Goal: Task Accomplishment & Management: Use online tool/utility

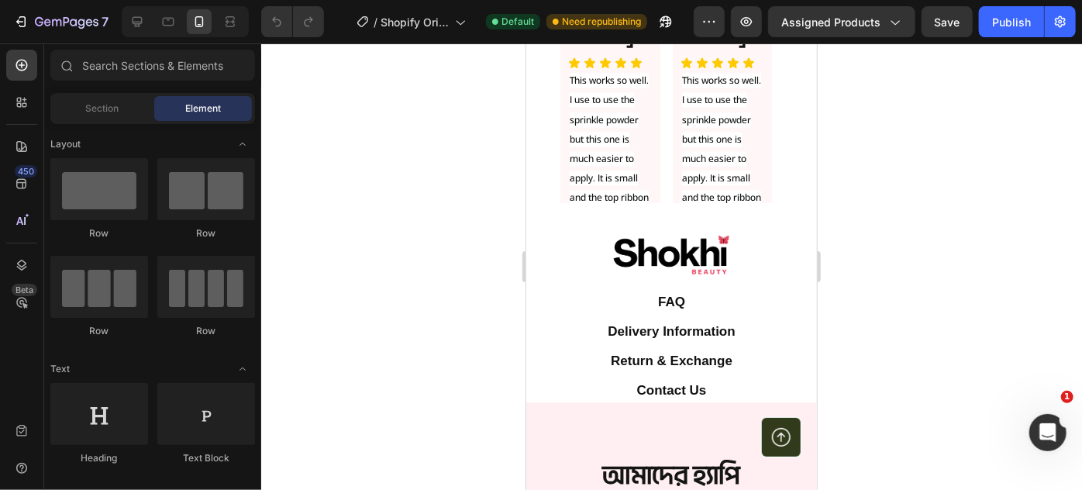
scroll to position [5072, 0]
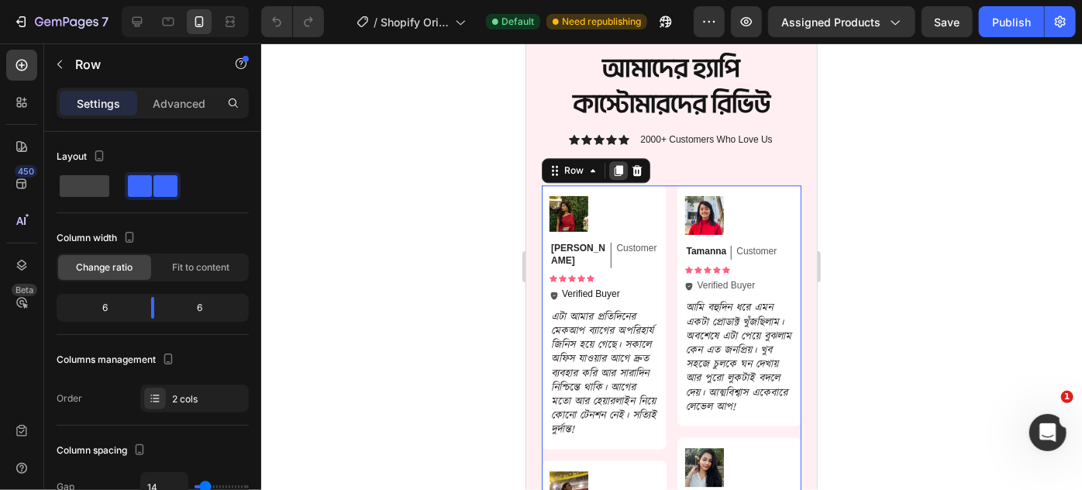
click at [616, 172] on icon at bounding box center [618, 169] width 9 height 11
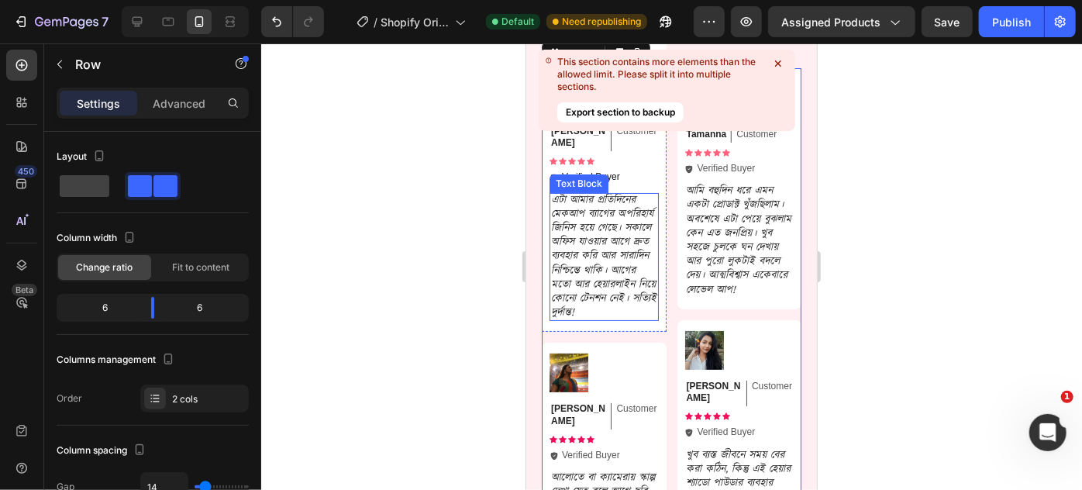
scroll to position [5831, 0]
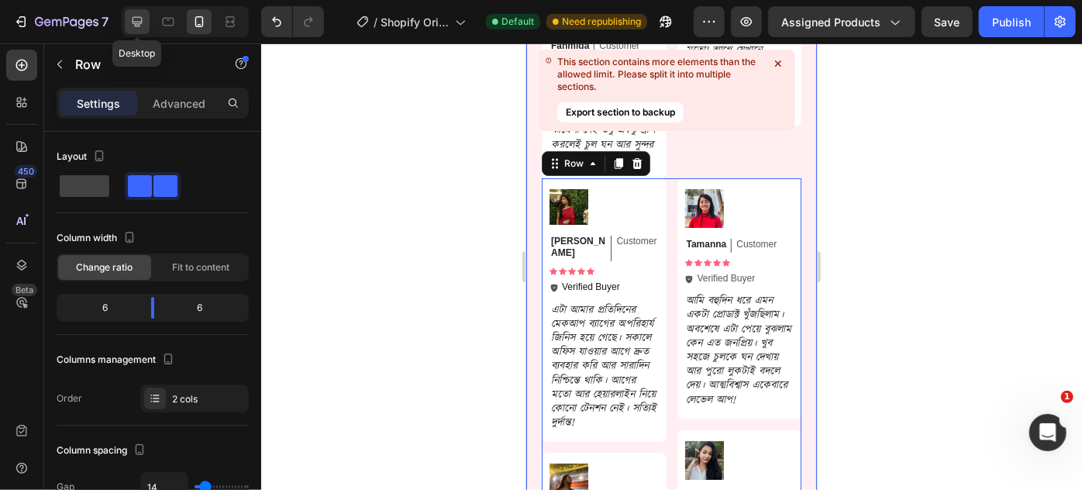
click at [136, 19] on icon at bounding box center [137, 22] width 16 height 16
type input "30"
type input "1200"
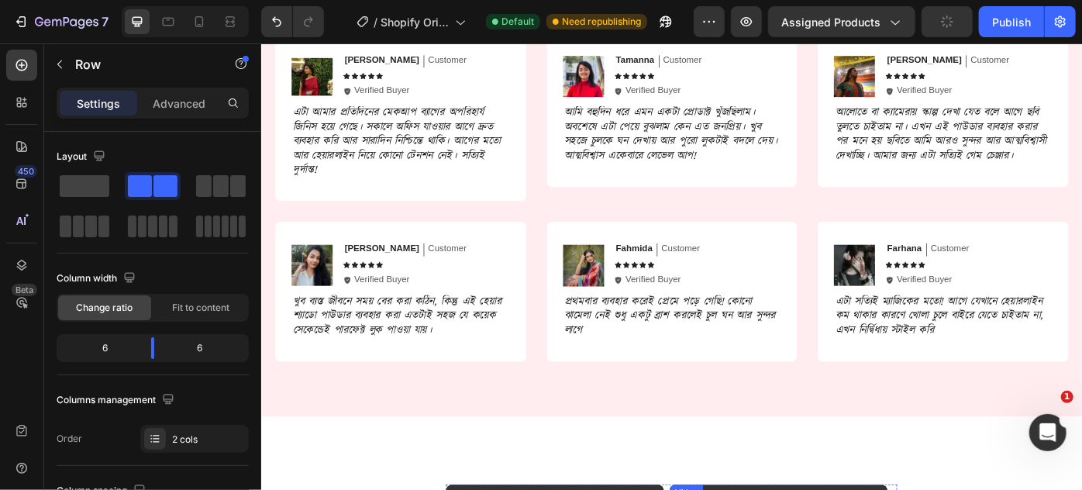
scroll to position [5154, 0]
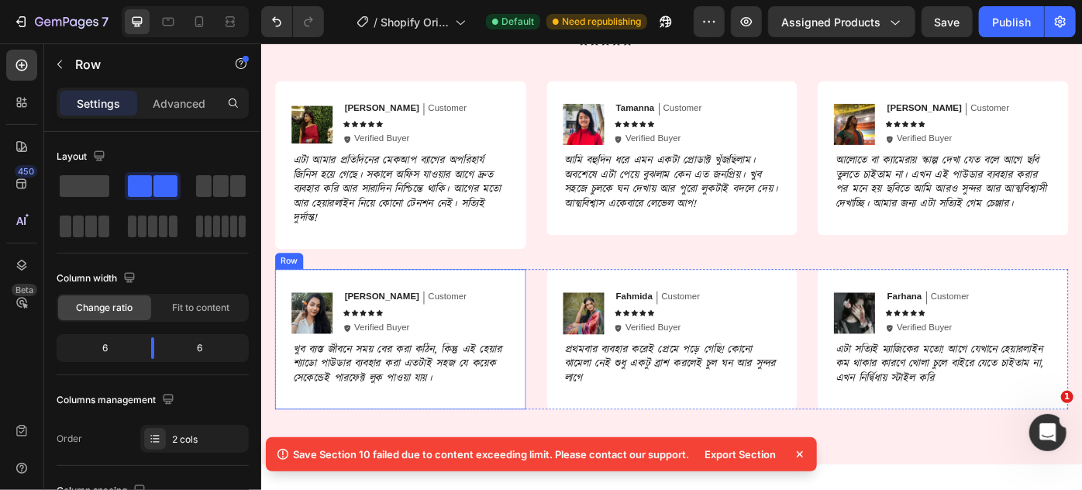
click at [553, 340] on div "Image [PERSON_NAME] Text Block Customer Text Block Row Icon Icon Icon Icon Icon…" at bounding box center [418, 377] width 284 height 158
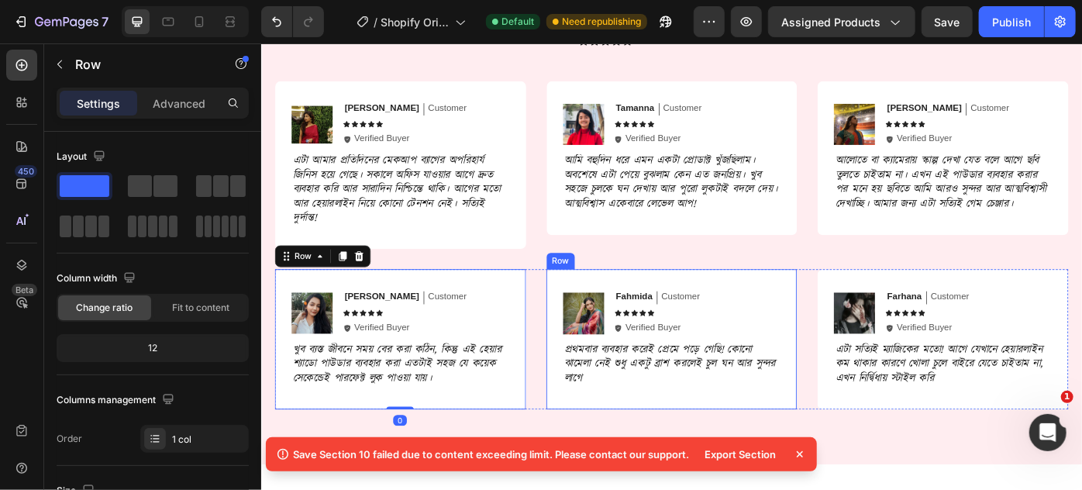
click at [596, 325] on div "Image Fahmida Text Block Customer Text Block Row Icon Icon Icon Icon Icon Icon …" at bounding box center [726, 377] width 284 height 158
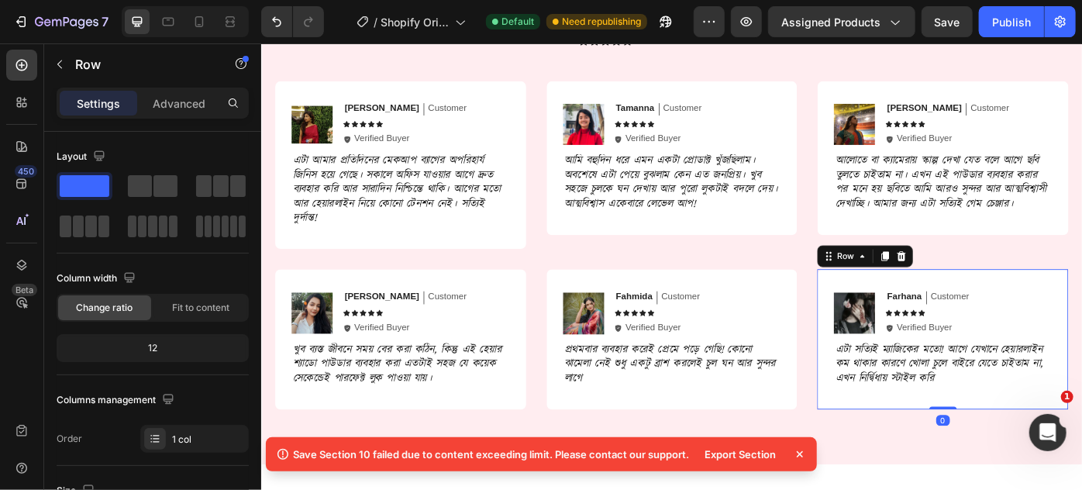
click at [890, 315] on div "Image Farhana Text Block Customer Text Block Row Icon Icon Icon Icon Icon Icon …" at bounding box center [1032, 377] width 284 height 158
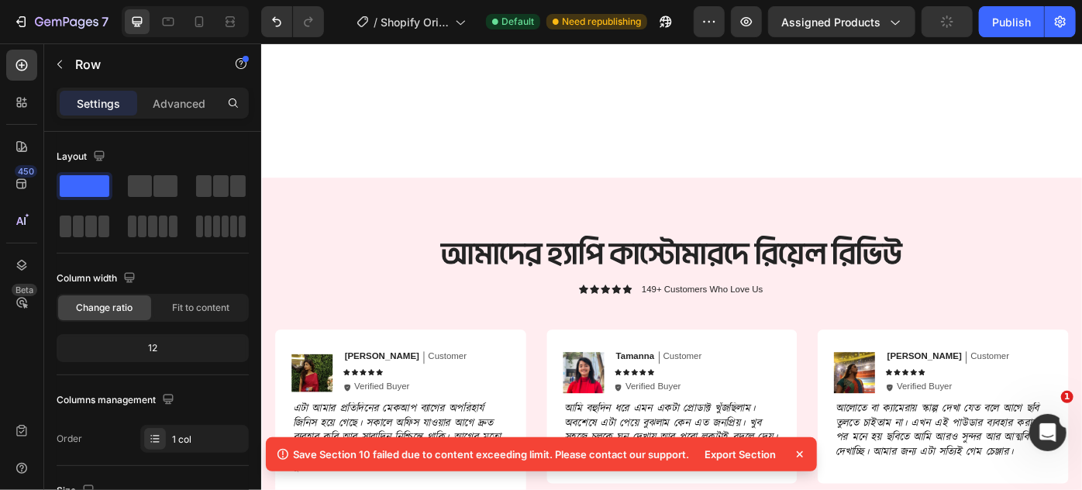
scroll to position [5084, 0]
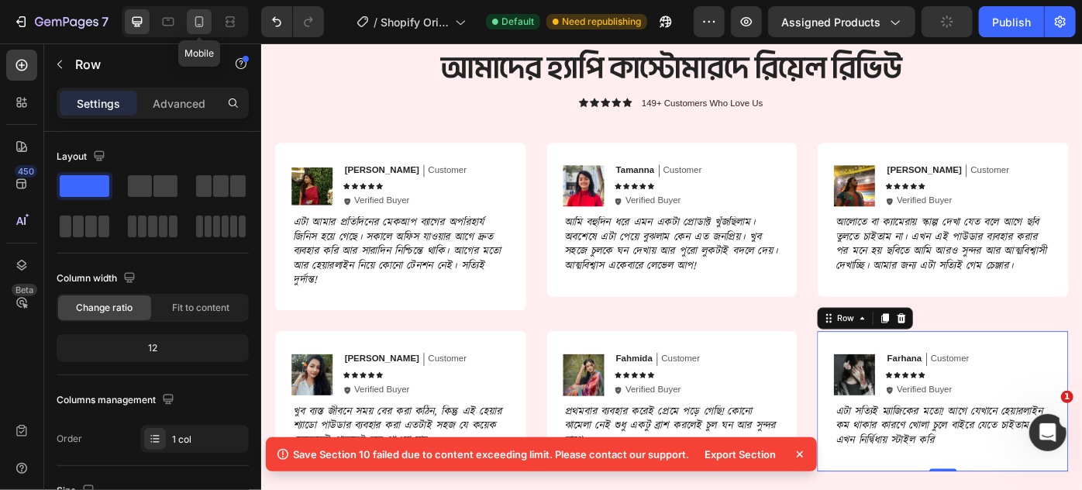
click at [201, 16] on icon at bounding box center [199, 21] width 9 height 11
type input "100%"
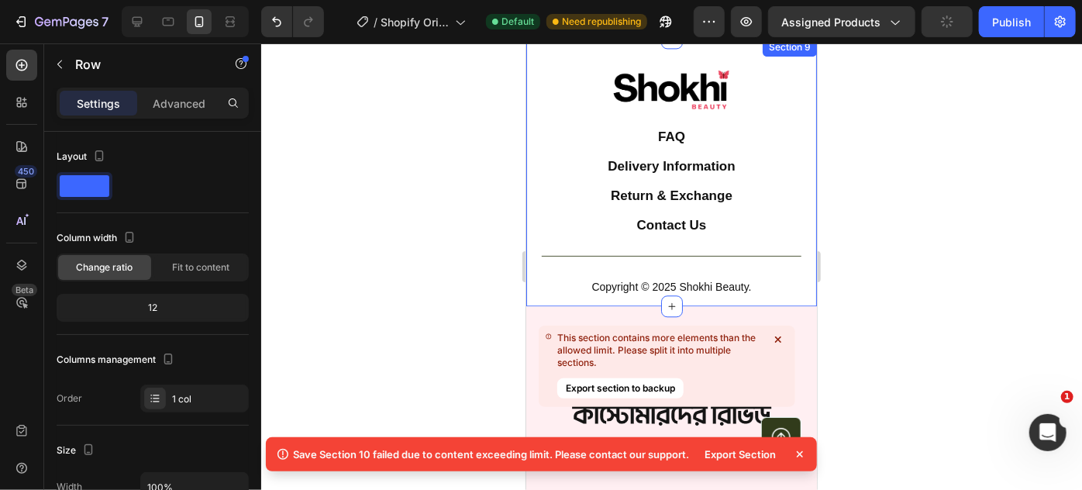
scroll to position [4887, 0]
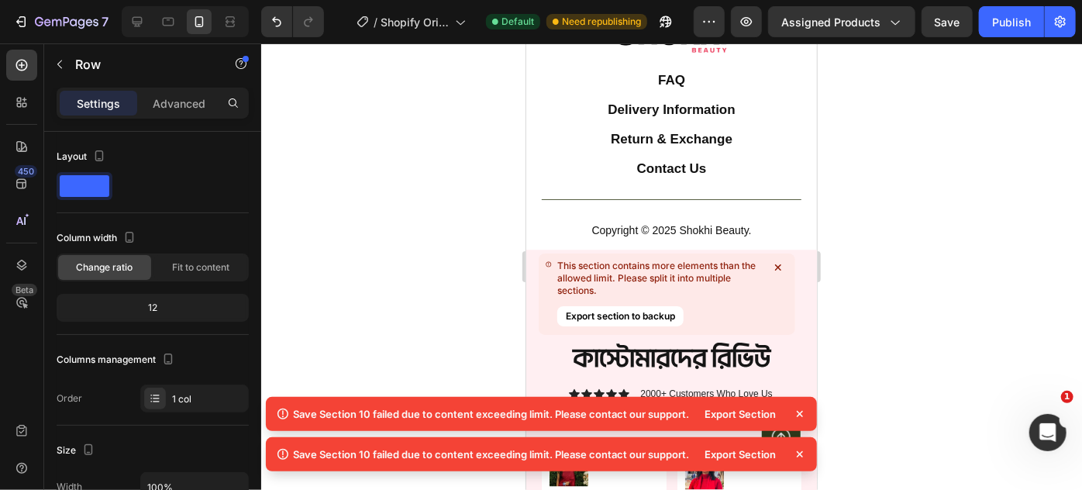
click at [736, 412] on div "Export Section" at bounding box center [741, 414] width 90 height 22
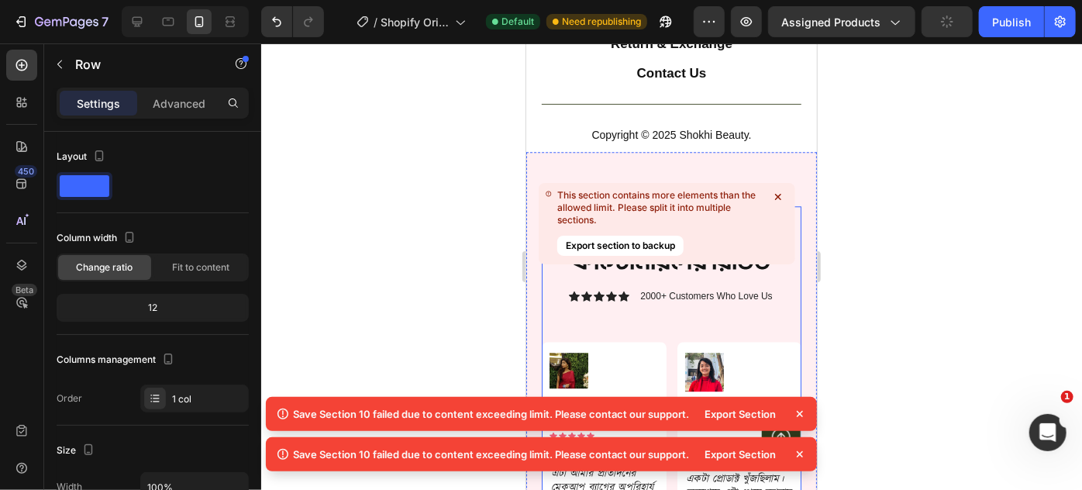
scroll to position [4958, 0]
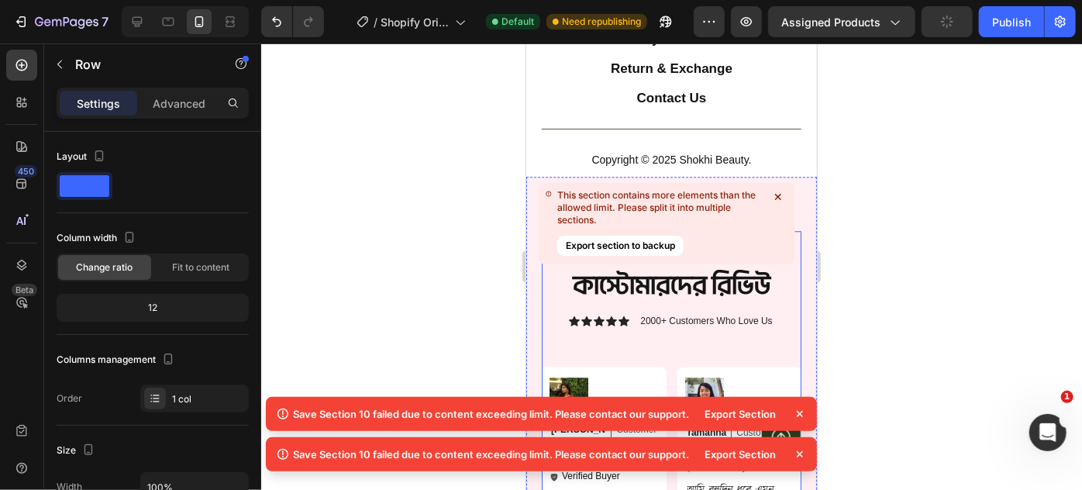
click at [777, 192] on icon at bounding box center [778, 197] width 16 height 16
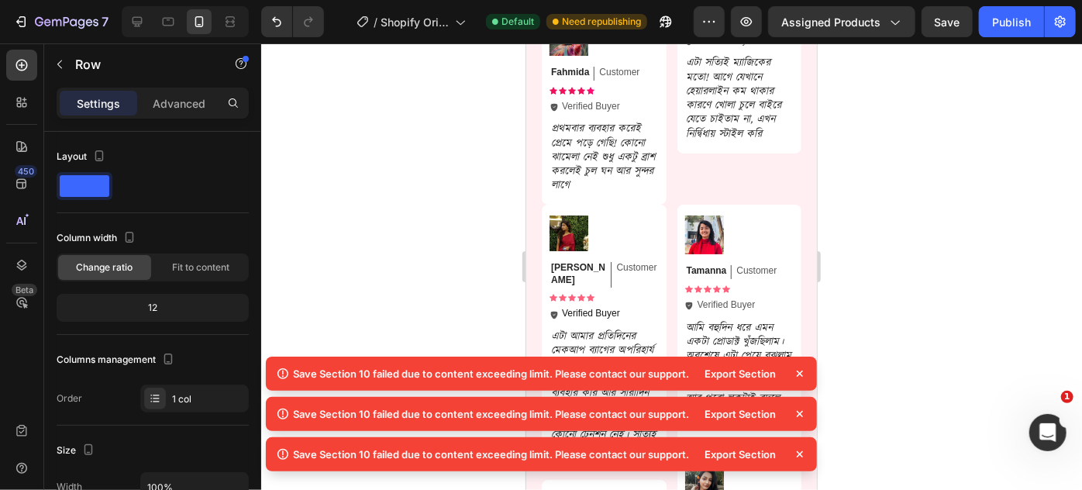
scroll to position [5873, 0]
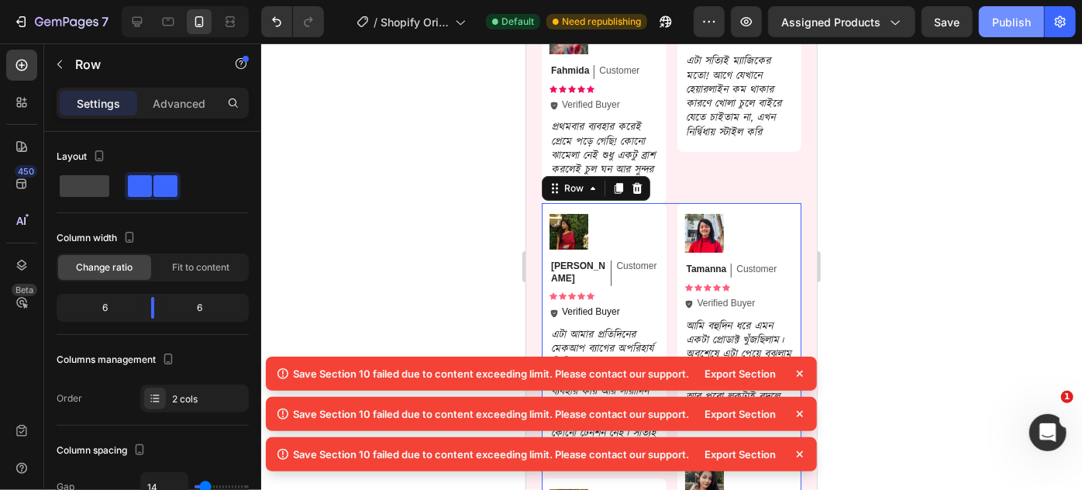
click at [1004, 28] on div "Publish" at bounding box center [1011, 22] width 39 height 16
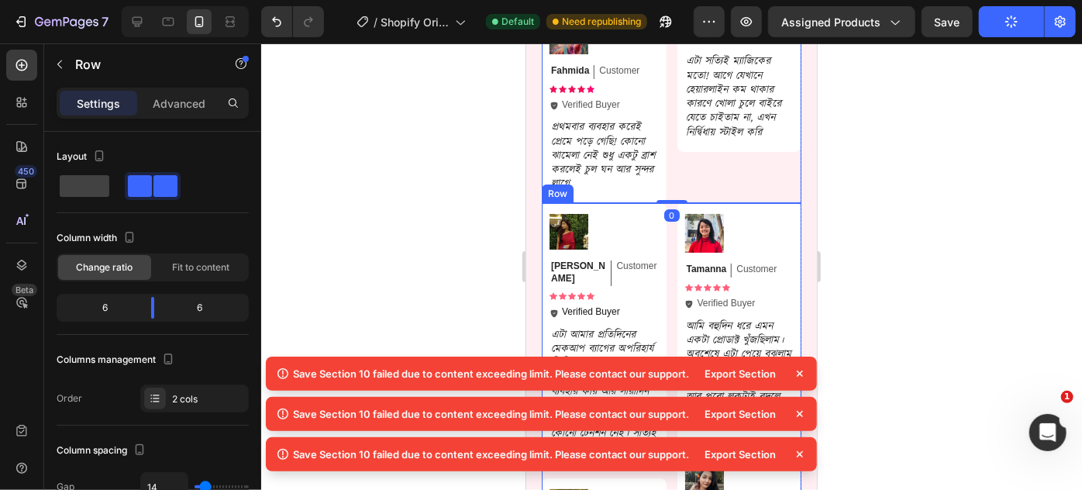
click at [666, 209] on div "0" at bounding box center [671, 214] width 16 height 12
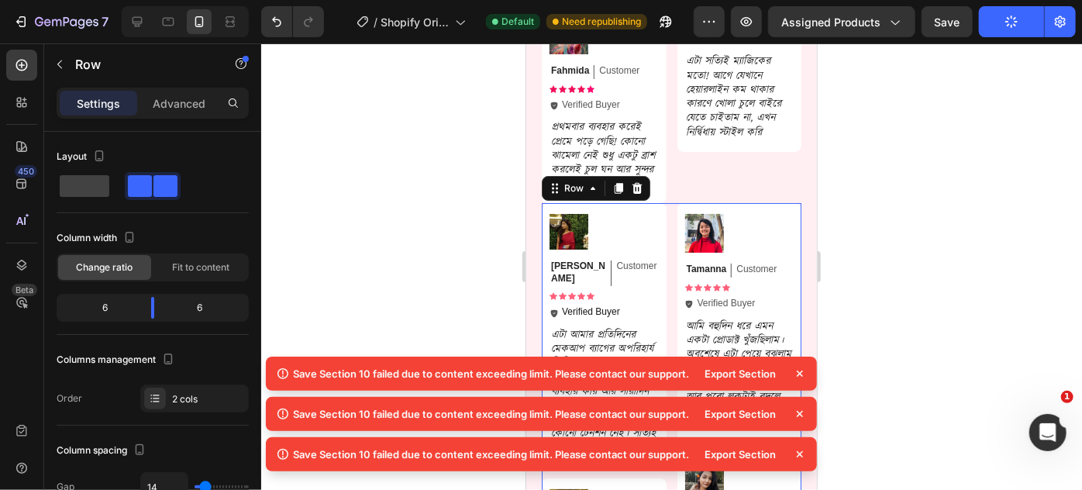
click at [174, 102] on p "Advanced" at bounding box center [179, 103] width 53 height 16
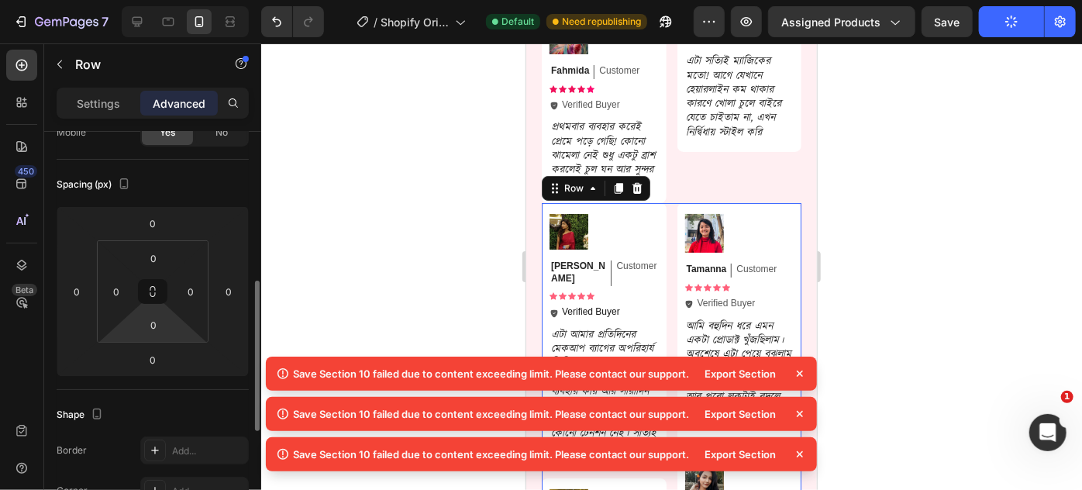
scroll to position [211, 0]
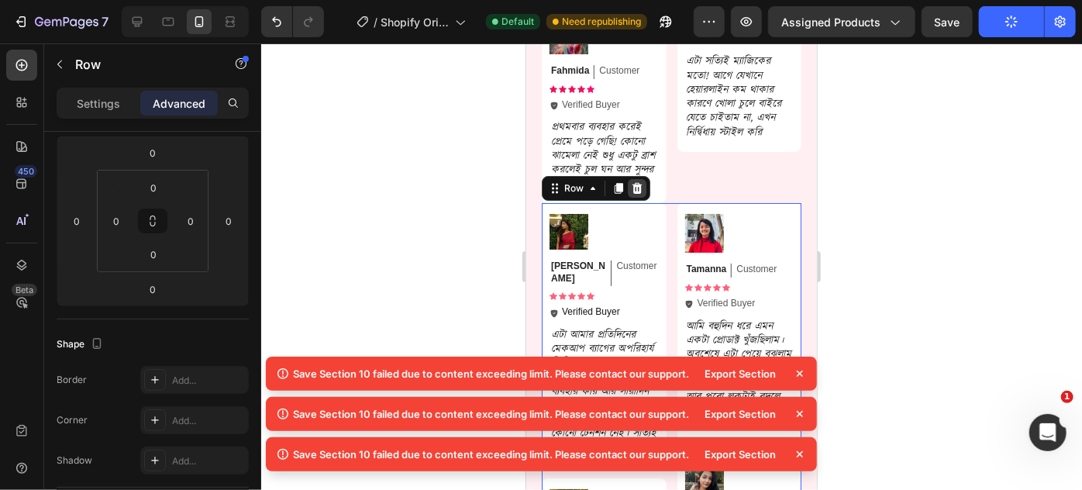
click at [631, 181] on icon at bounding box center [636, 187] width 12 height 12
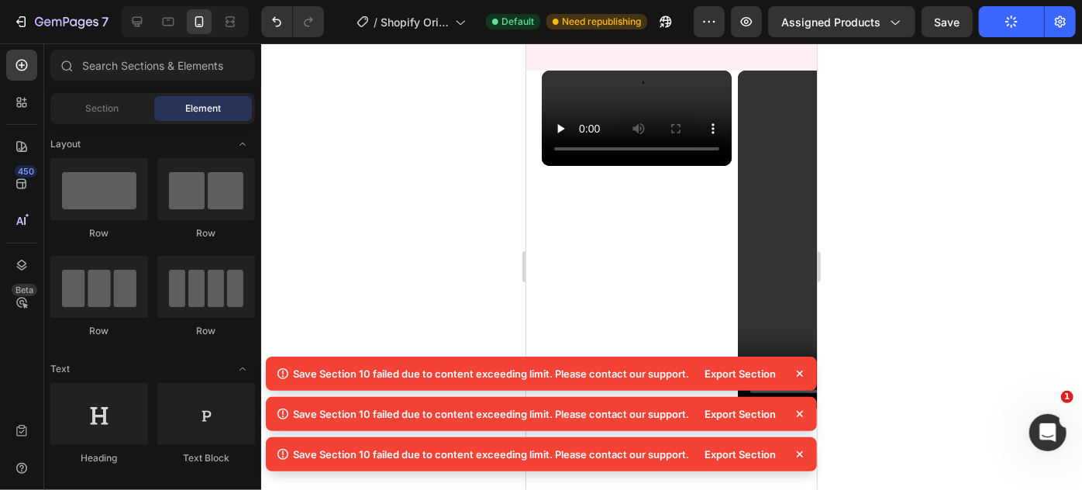
scroll to position [6226, 0]
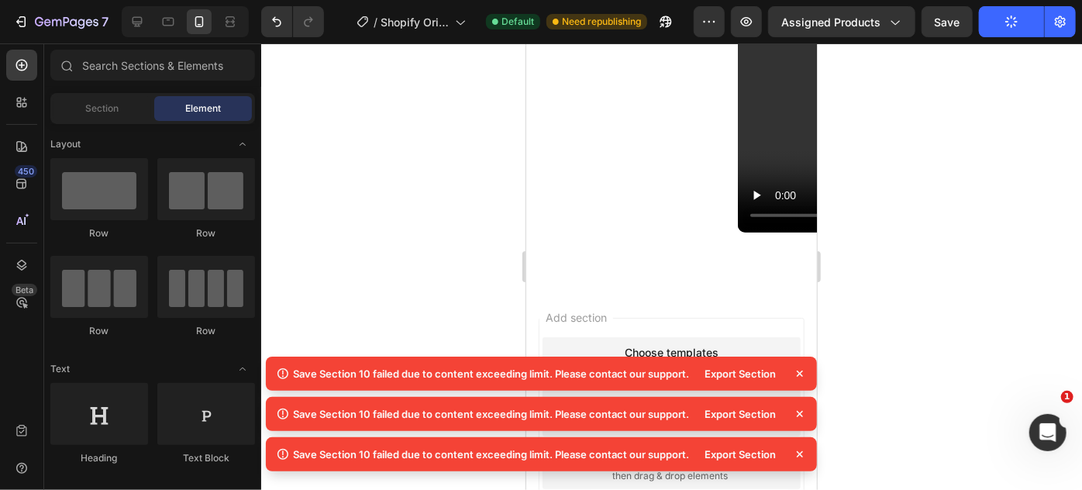
click at [794, 374] on icon at bounding box center [800, 374] width 16 height 16
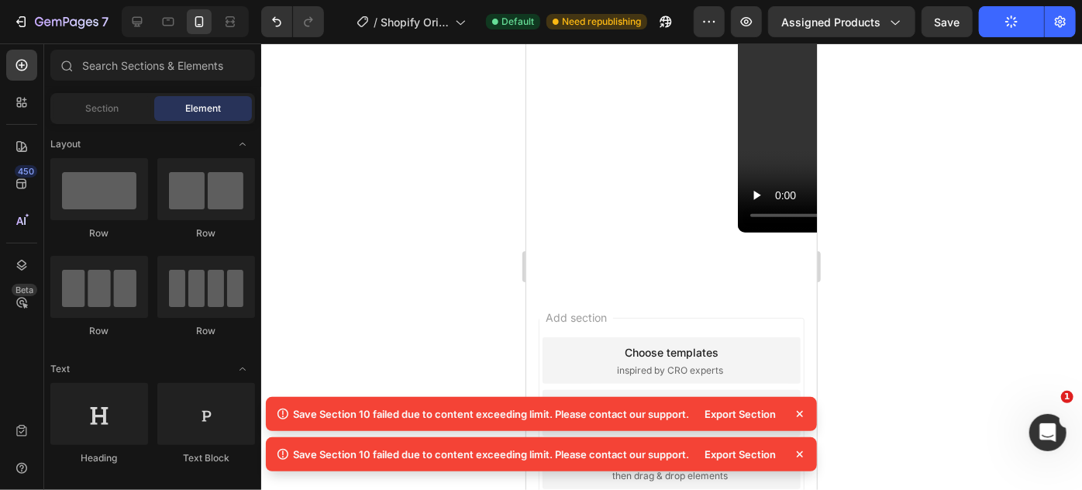
click at [794, 417] on icon at bounding box center [800, 414] width 16 height 16
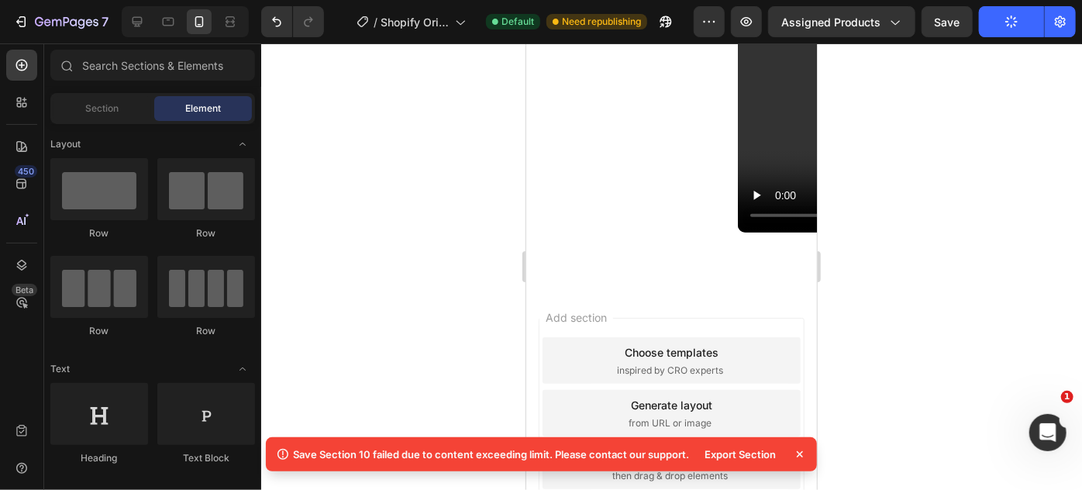
click at [798, 454] on icon at bounding box center [800, 454] width 6 height 6
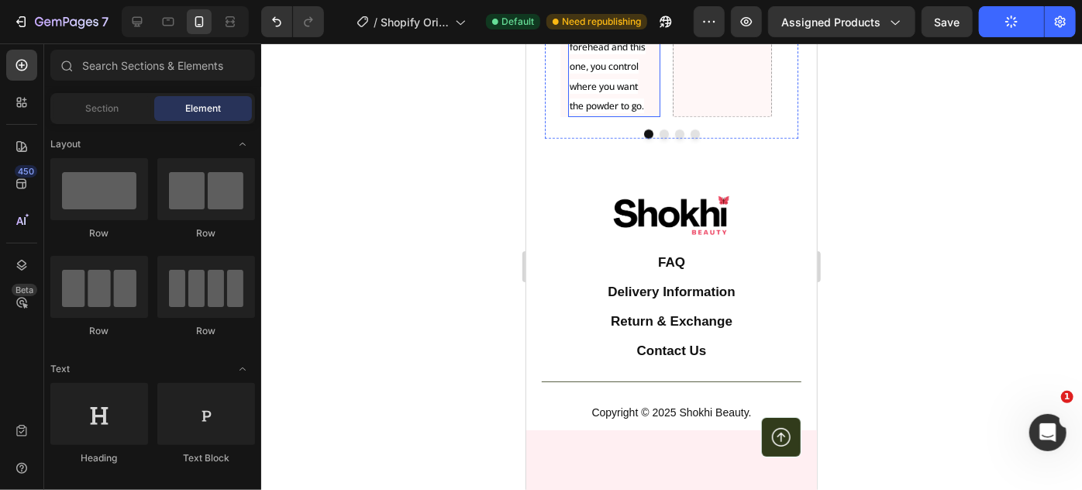
scroll to position [5924, 0]
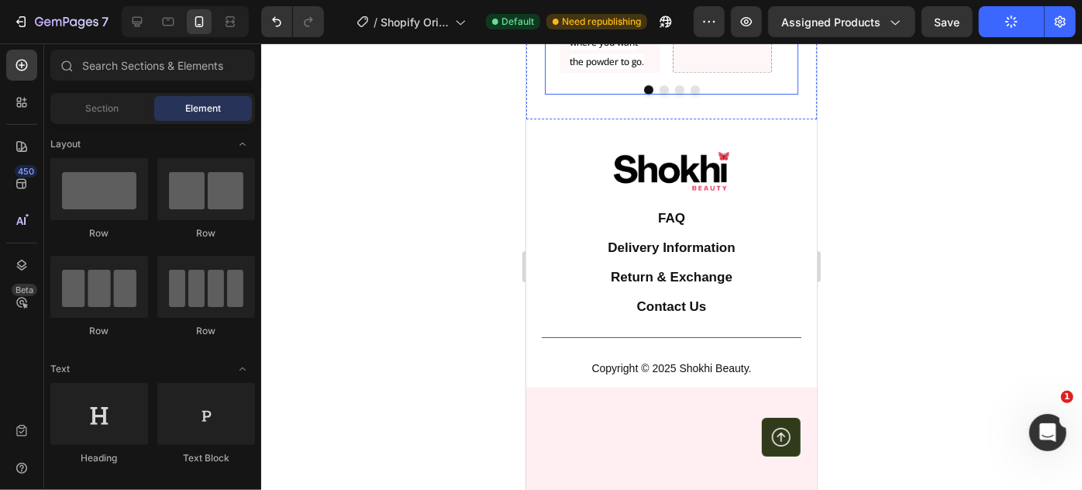
click at [659, 94] on button "Dot" at bounding box center [663, 88] width 9 height 9
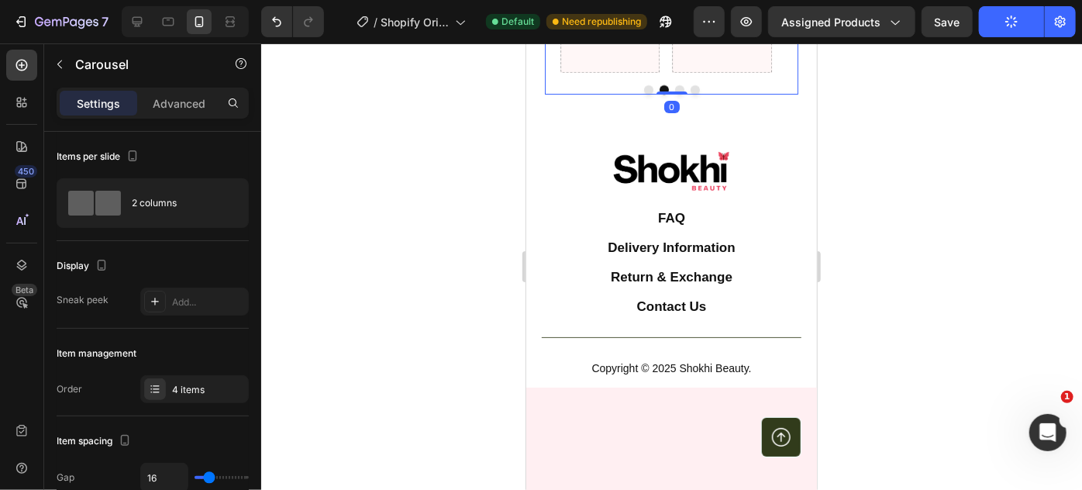
click at [674, 94] on button "Dot" at bounding box center [678, 88] width 9 height 9
click at [691, 94] on button "Dot" at bounding box center [694, 88] width 9 height 9
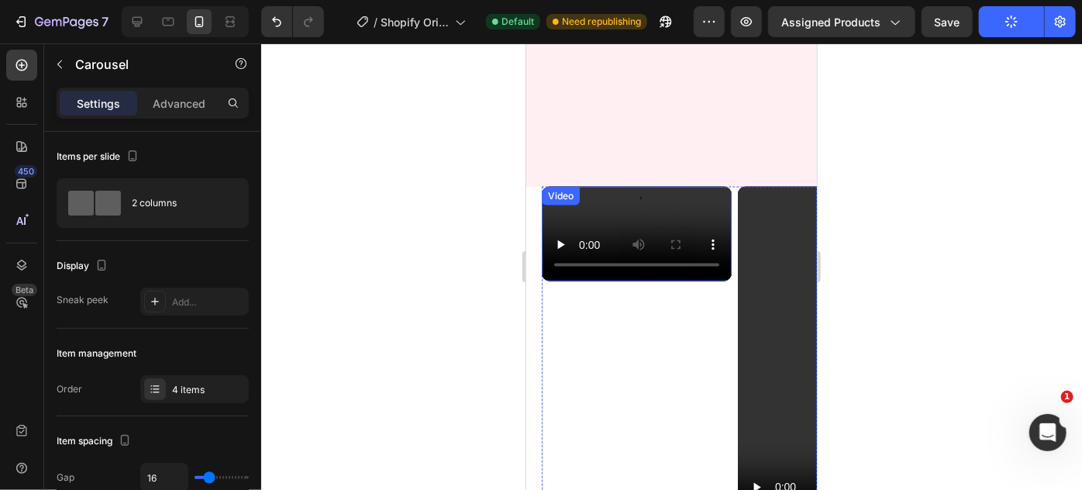
scroll to position [7404, 0]
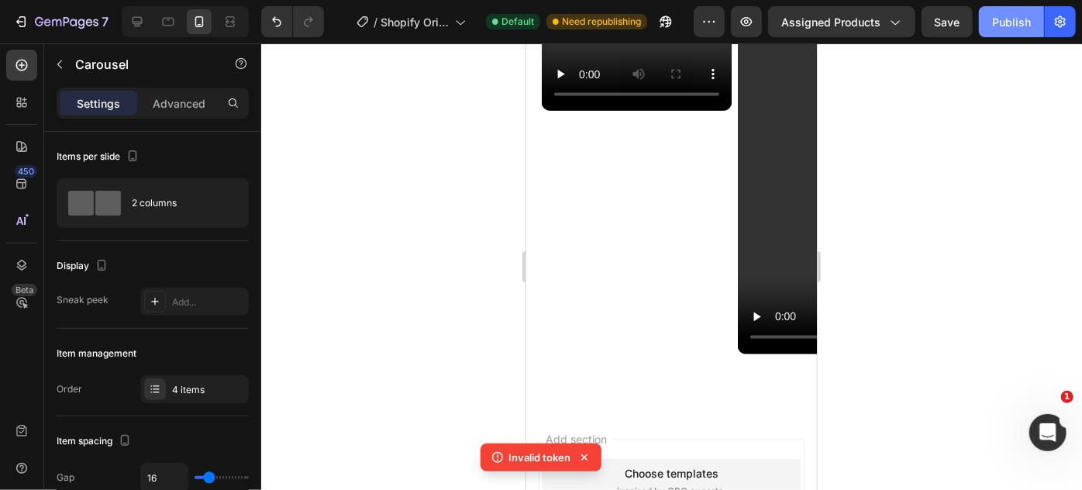
click at [1003, 14] on div "Publish" at bounding box center [1011, 22] width 39 height 16
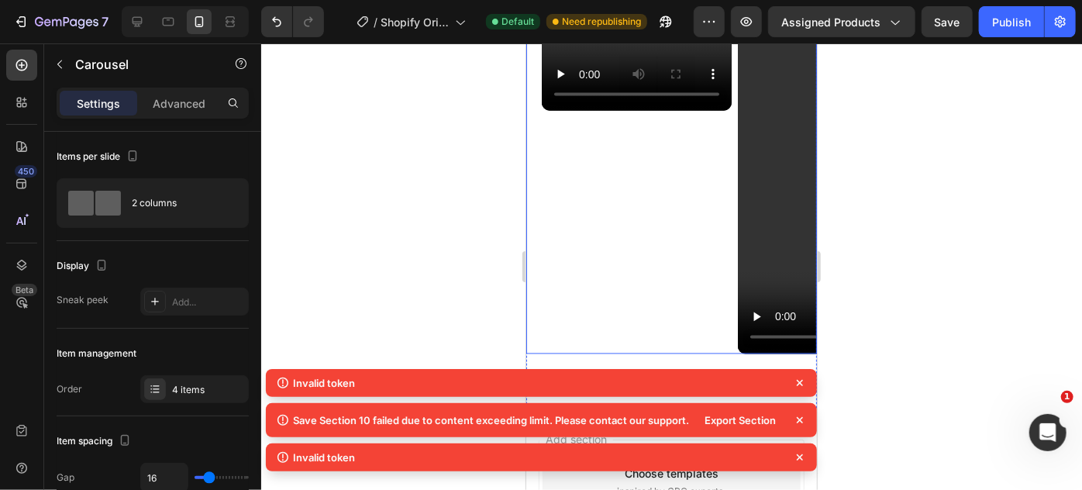
click at [532, 338] on div "Video Video Carousel Row" at bounding box center [670, 185] width 291 height 338
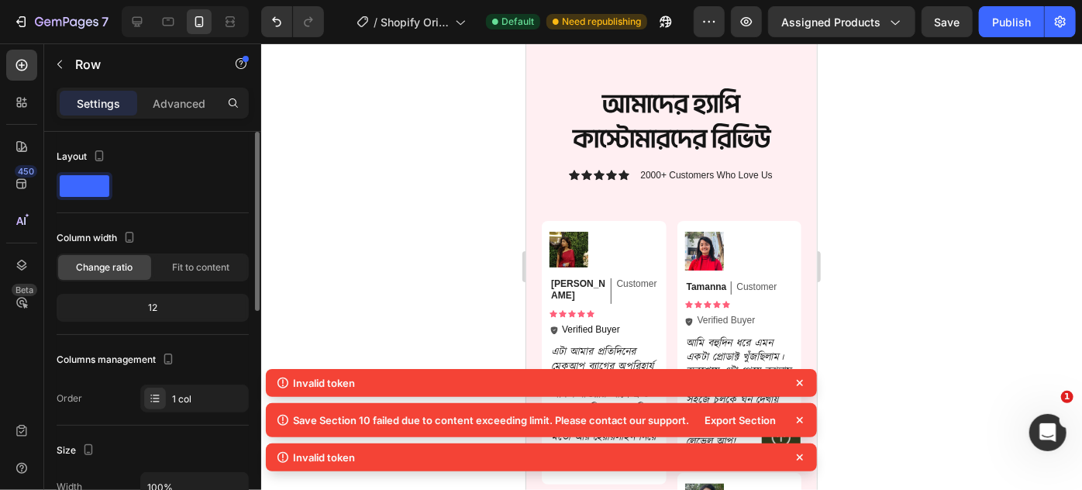
scroll to position [6347, 0]
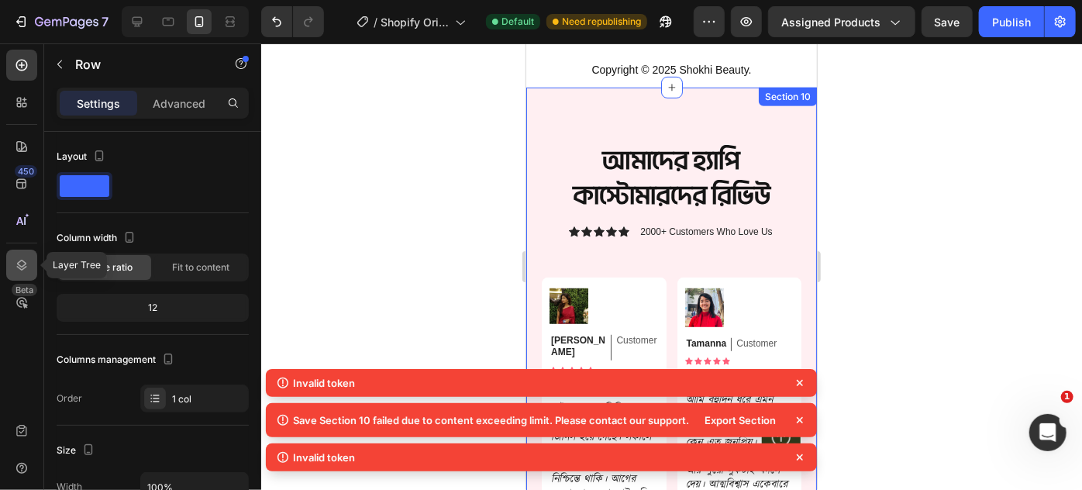
click at [19, 257] on icon at bounding box center [22, 265] width 16 height 16
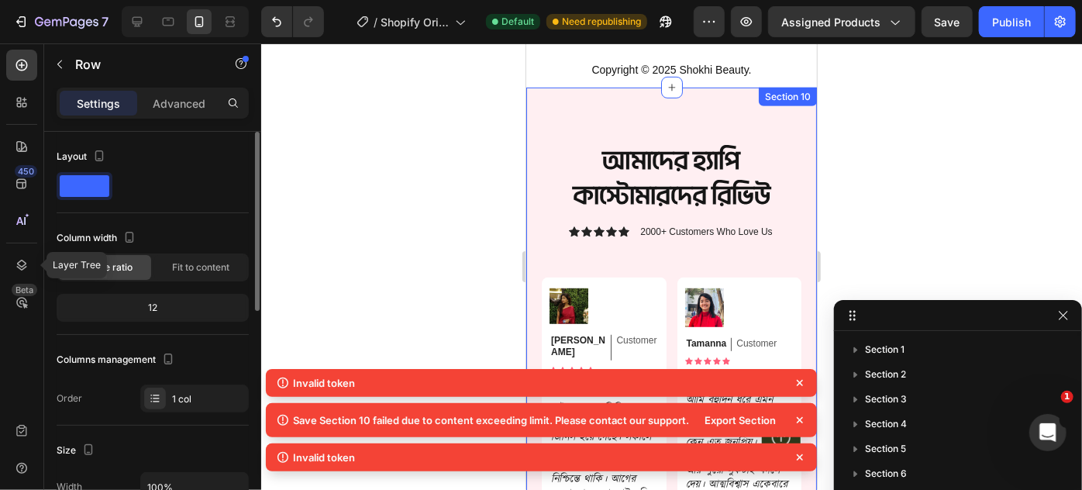
scroll to position [91, 0]
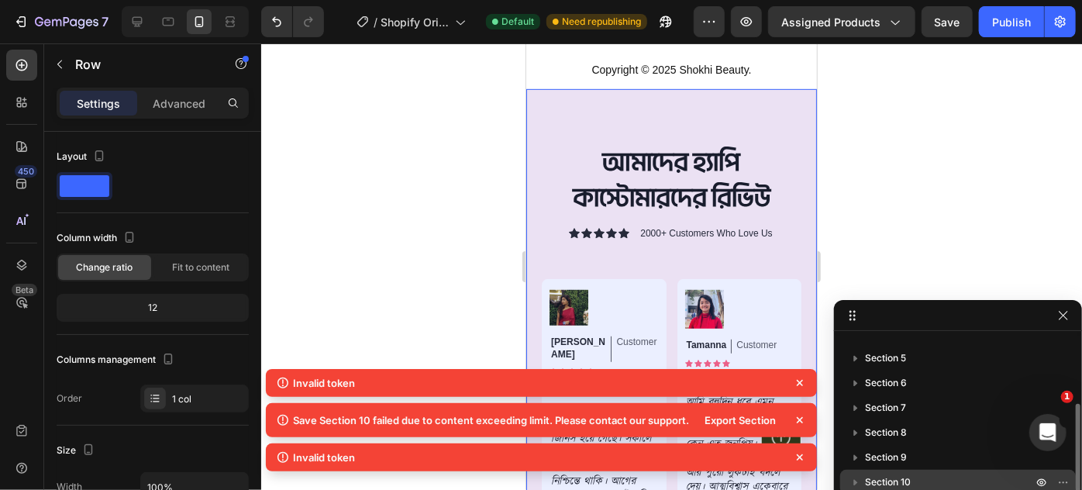
click at [903, 477] on span "Section 10" at bounding box center [888, 482] width 46 height 16
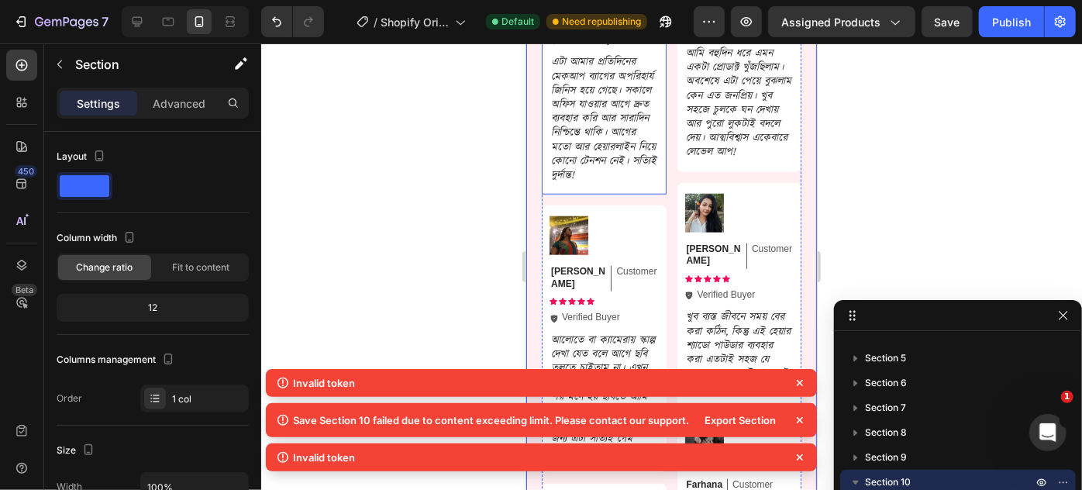
scroll to position [6688, 0]
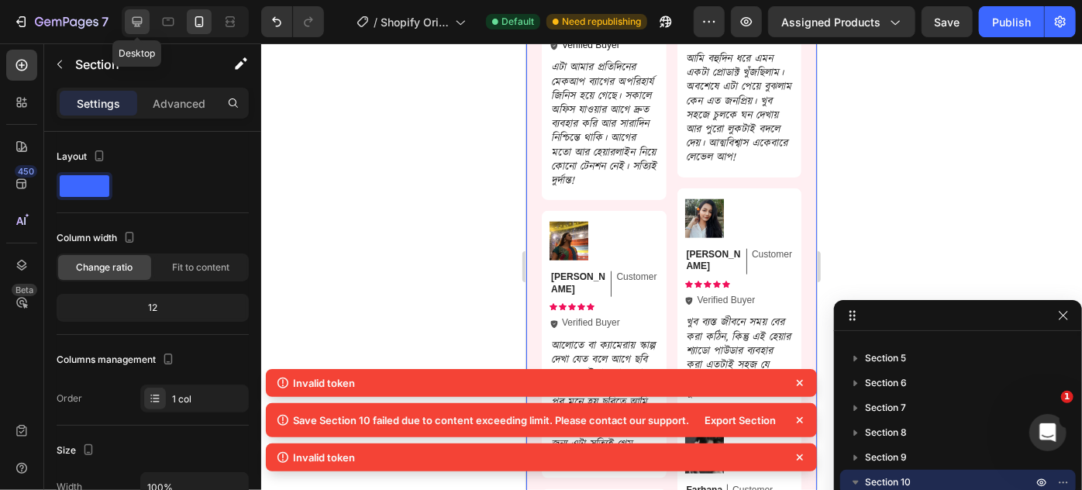
click at [138, 17] on icon at bounding box center [138, 22] width 10 height 10
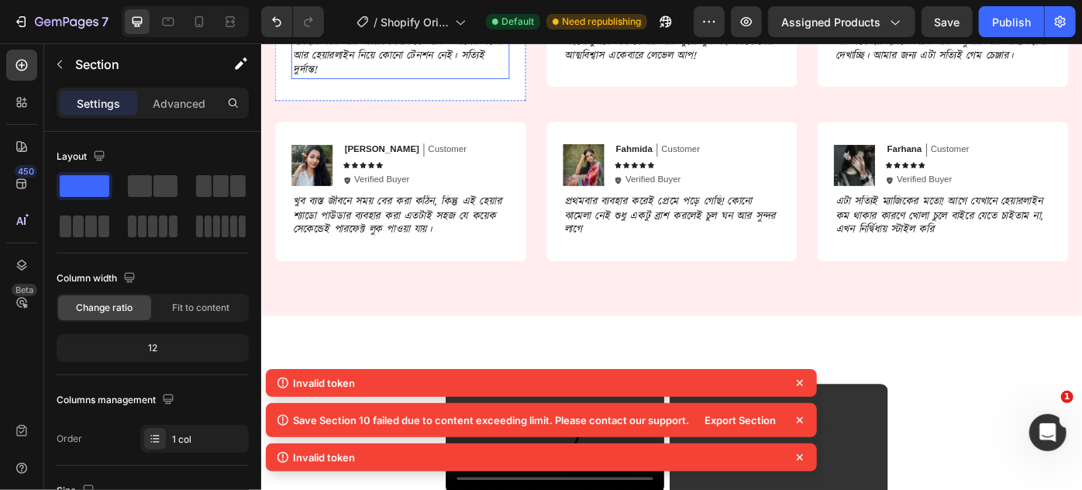
scroll to position [6634, 0]
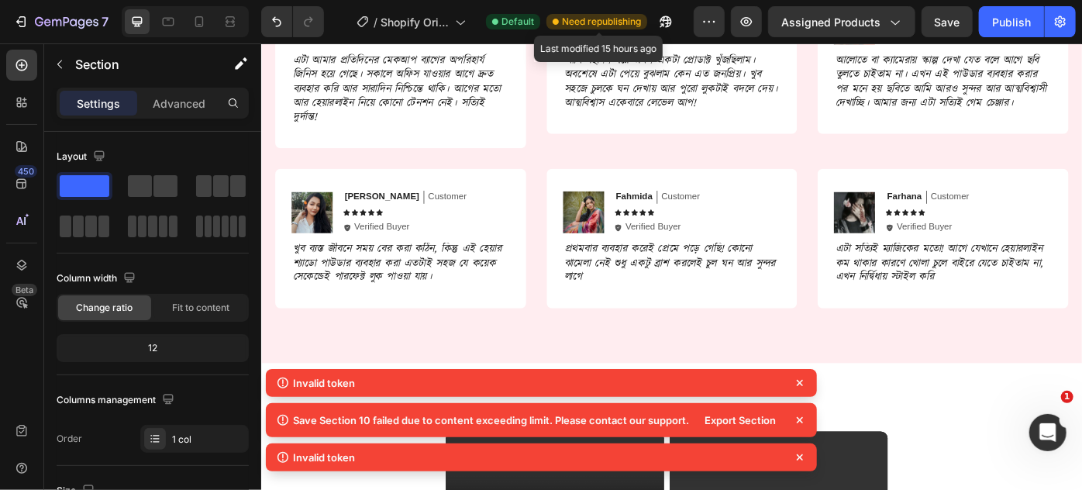
click at [593, 24] on span "Need republishing" at bounding box center [601, 22] width 79 height 14
click at [803, 384] on icon at bounding box center [800, 383] width 16 height 16
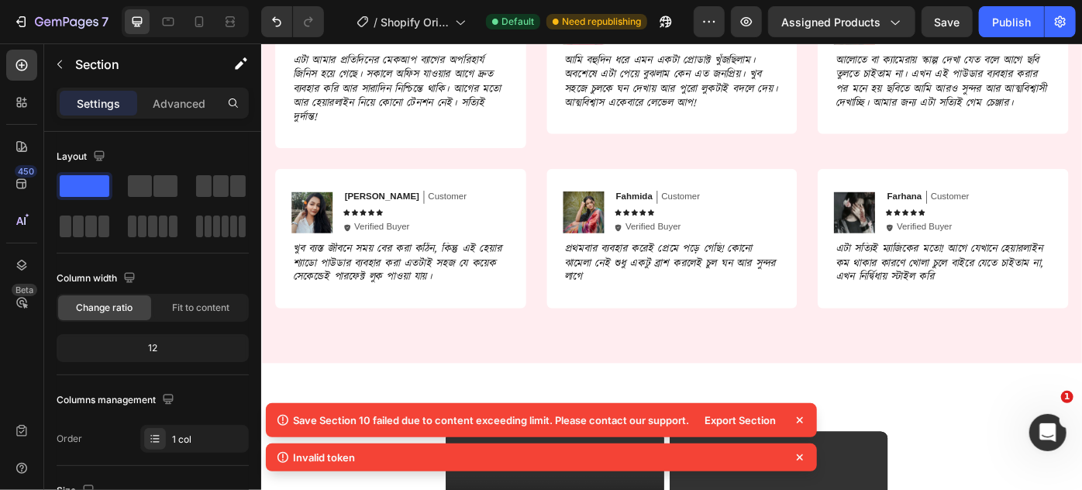
click at [799, 419] on icon at bounding box center [800, 420] width 6 height 6
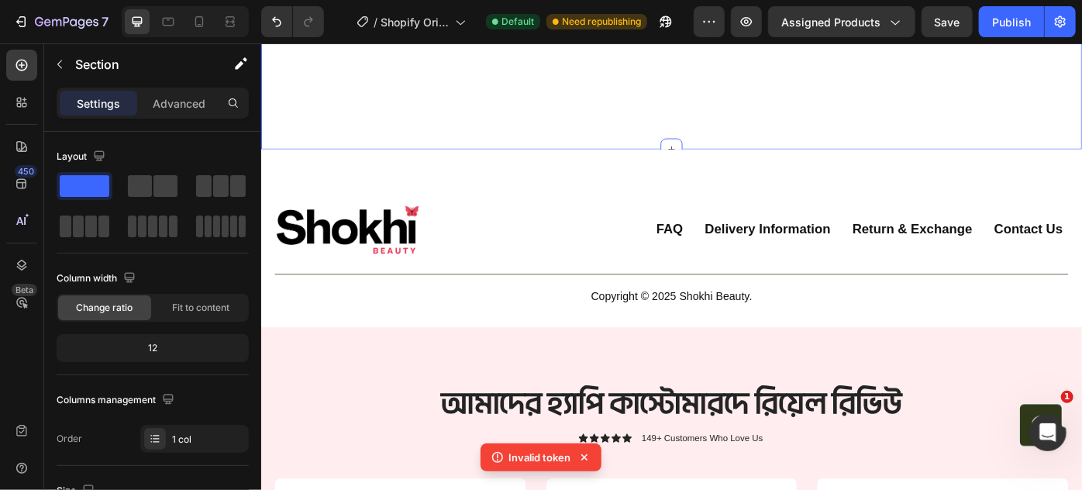
scroll to position [5999, 0]
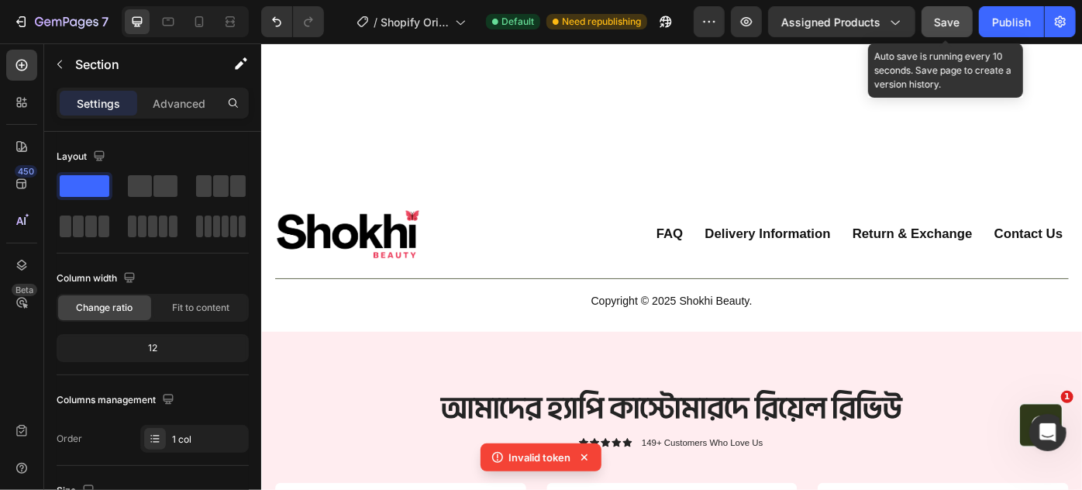
click at [936, 23] on span "Save" at bounding box center [948, 22] width 26 height 13
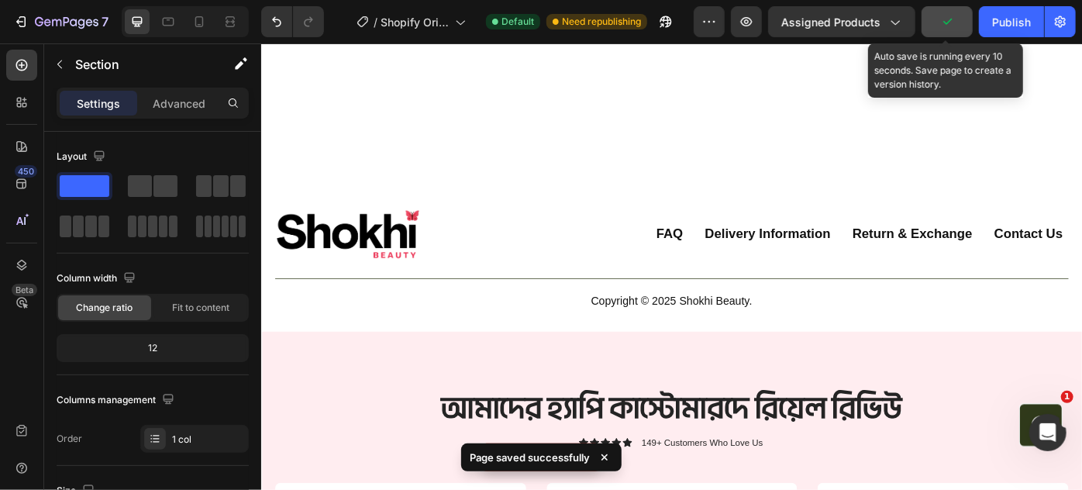
scroll to position [5904, 0]
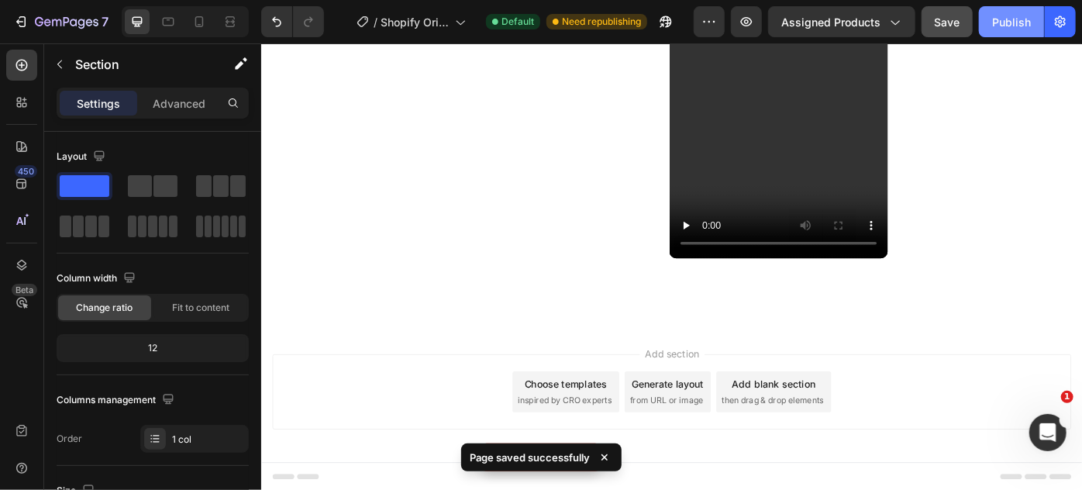
click at [1025, 26] on div "Publish" at bounding box center [1011, 22] width 39 height 16
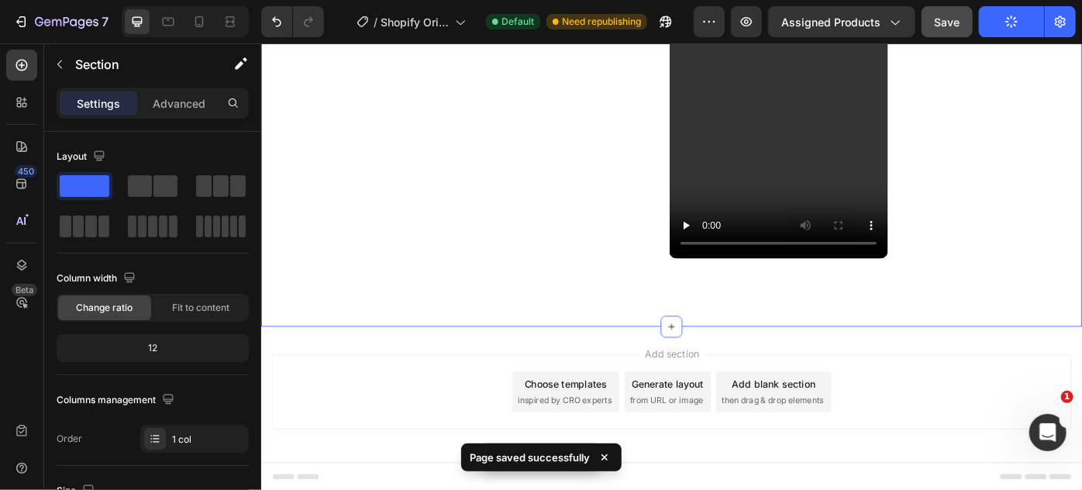
click at [867, 322] on div "Video Video Carousel Row Section 12" at bounding box center [725, 66] width 930 height 594
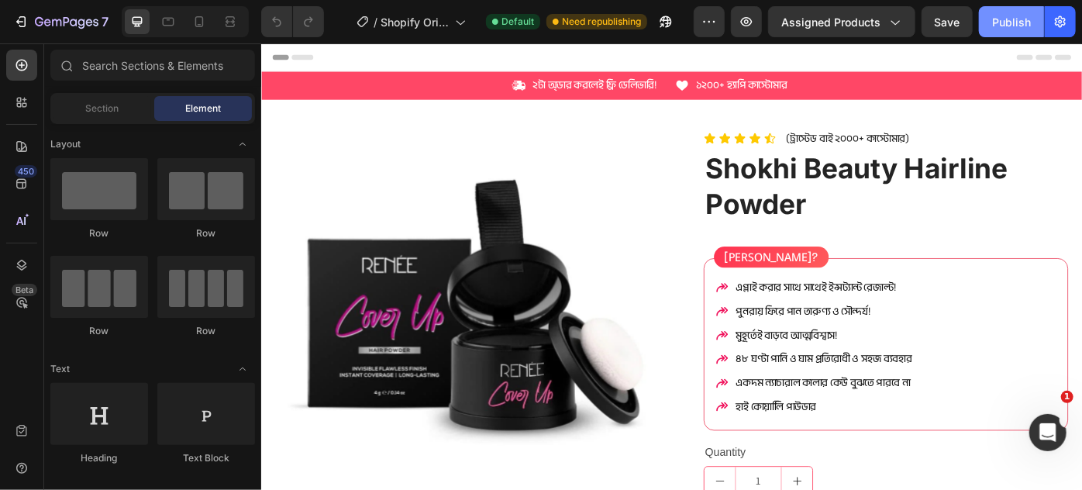
click at [998, 22] on div "Publish" at bounding box center [1011, 22] width 39 height 16
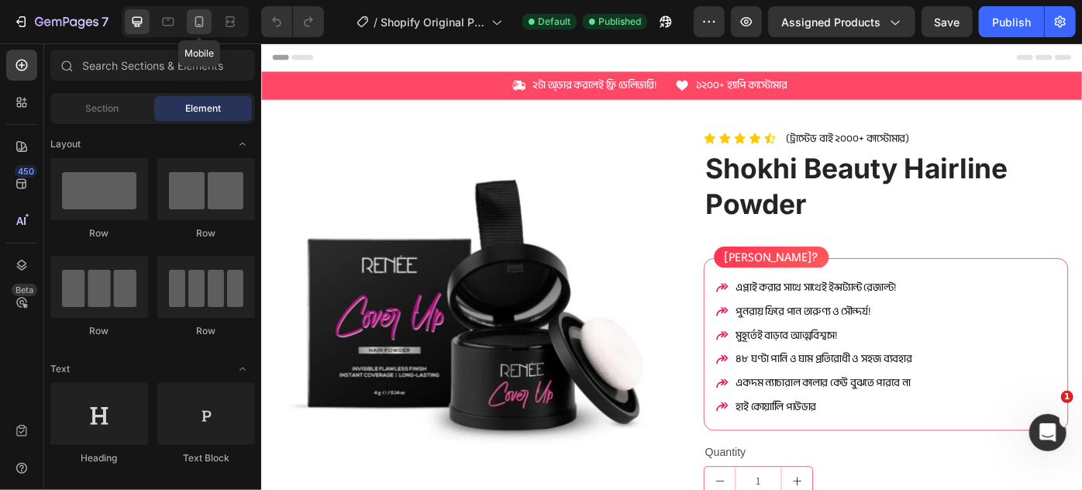
click at [200, 27] on icon at bounding box center [199, 22] width 16 height 16
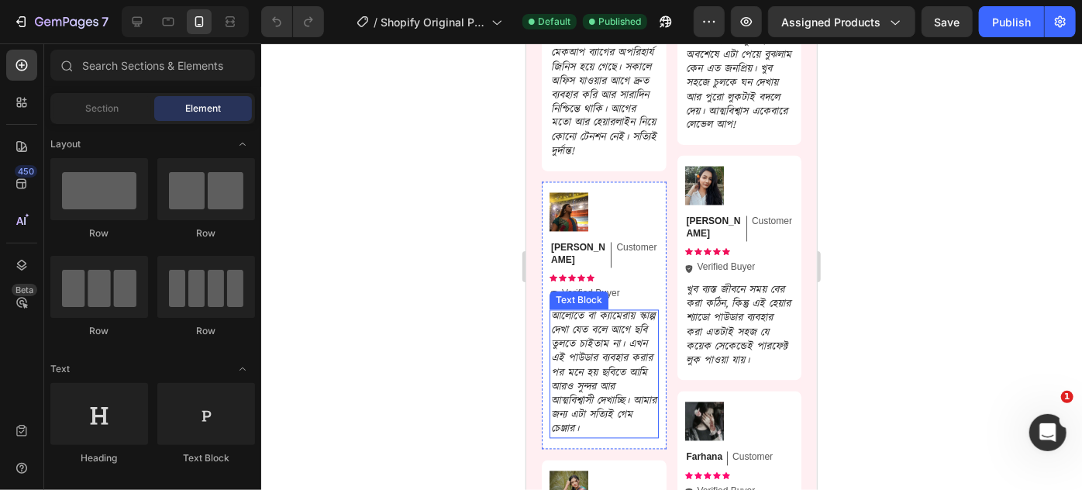
scroll to position [4368, 0]
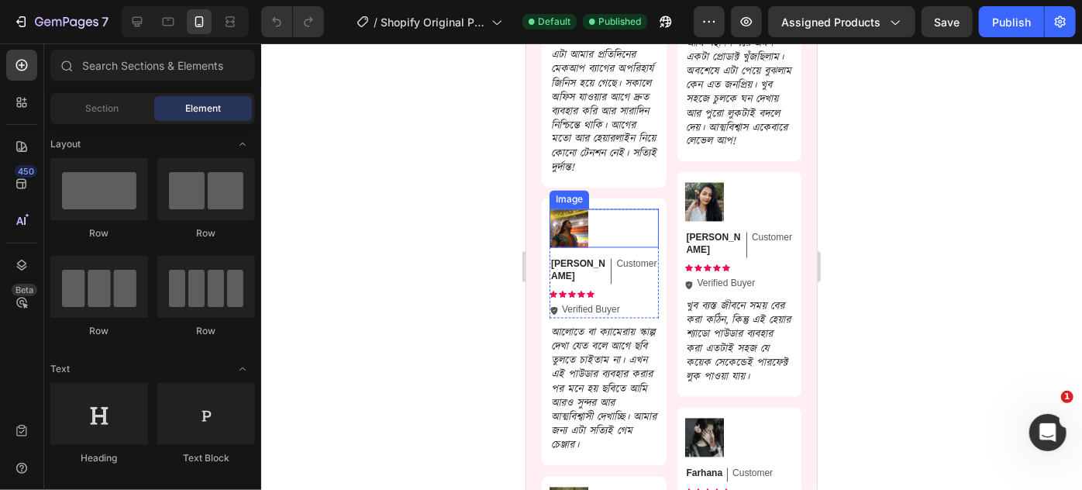
click at [570, 247] on img at bounding box center [568, 227] width 39 height 39
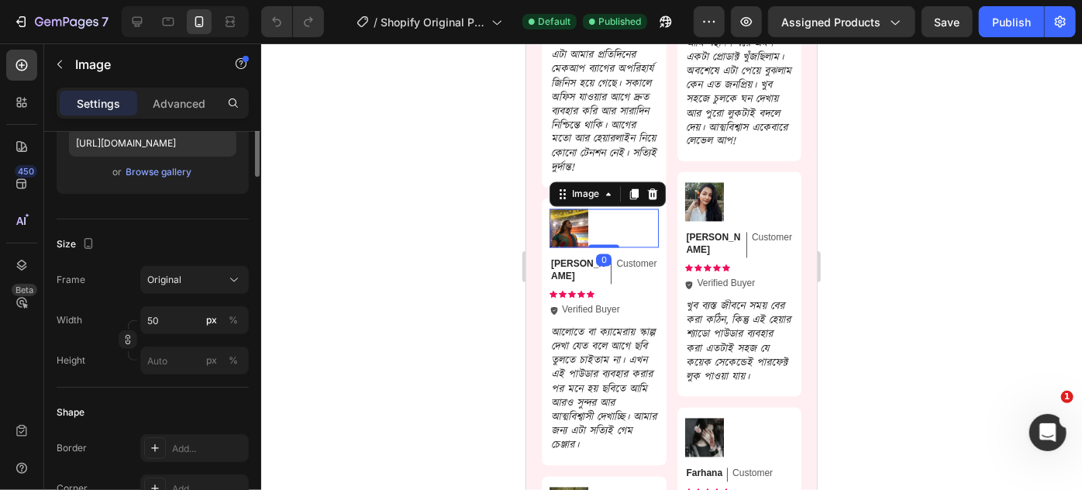
scroll to position [352, 0]
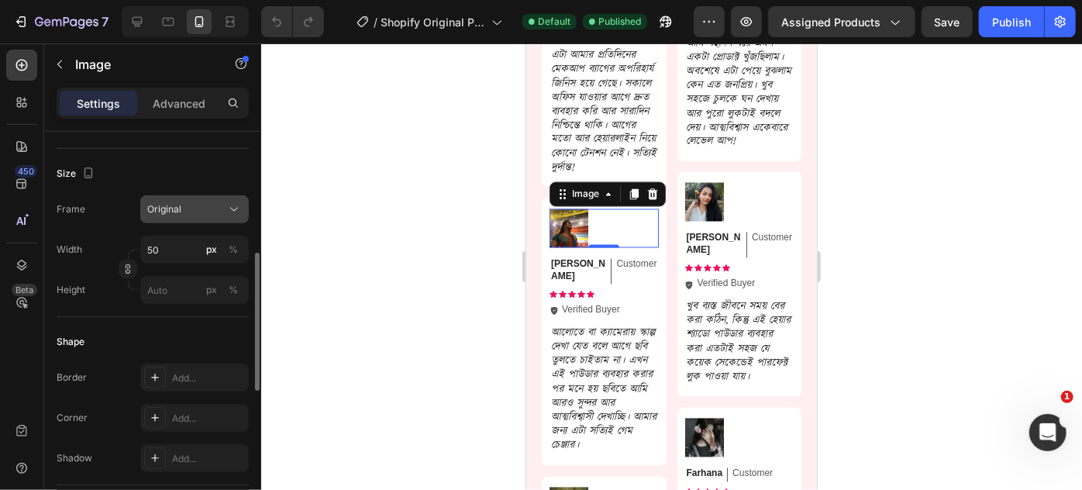
click at [201, 213] on div "Original" at bounding box center [185, 209] width 76 height 14
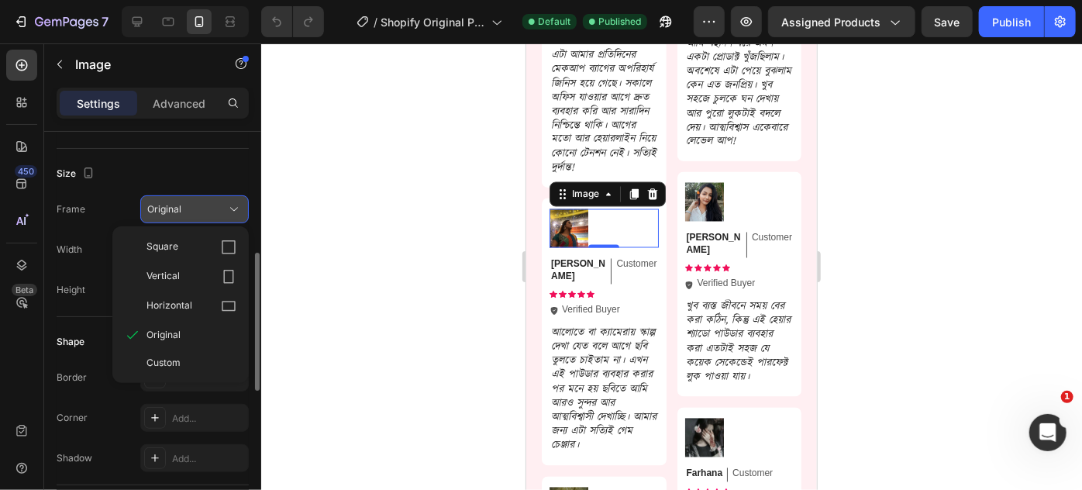
click at [201, 213] on div "Original" at bounding box center [185, 209] width 76 height 14
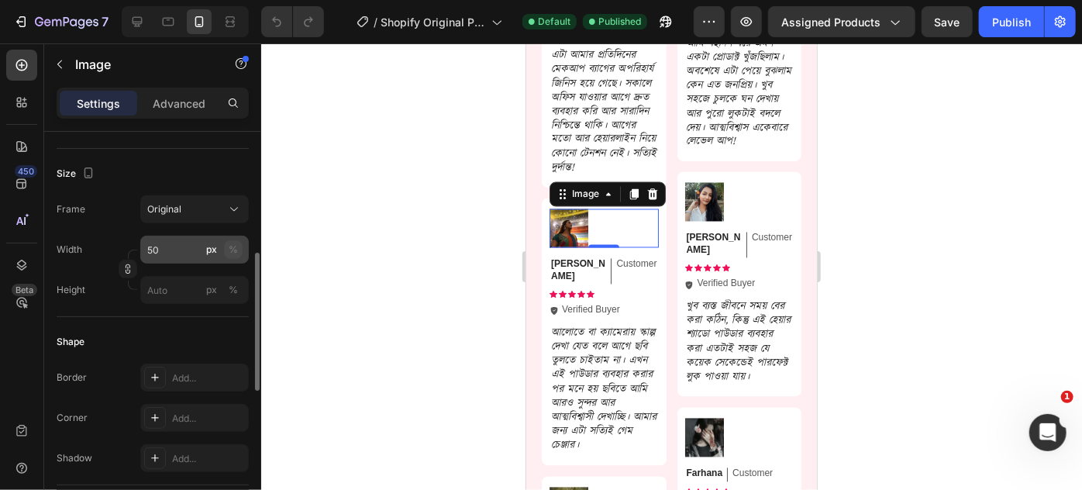
click at [229, 246] on div "%" at bounding box center [233, 250] width 9 height 14
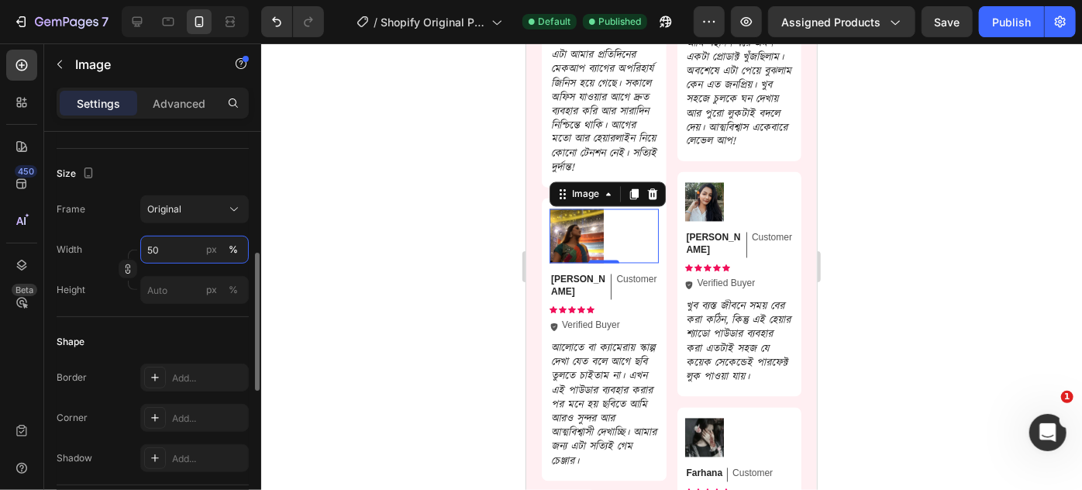
click at [184, 247] on input "50" at bounding box center [194, 250] width 109 height 28
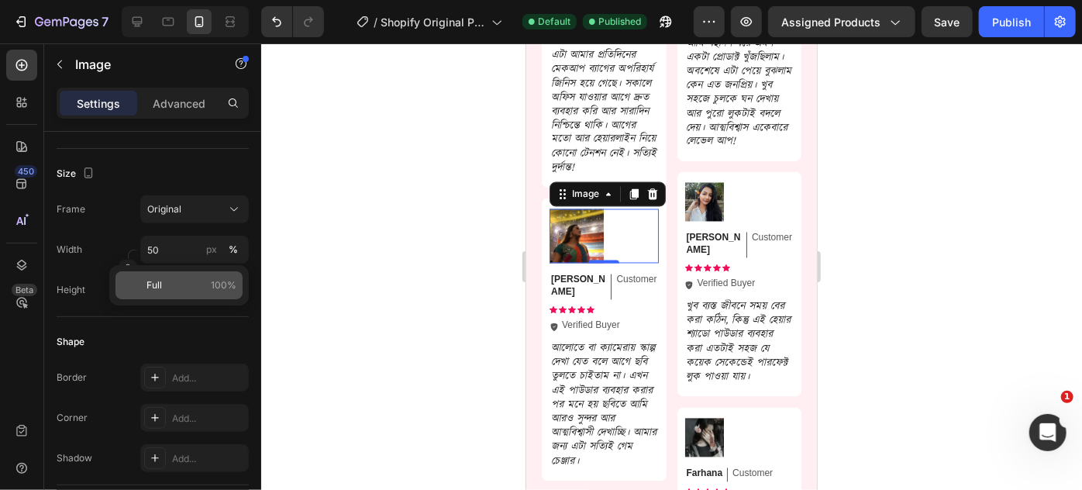
click at [174, 288] on p "Full 100%" at bounding box center [191, 285] width 90 height 14
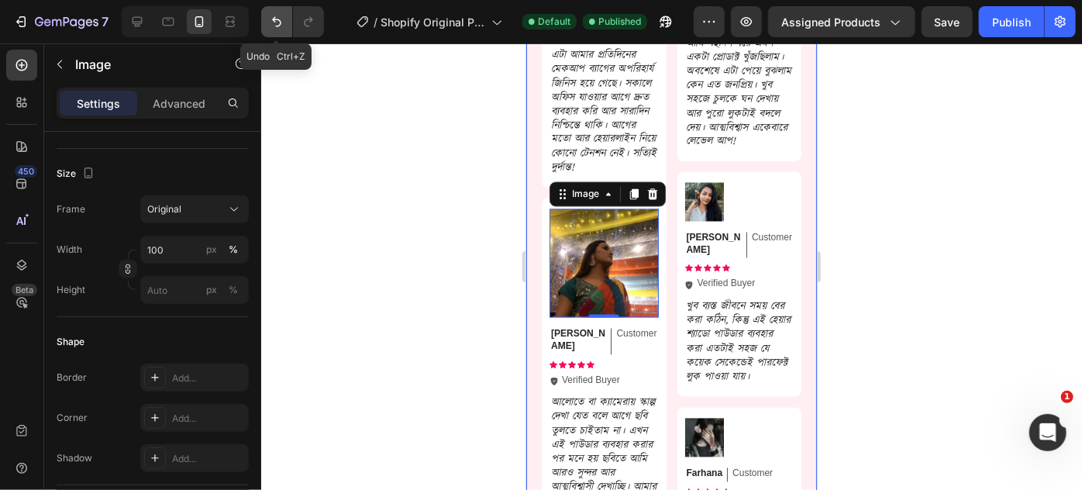
click at [267, 18] on button "Undo/Redo" at bounding box center [276, 21] width 31 height 31
type input "50"
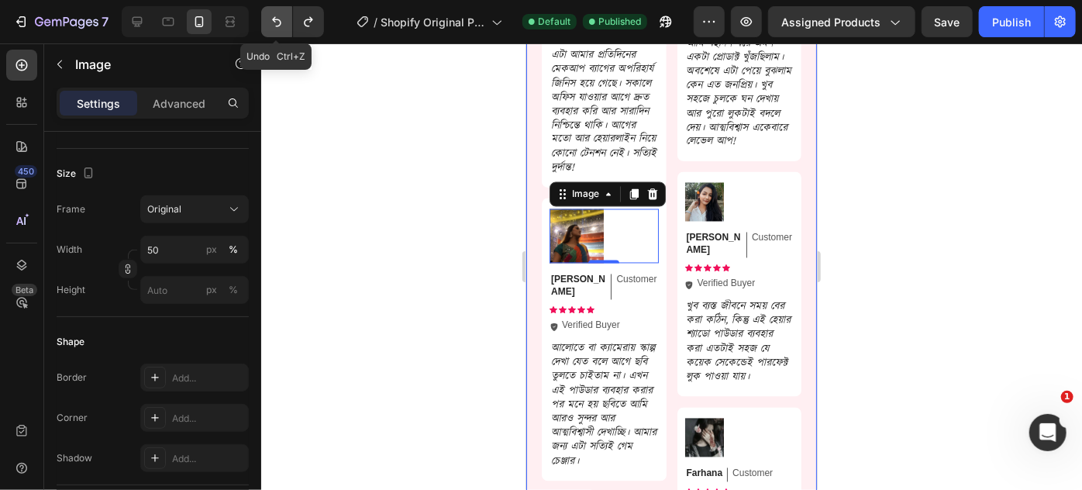
click at [277, 9] on button "Undo/Redo" at bounding box center [276, 21] width 31 height 31
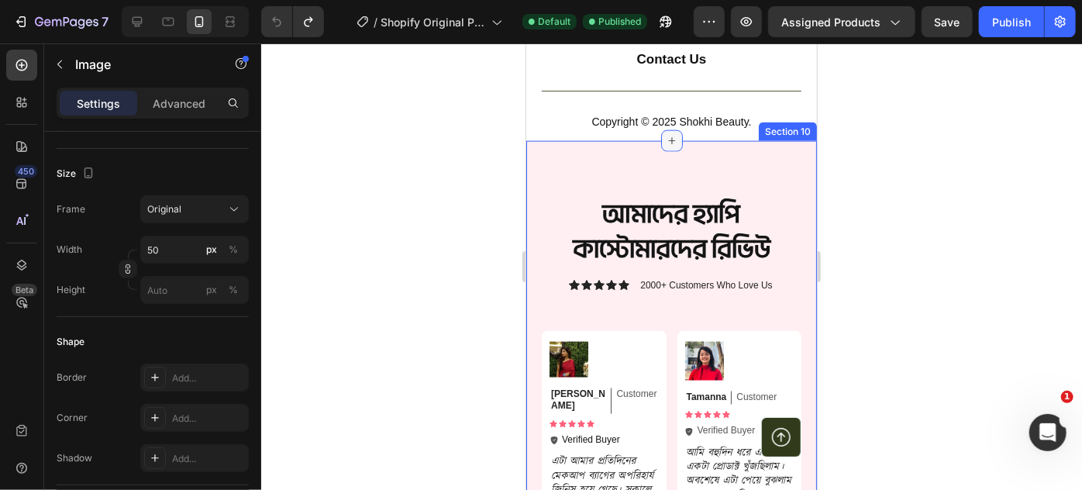
scroll to position [3984, 0]
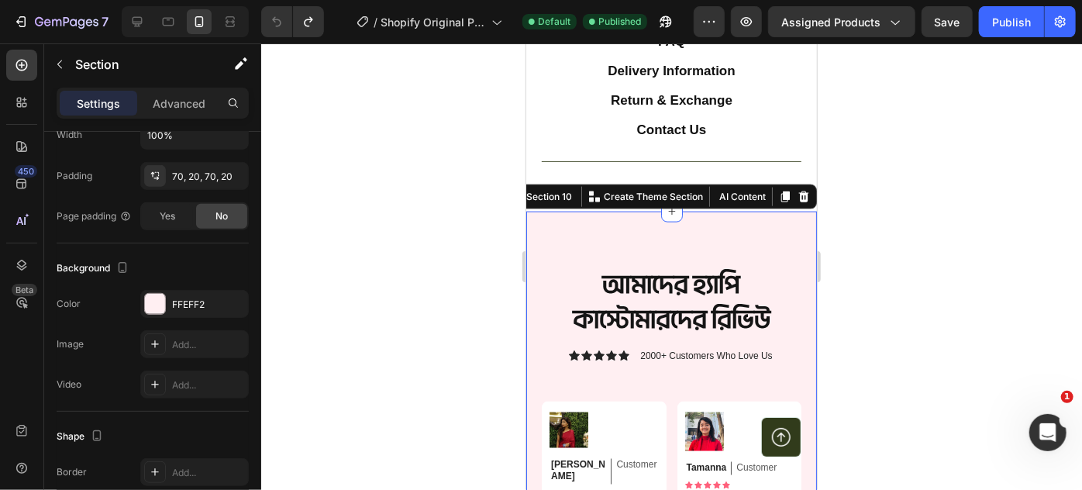
scroll to position [0, 0]
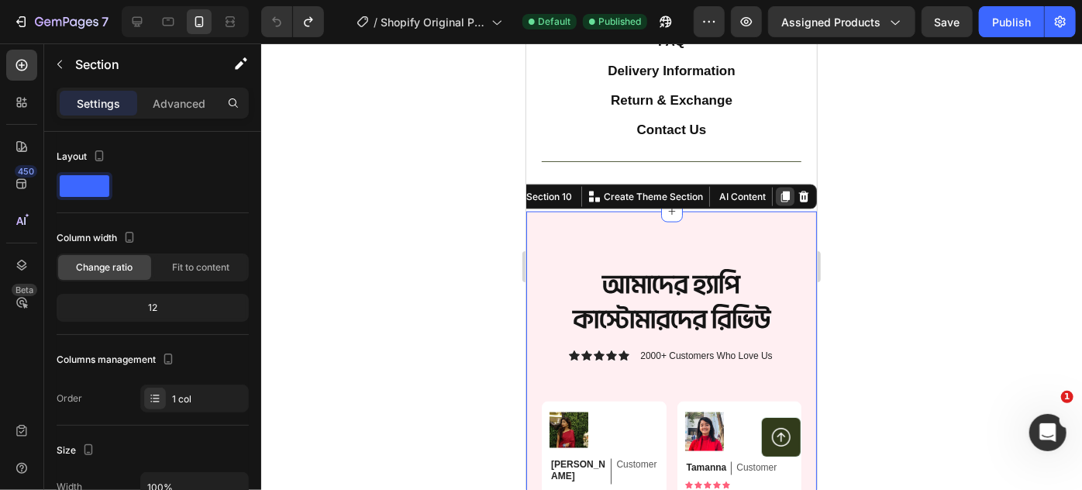
click at [775, 205] on div at bounding box center [784, 196] width 19 height 19
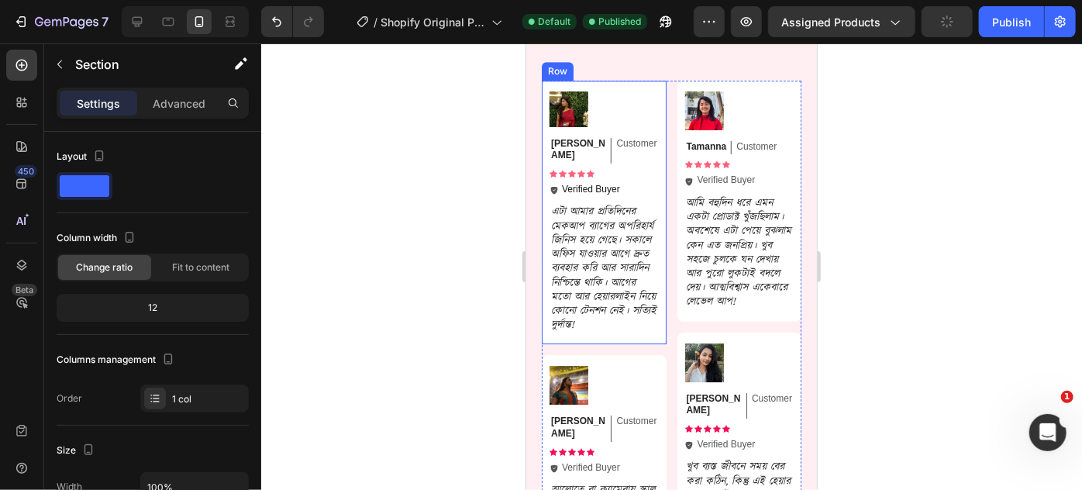
scroll to position [5315, 0]
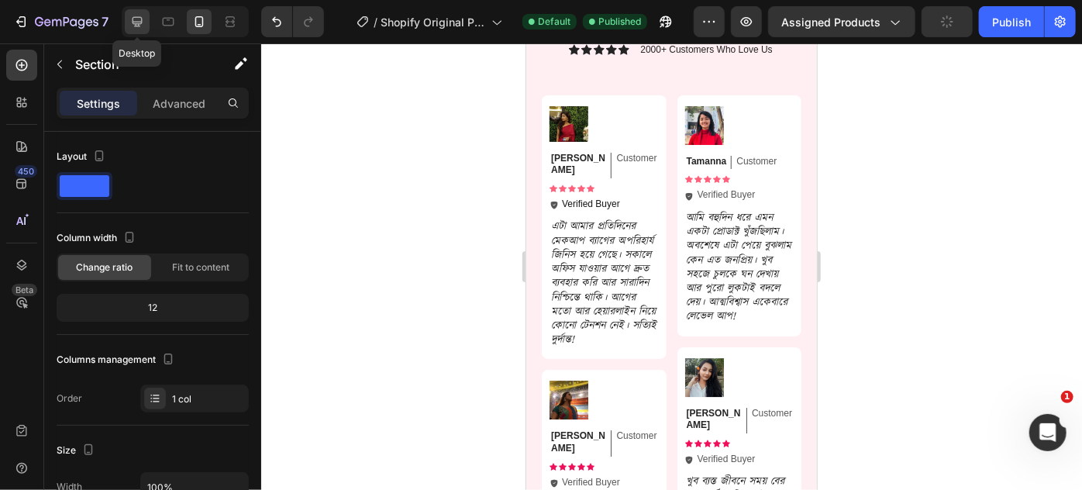
click at [134, 18] on icon at bounding box center [137, 22] width 16 height 16
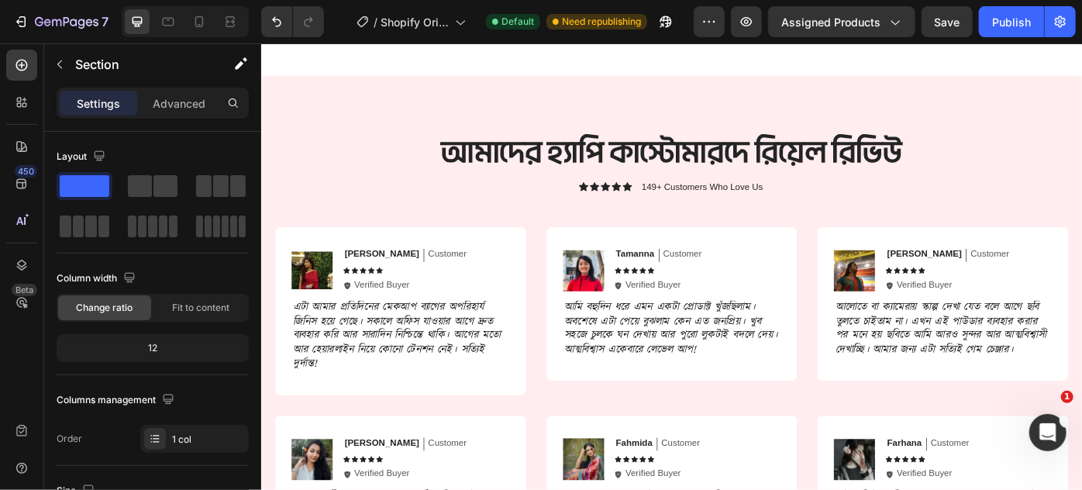
scroll to position [4087, 0]
click at [194, 12] on div at bounding box center [199, 21] width 25 height 25
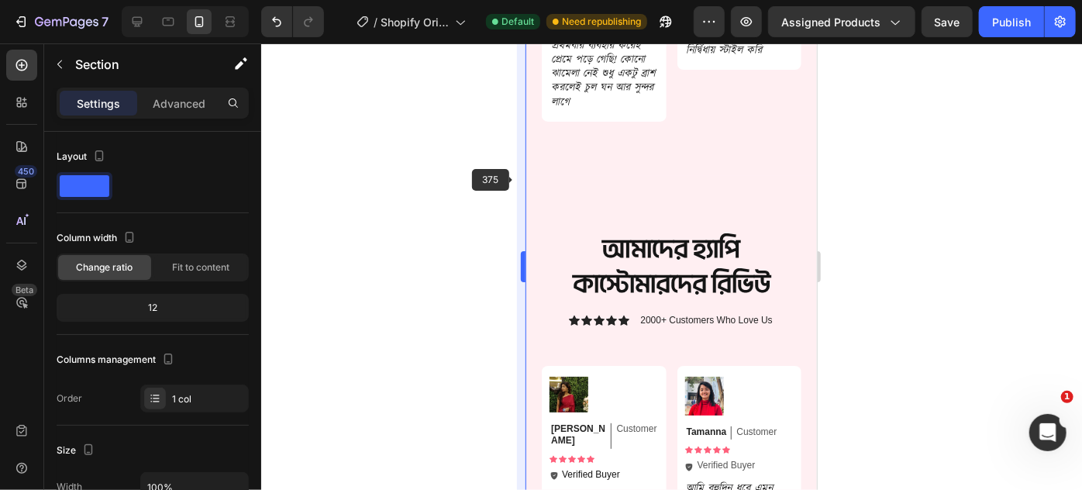
scroll to position [5055, 0]
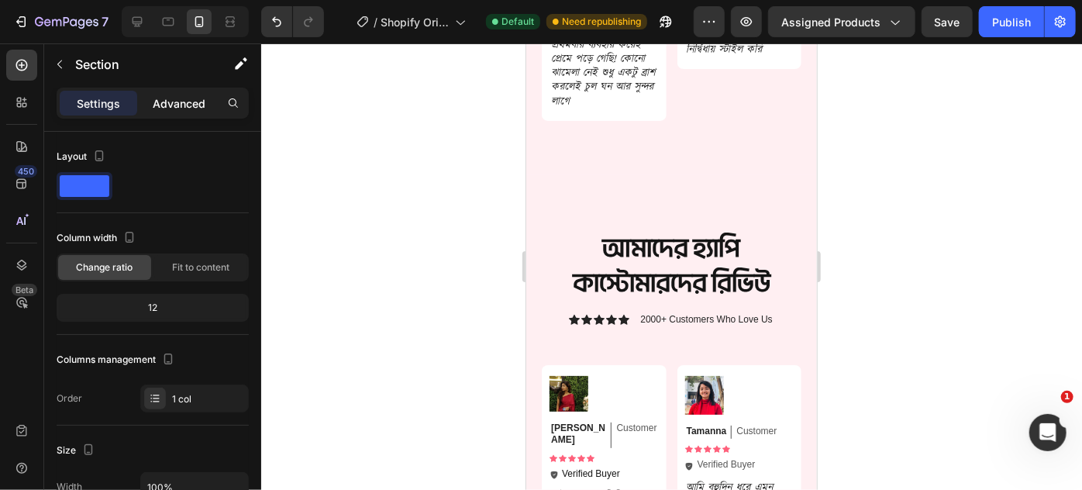
click at [195, 101] on p "Advanced" at bounding box center [179, 103] width 53 height 16
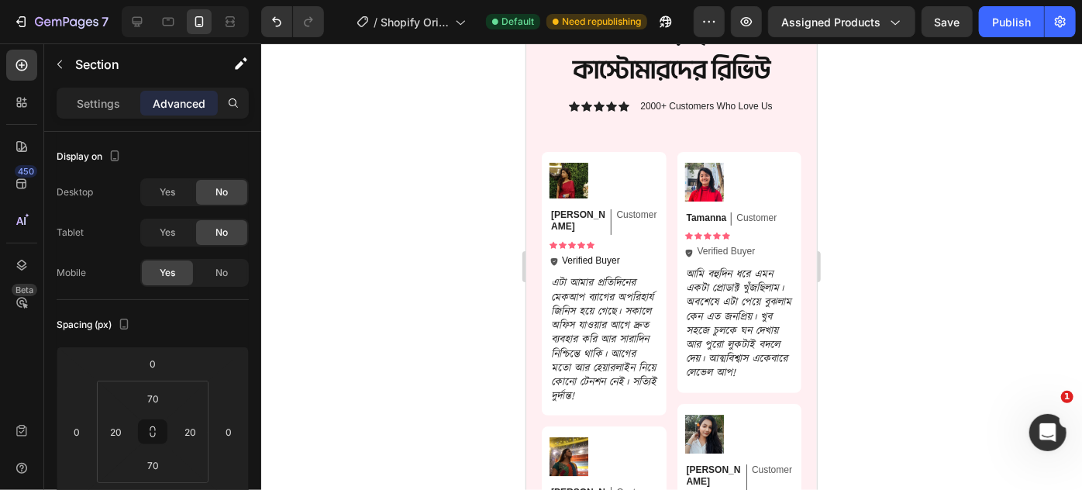
scroll to position [4985, 0]
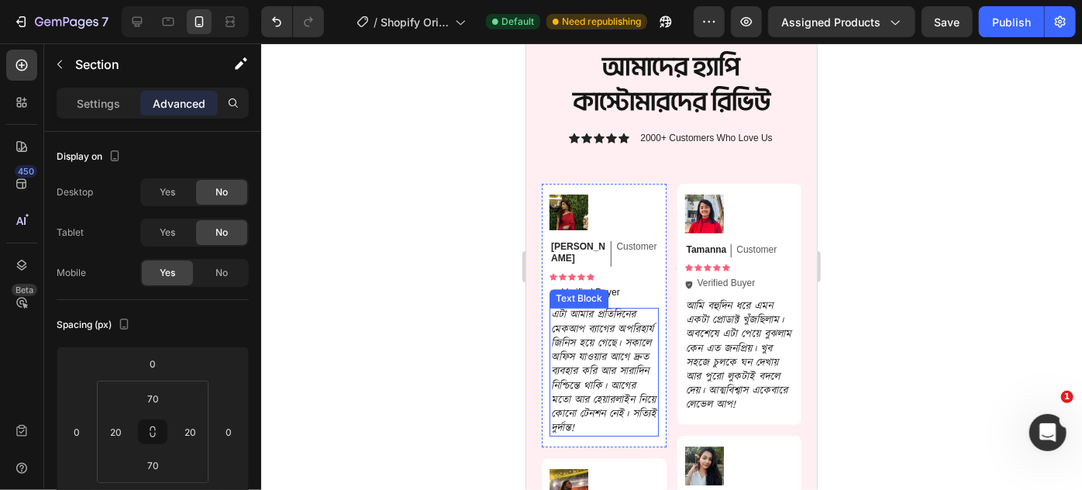
scroll to position [5267, 0]
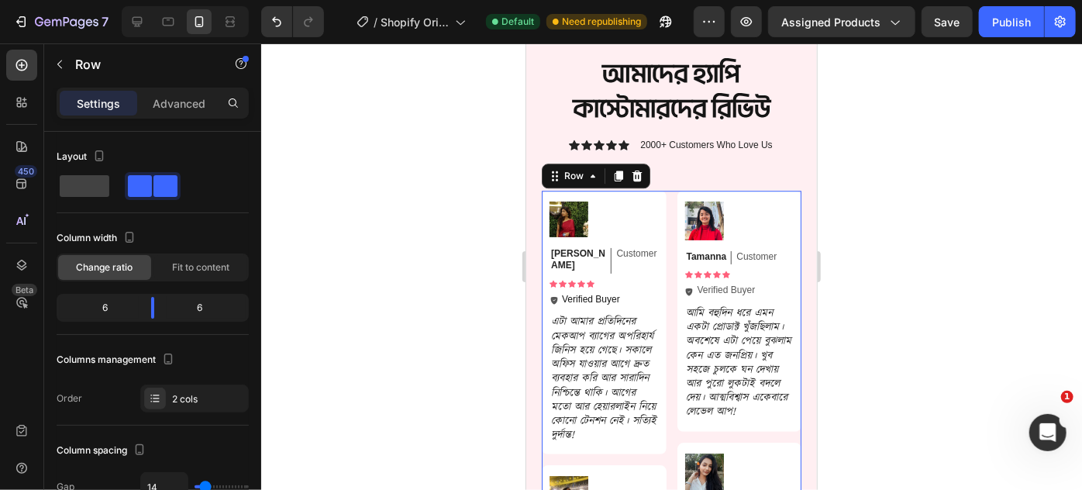
scroll to position [4985, 0]
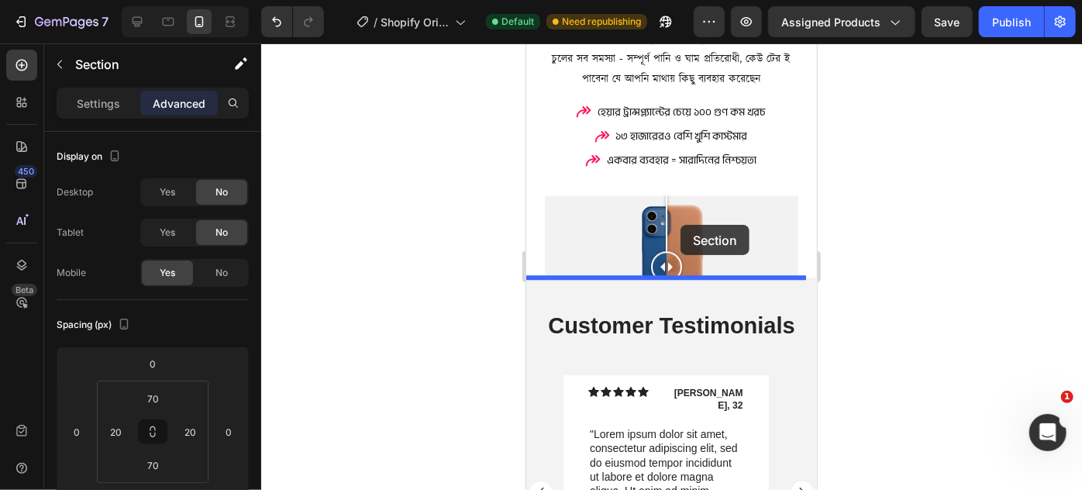
scroll to position [2041, 0]
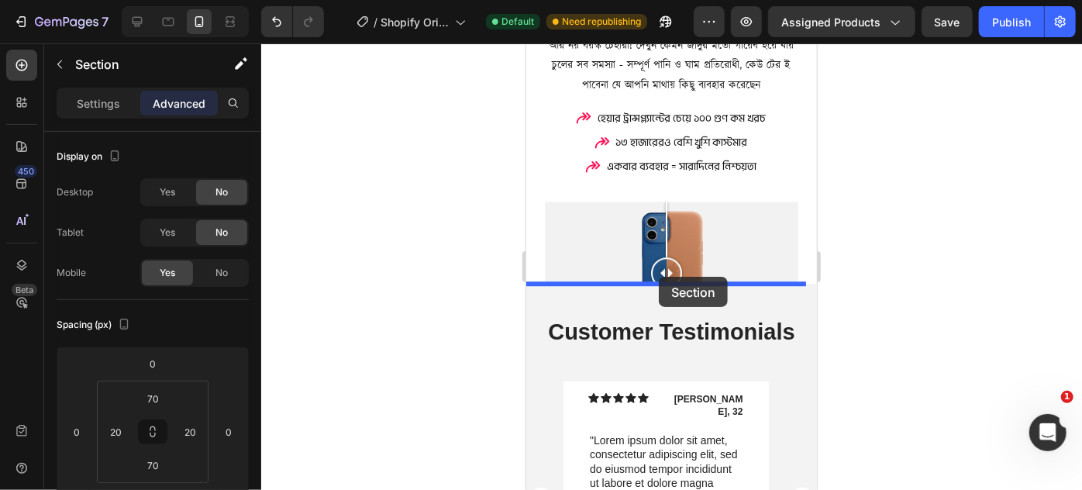
drag, startPoint x: 618, startPoint y: 391, endPoint x: 658, endPoint y: 276, distance: 121.3
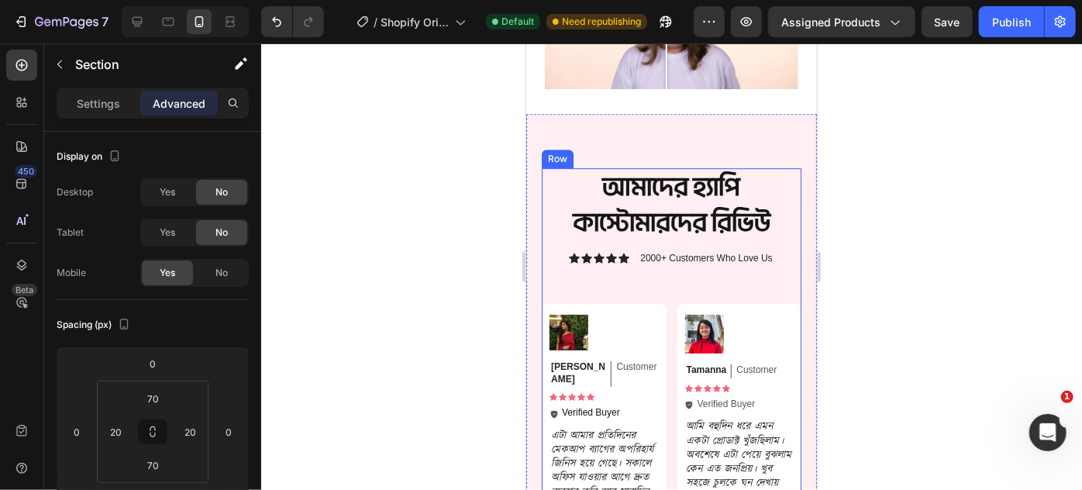
scroll to position [2465, 0]
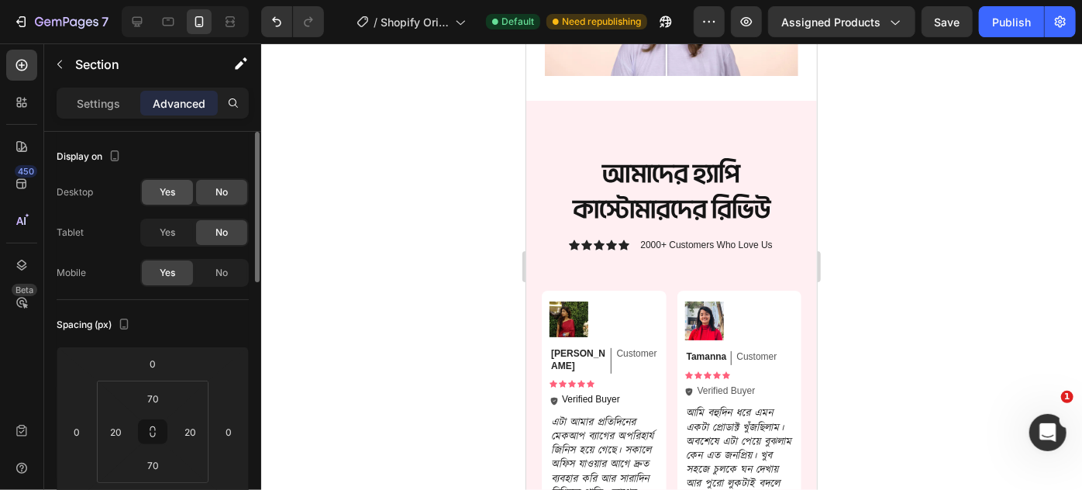
click at [173, 188] on span "Yes" at bounding box center [168, 192] width 16 height 14
click at [138, 19] on icon at bounding box center [137, 22] width 16 height 16
type input "80"
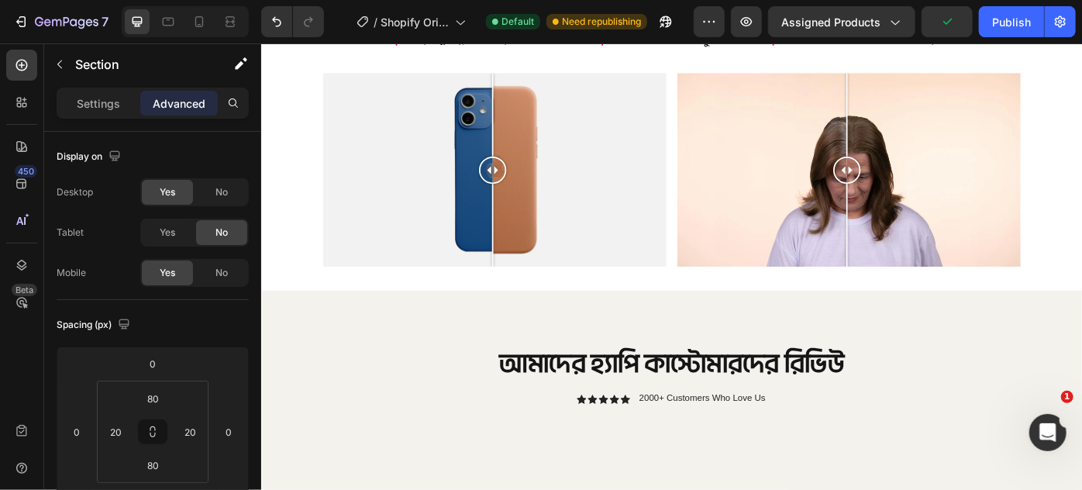
scroll to position [2163, 0]
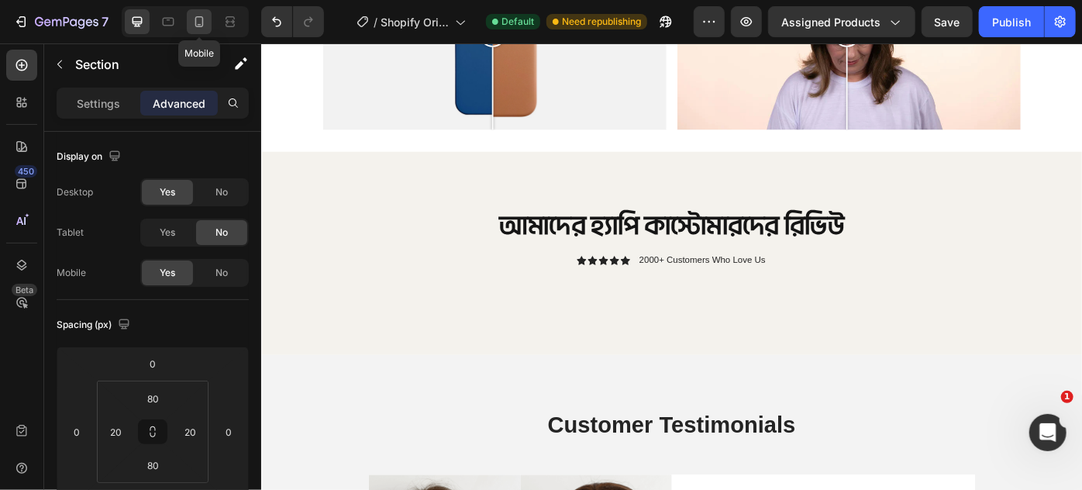
click at [200, 16] on icon at bounding box center [199, 22] width 16 height 16
type input "70"
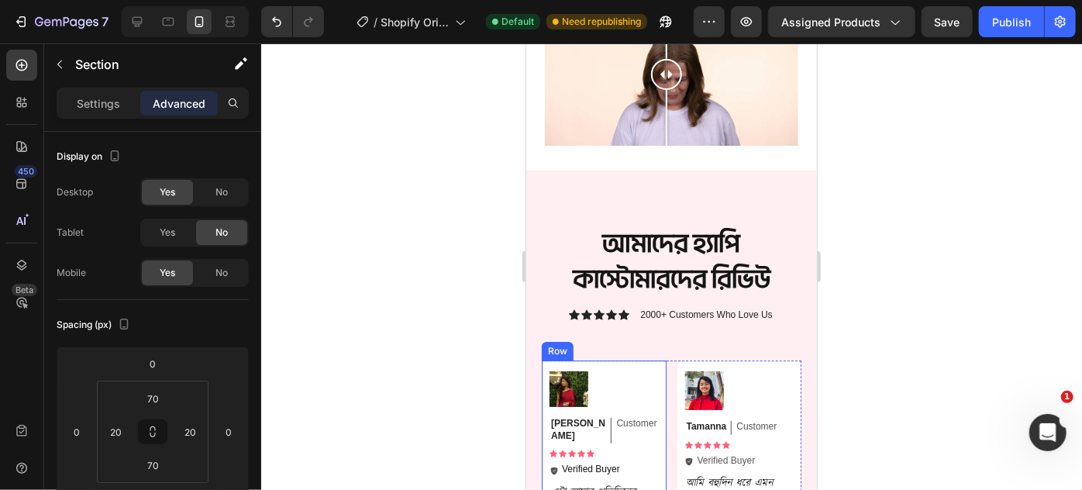
scroll to position [2454, 0]
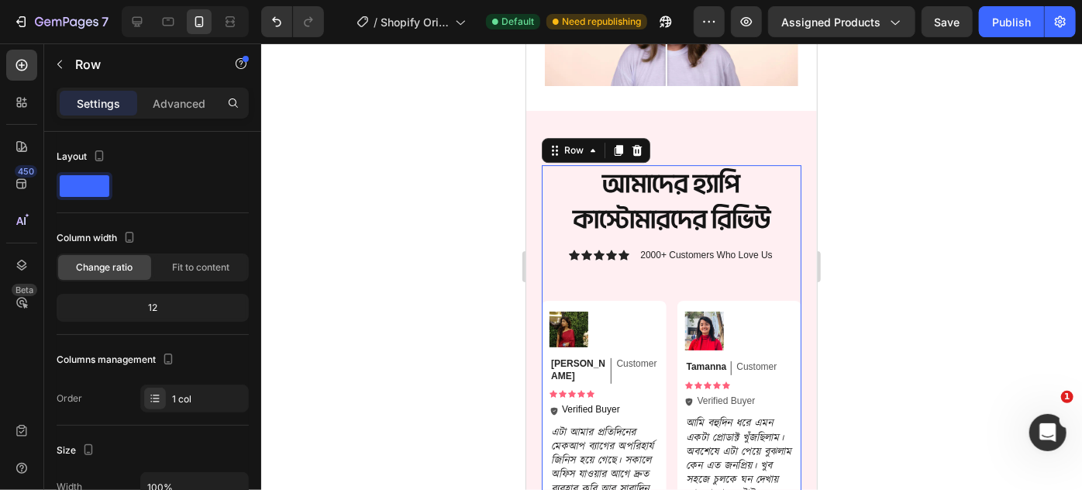
click at [190, 98] on p "Advanced" at bounding box center [179, 103] width 53 height 16
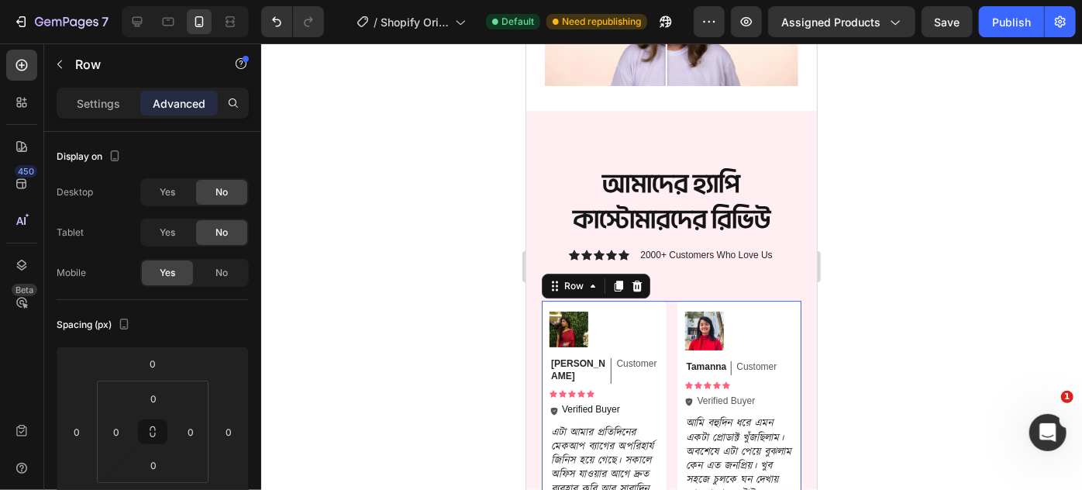
click at [152, 189] on div "Yes" at bounding box center [167, 192] width 51 height 25
click at [138, 9] on div at bounding box center [185, 21] width 127 height 31
click at [139, 18] on icon at bounding box center [138, 22] width 10 height 10
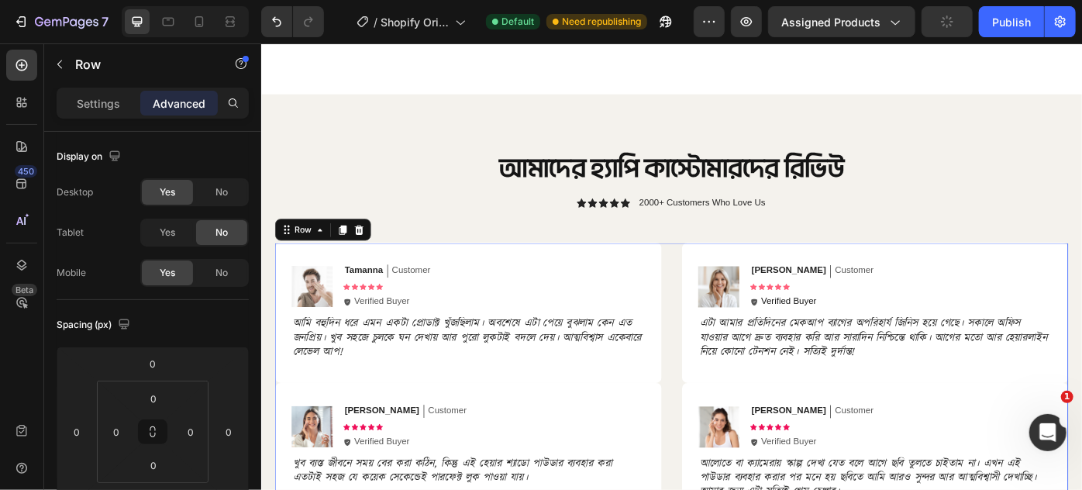
scroll to position [2199, 0]
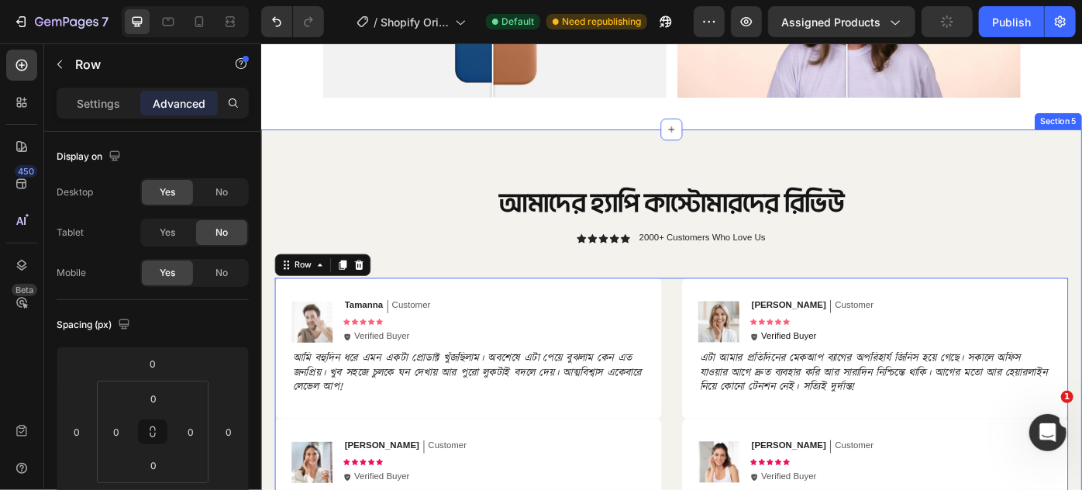
click at [716, 164] on div "আমাদের হ্যাপি কাস্টোমারদের রিভিউ Heading Icon Icon Icon Icon Icon Icon List 200…" at bounding box center [725, 484] width 930 height 689
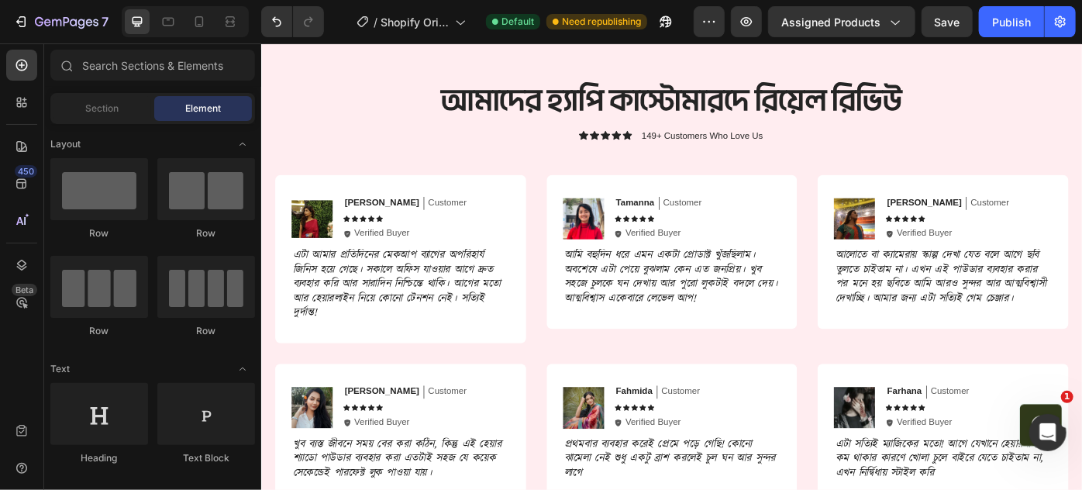
scroll to position [4313, 0]
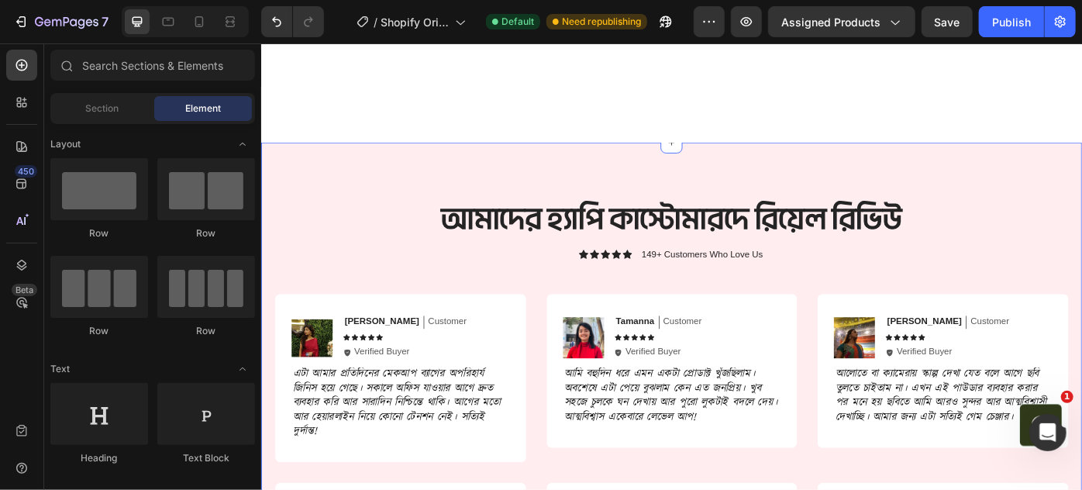
click at [678, 168] on div "আমাদের হ্যাপি কাস্টোমারদে রিয়েল রিভিউ Heading Icon Icon Icon Icon Icon Icon Lis…" at bounding box center [725, 457] width 930 height 605
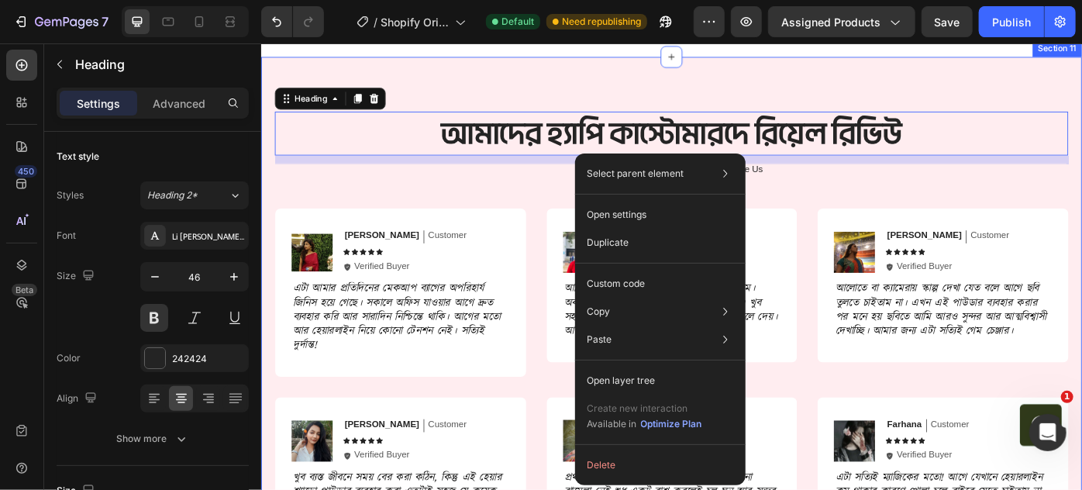
click at [652, 118] on div "আমাদের হ্যাপি কাস্টোমারদে রিয়েল রিভিউ Heading 12 Icon Icon Icon Icon Icon Icon …" at bounding box center [725, 360] width 930 height 605
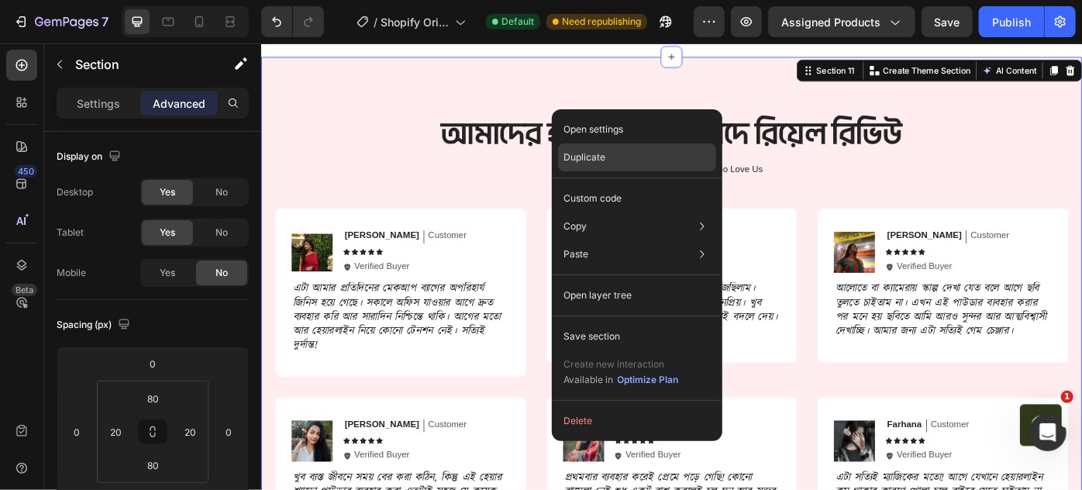
click at [627, 143] on div "Duplicate" at bounding box center [637, 157] width 158 height 28
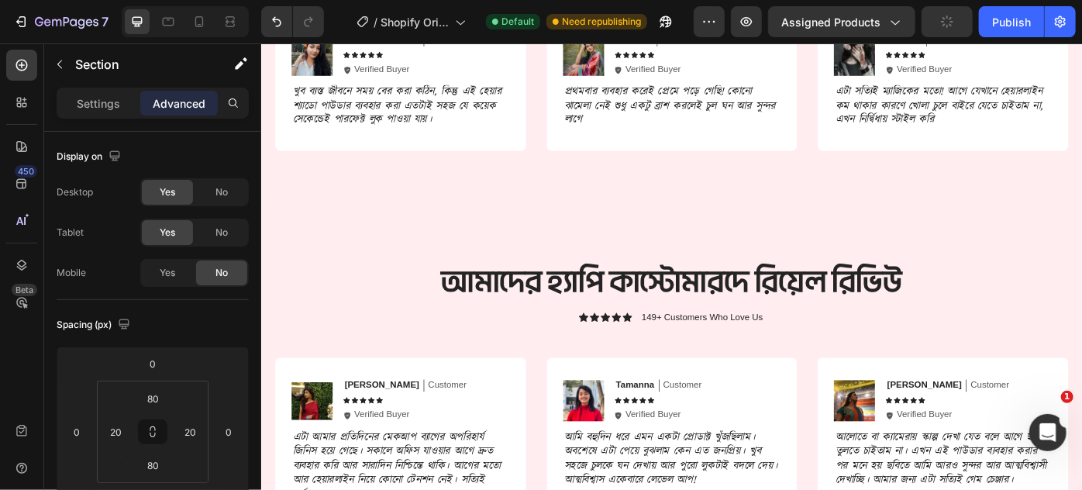
scroll to position [4768, 0]
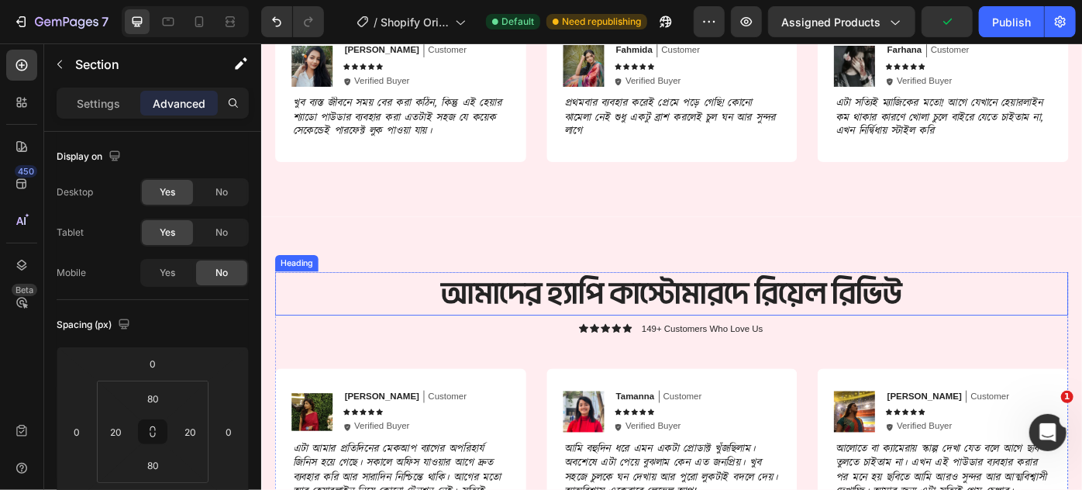
click at [391, 310] on h2 "আমাদের হ্যাপি কাস্টোমারদে রিয়েল রিভিউ" at bounding box center [725, 326] width 899 height 50
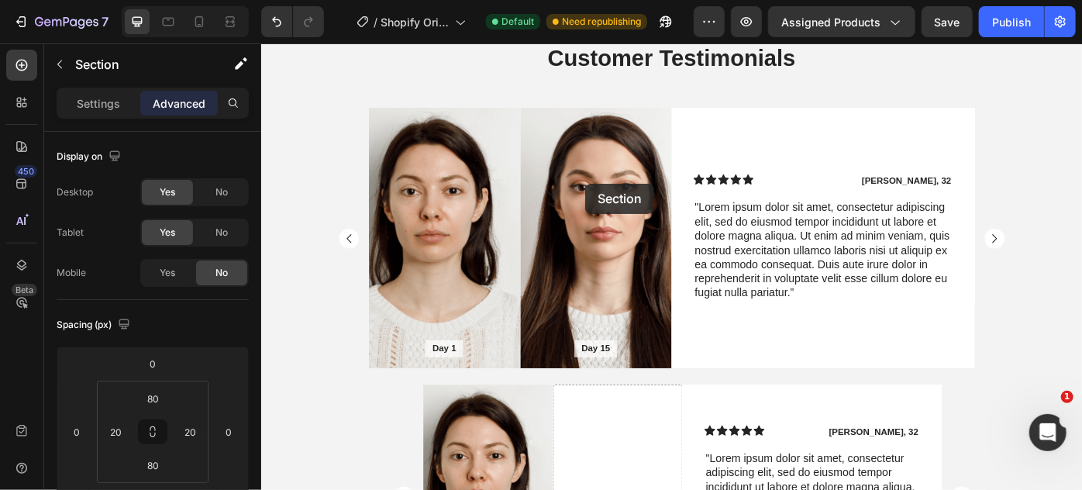
scroll to position [2162, 0]
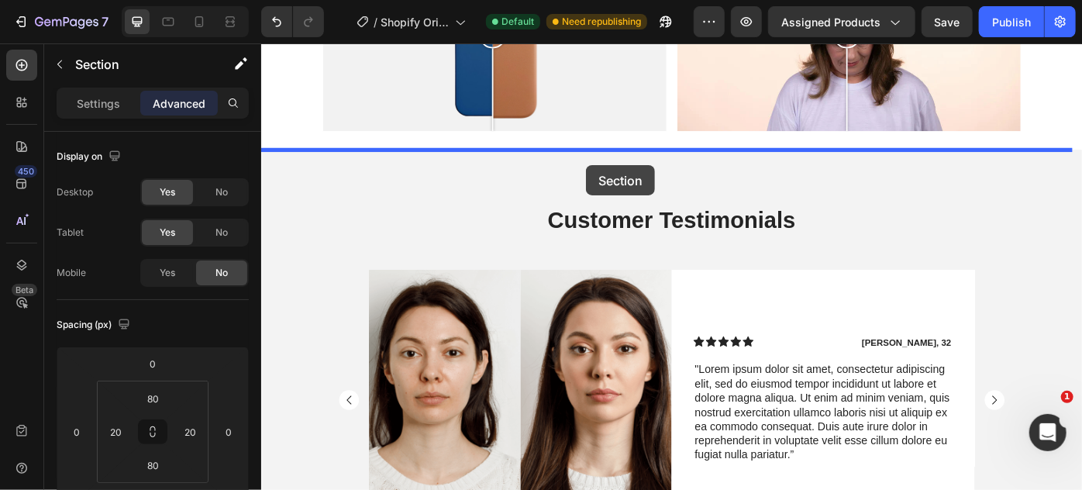
drag, startPoint x: 370, startPoint y: 250, endPoint x: 629, endPoint y: 181, distance: 267.3
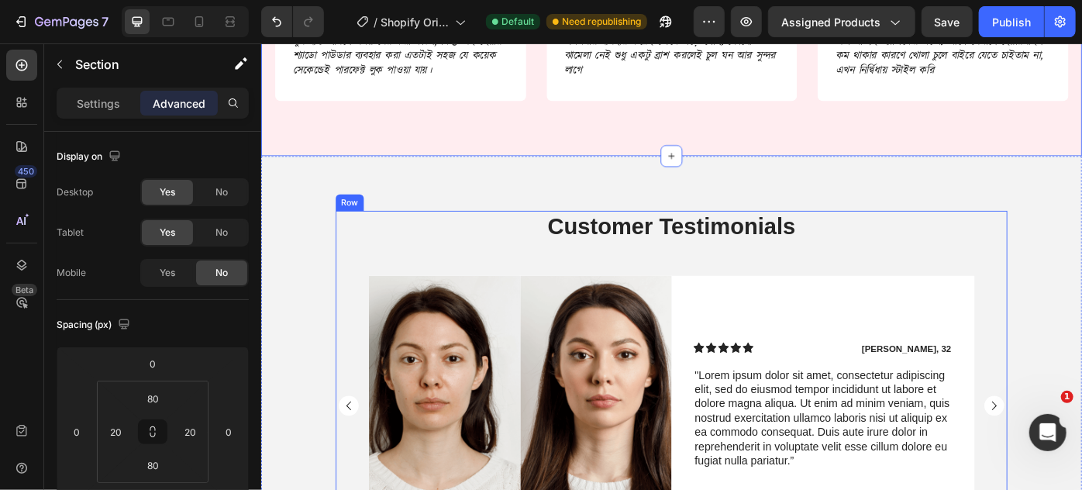
scroll to position [2866, 0]
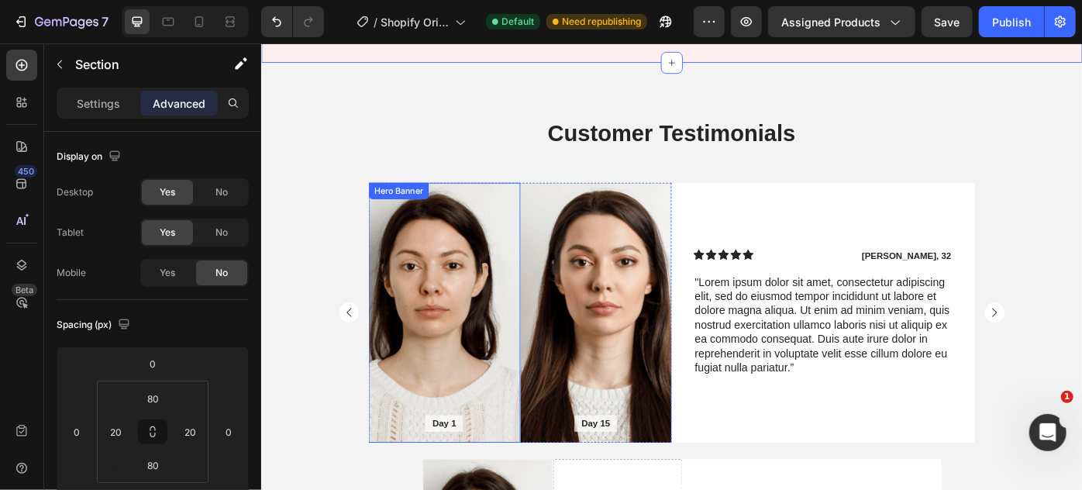
click at [487, 337] on div "Background Image" at bounding box center [468, 347] width 172 height 295
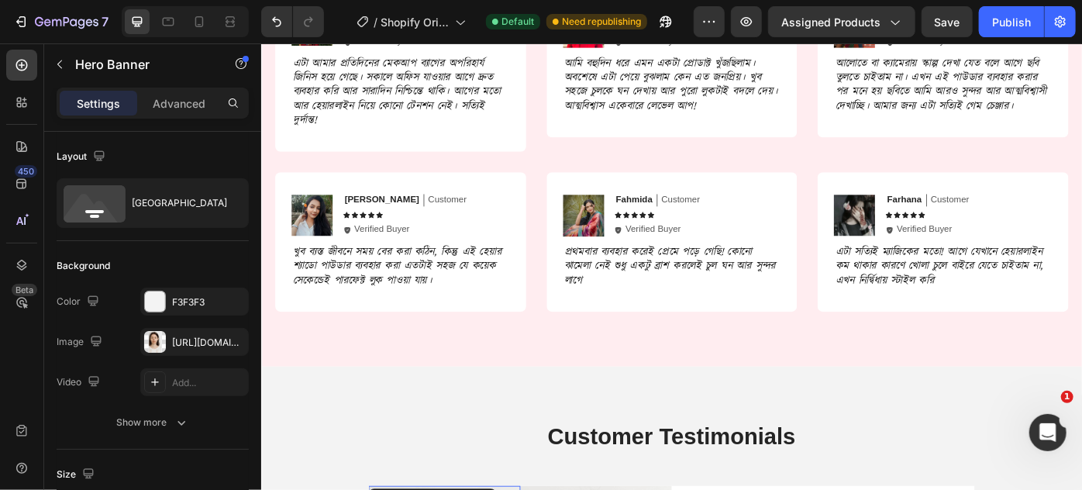
scroll to position [2443, 0]
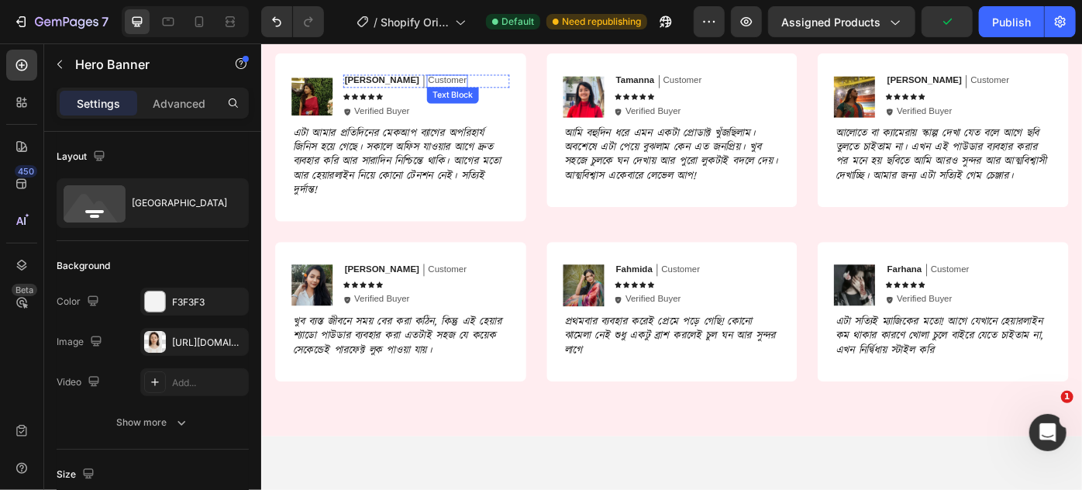
click at [450, 79] on p "Customer" at bounding box center [471, 84] width 43 height 13
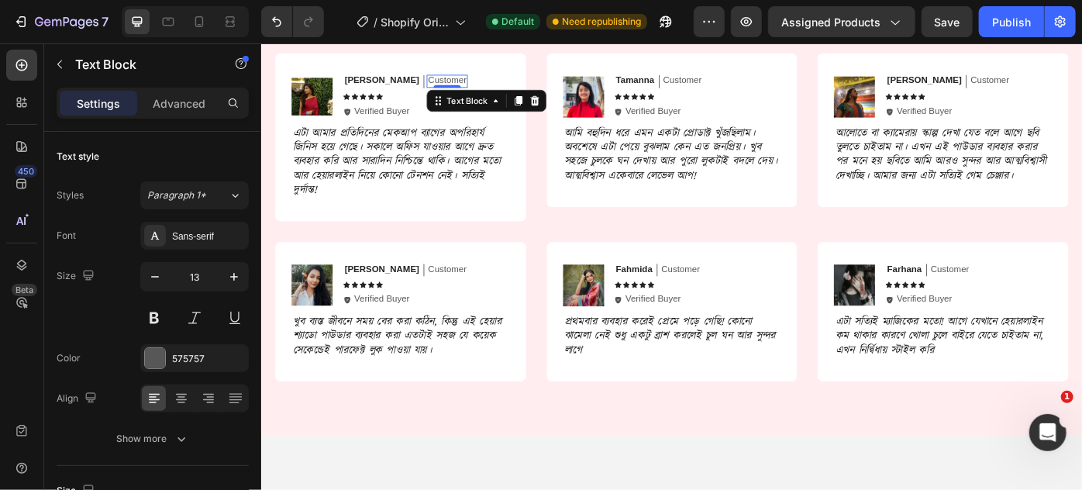
click at [510, 96] on div "Text Block" at bounding box center [516, 107] width 136 height 25
click at [566, 104] on icon at bounding box center [571, 107] width 10 height 11
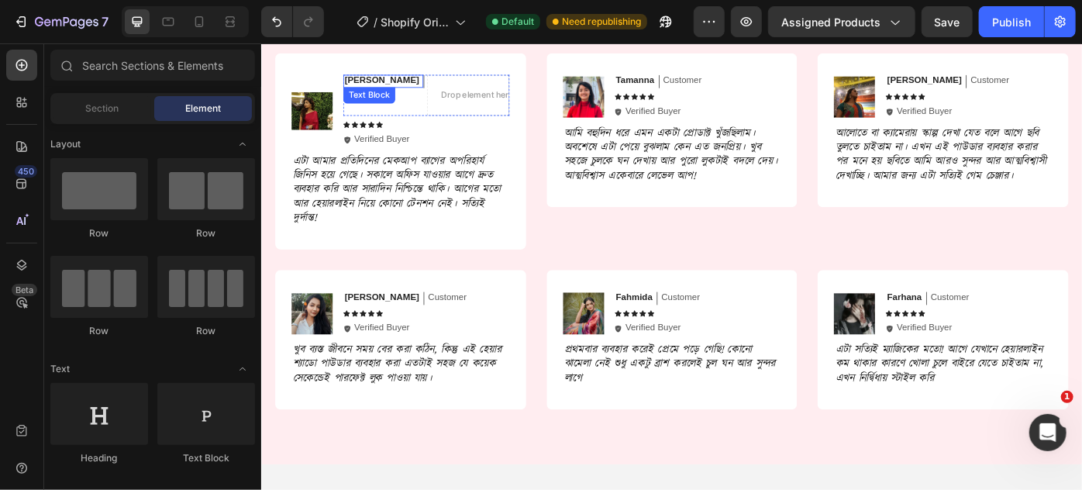
click at [370, 81] on p "[PERSON_NAME]" at bounding box center [397, 84] width 84 height 13
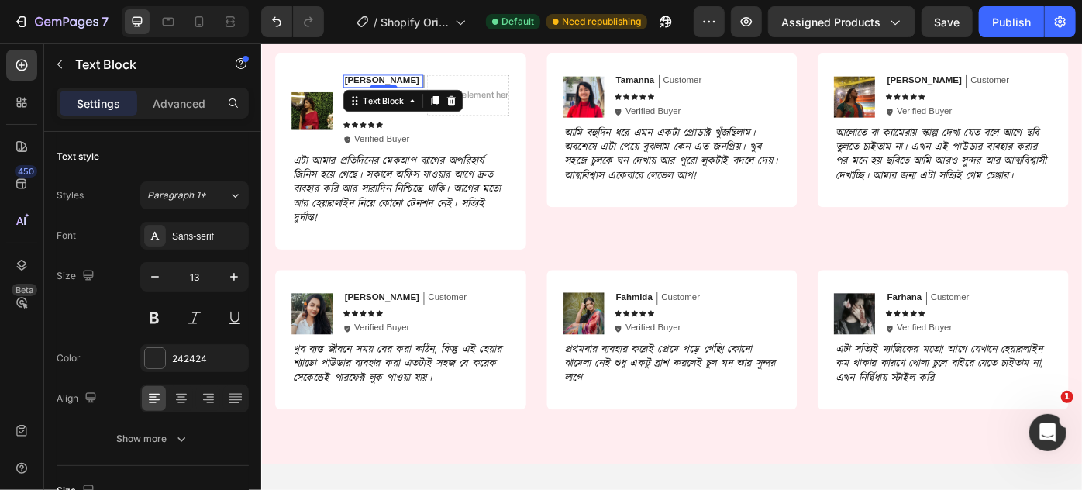
drag, startPoint x: 470, startPoint y: 105, endPoint x: 458, endPoint y: 105, distance: 12.4
click at [470, 105] on icon at bounding box center [476, 108] width 12 height 12
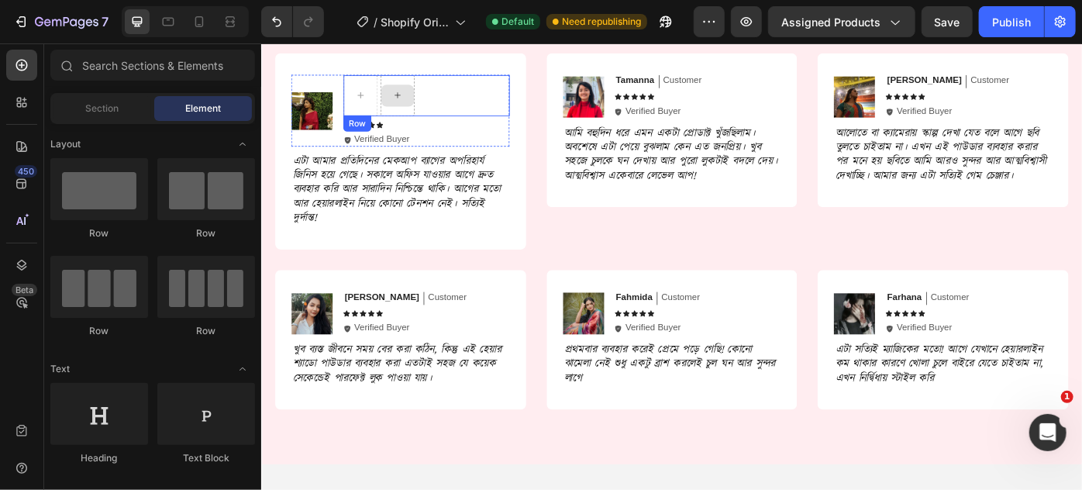
click at [421, 89] on div at bounding box center [414, 101] width 37 height 25
click at [113, 103] on span "Section" at bounding box center [102, 109] width 33 height 14
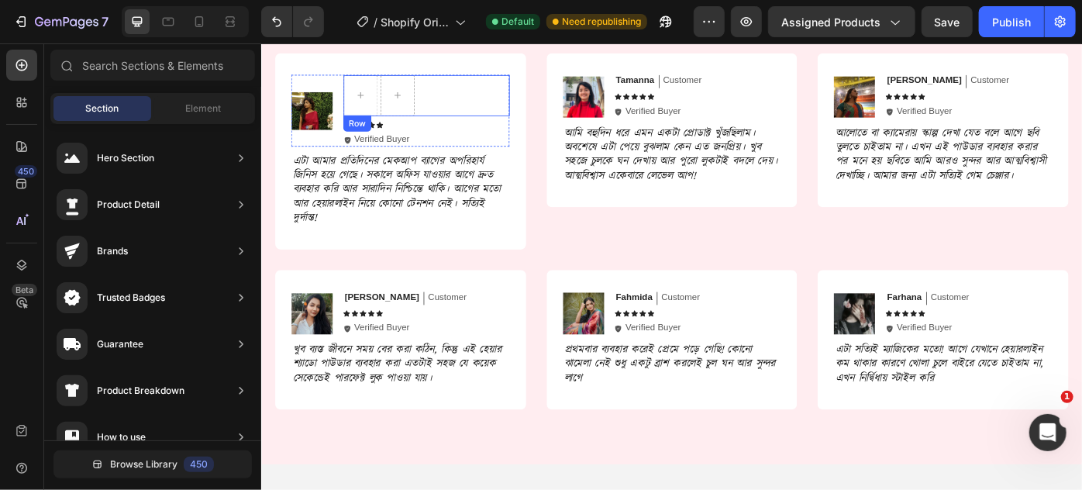
click at [494, 93] on div "Row" at bounding box center [447, 101] width 188 height 47
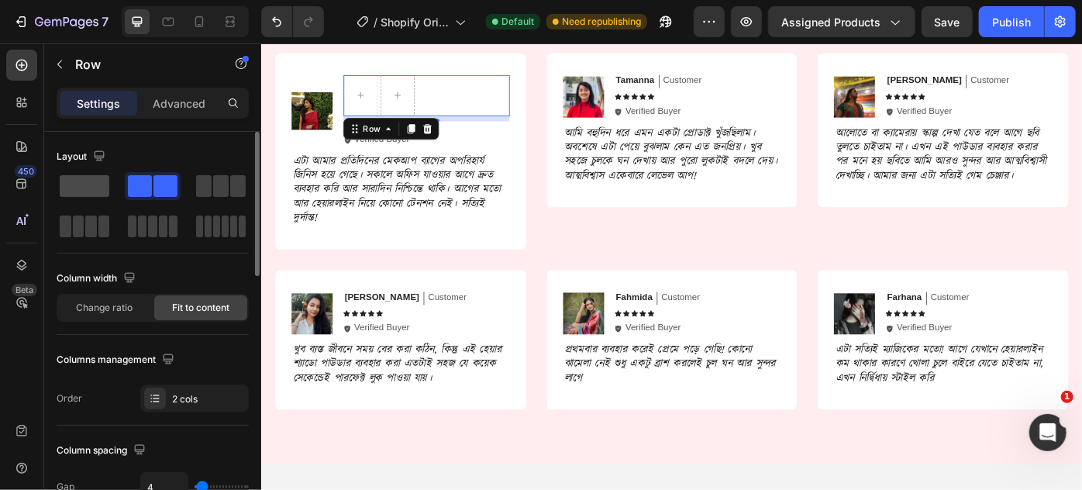
click at [102, 182] on span at bounding box center [85, 186] width 50 height 22
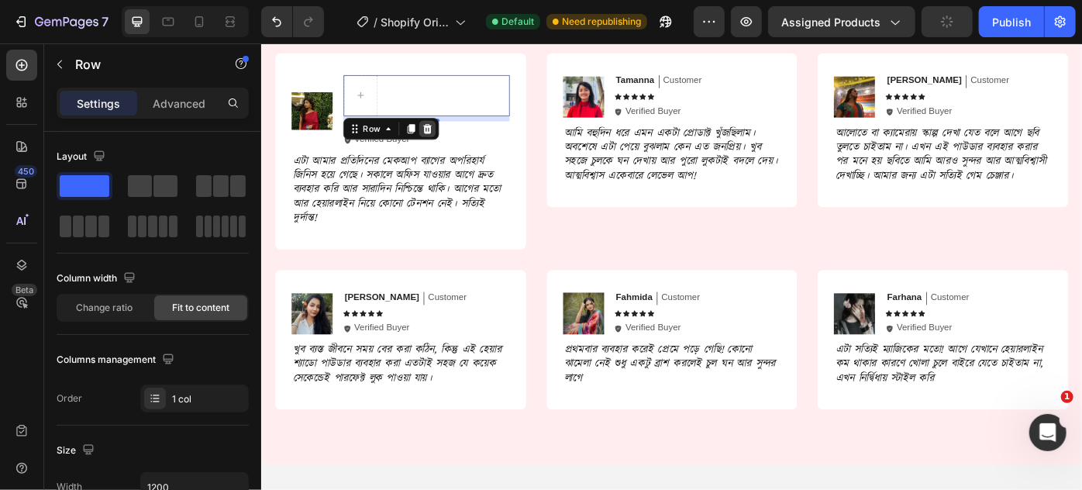
click at [453, 134] on icon at bounding box center [449, 139] width 12 height 12
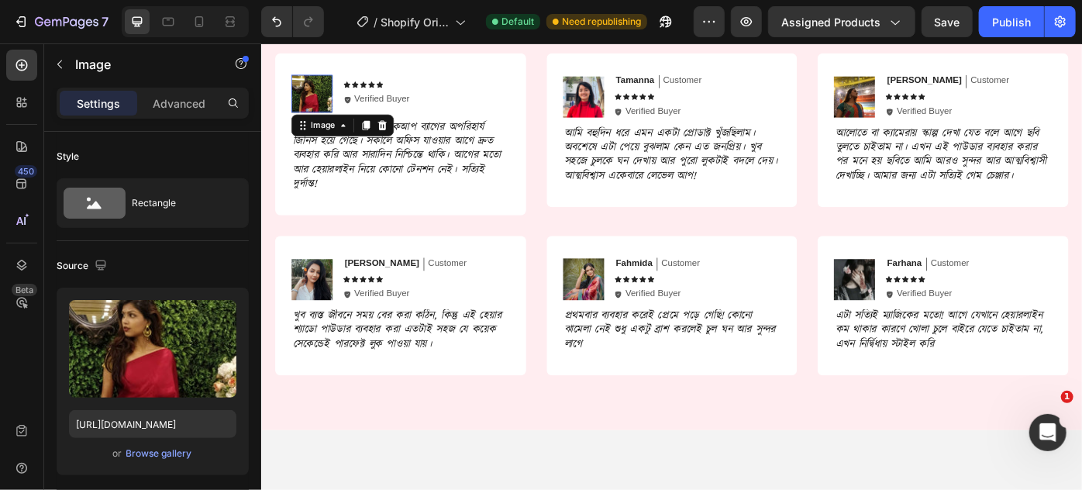
click at [331, 99] on img at bounding box center [318, 99] width 47 height 43
click at [393, 91] on div "Icon" at bounding box center [395, 89] width 8 height 8
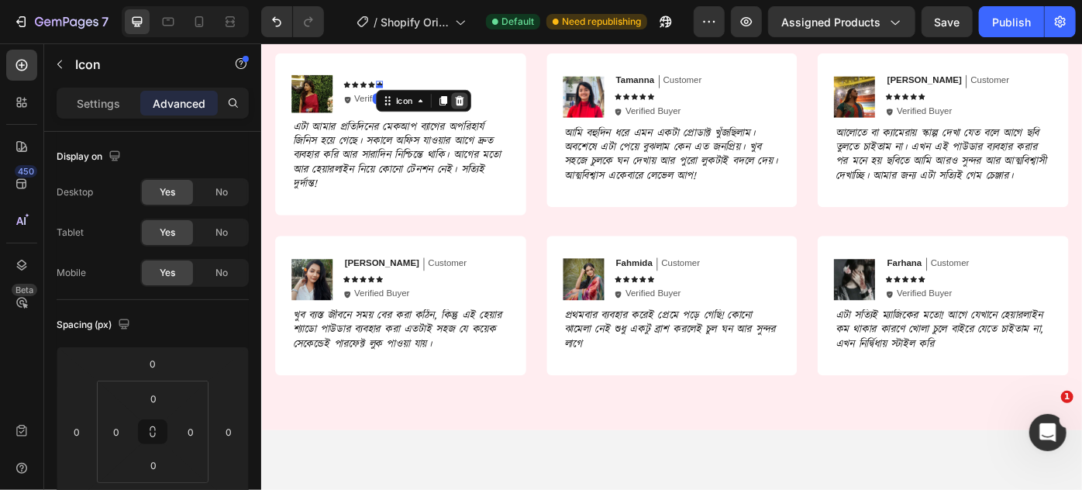
click at [481, 103] on icon at bounding box center [485, 108] width 12 height 12
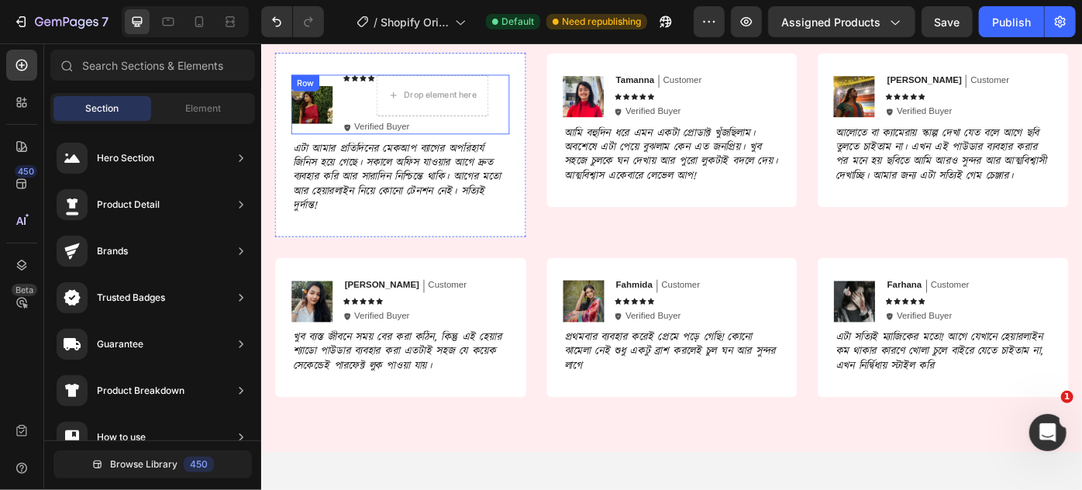
click at [490, 127] on div "Icon Icon Icon Icon Drop element here Icon List Icon Verified Buyer Text Block …" at bounding box center [447, 111] width 188 height 67
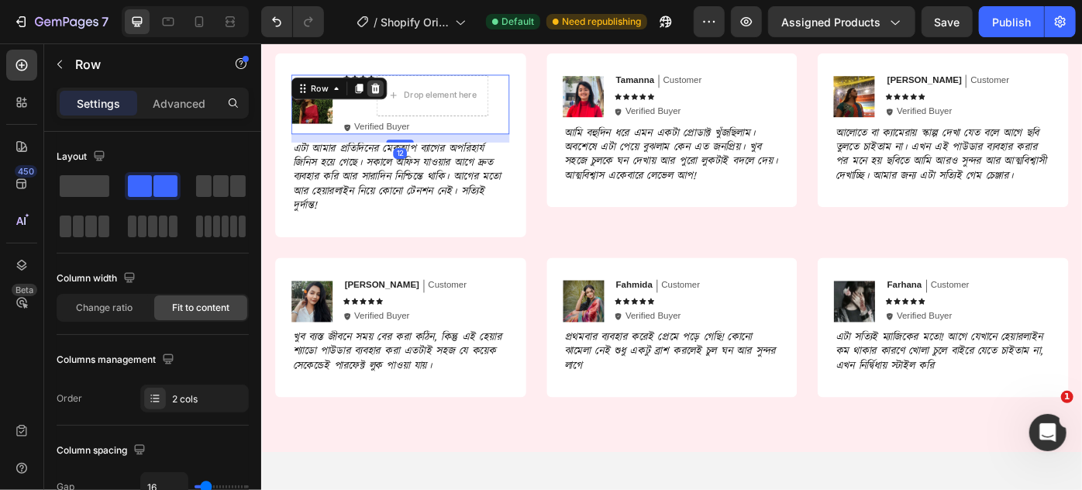
click at [391, 91] on icon at bounding box center [390, 93] width 10 height 11
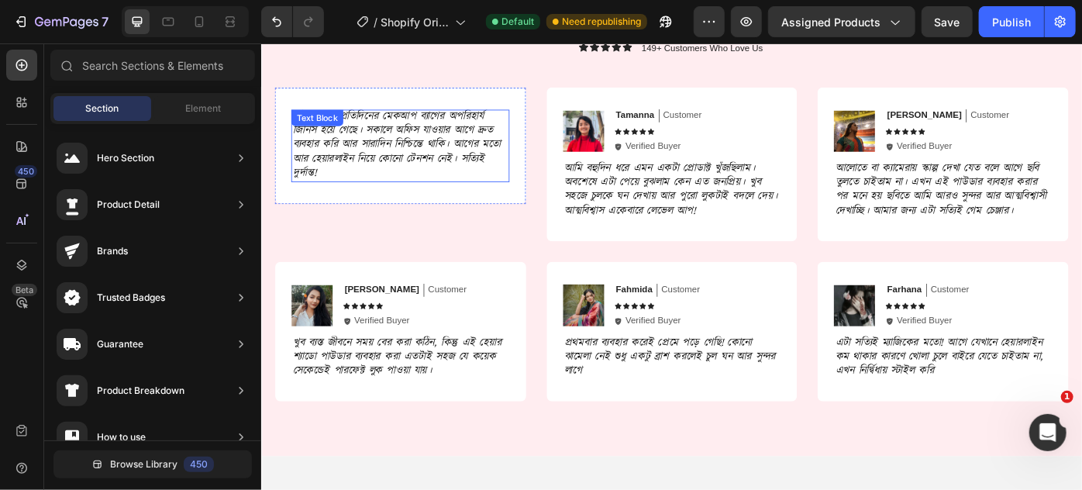
scroll to position [2372, 0]
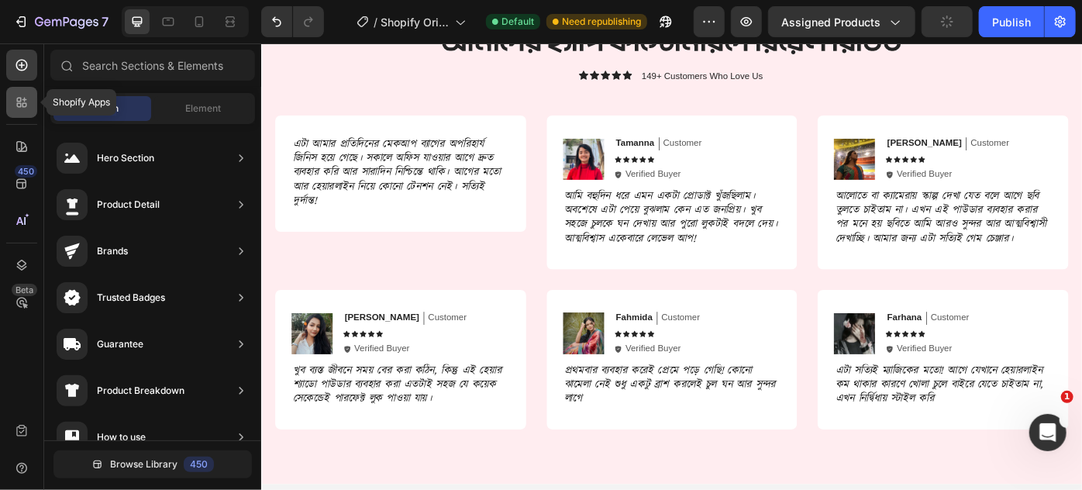
click at [23, 106] on icon at bounding box center [24, 105] width 5 height 5
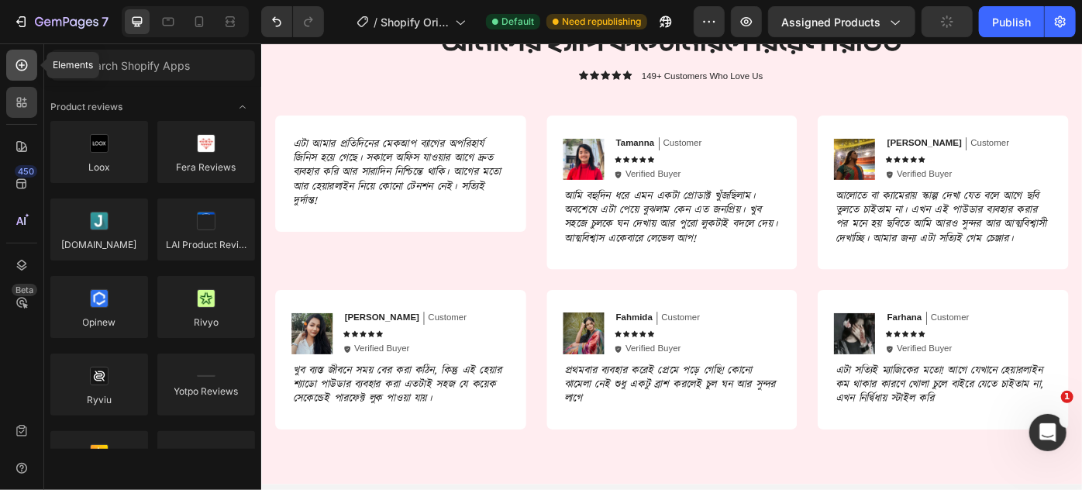
click at [28, 70] on icon at bounding box center [22, 65] width 16 height 16
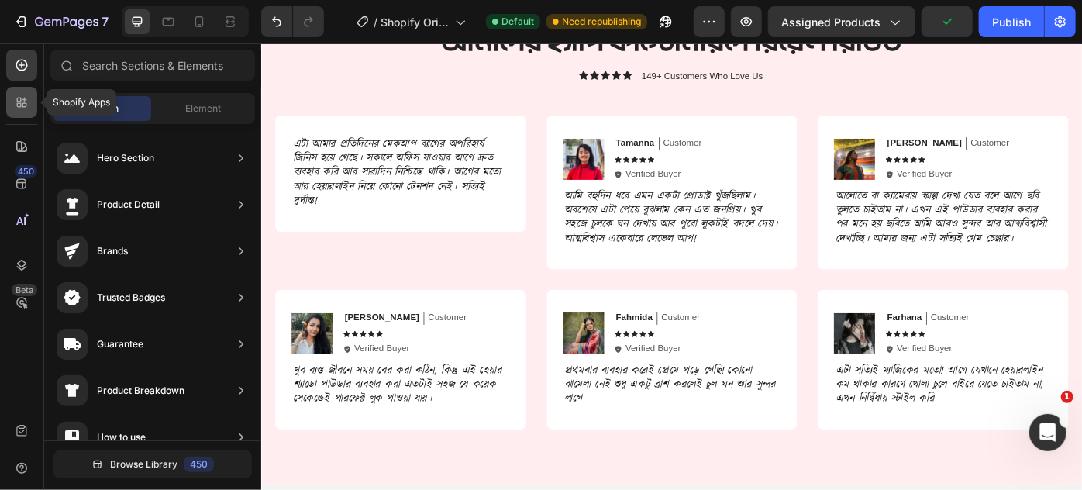
click at [20, 98] on icon at bounding box center [19, 100] width 5 height 5
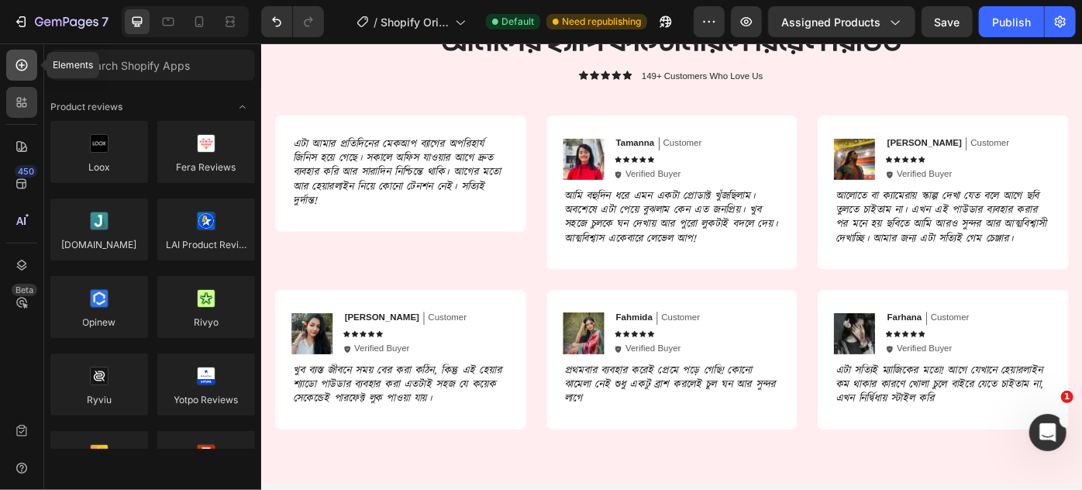
click at [19, 67] on icon at bounding box center [22, 65] width 16 height 16
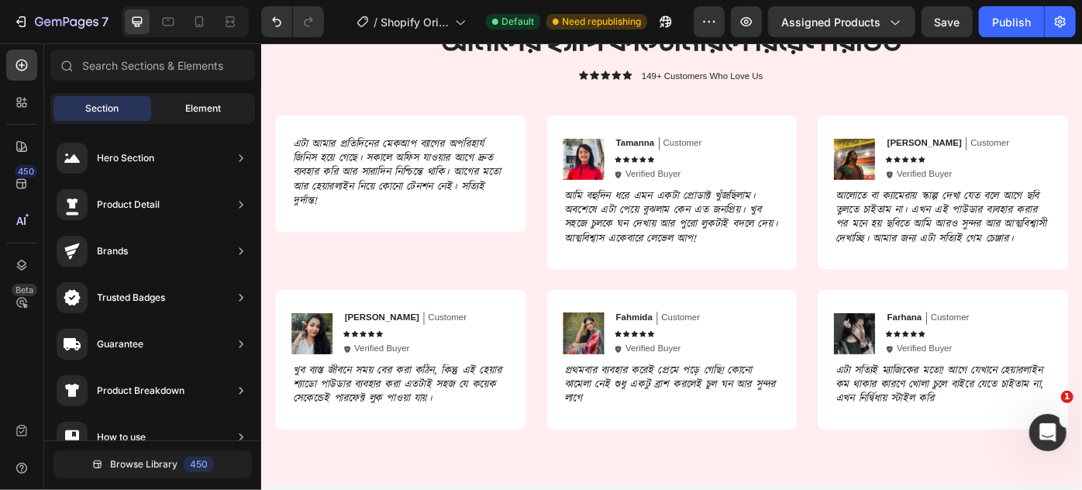
click at [195, 107] on span "Element" at bounding box center [203, 109] width 36 height 14
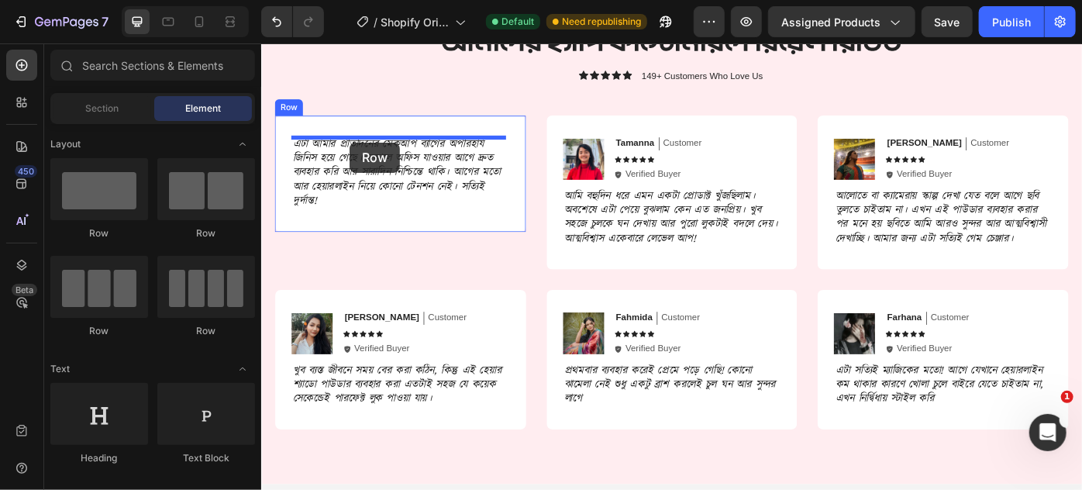
drag, startPoint x: 486, startPoint y: 247, endPoint x: 360, endPoint y: 155, distance: 155.8
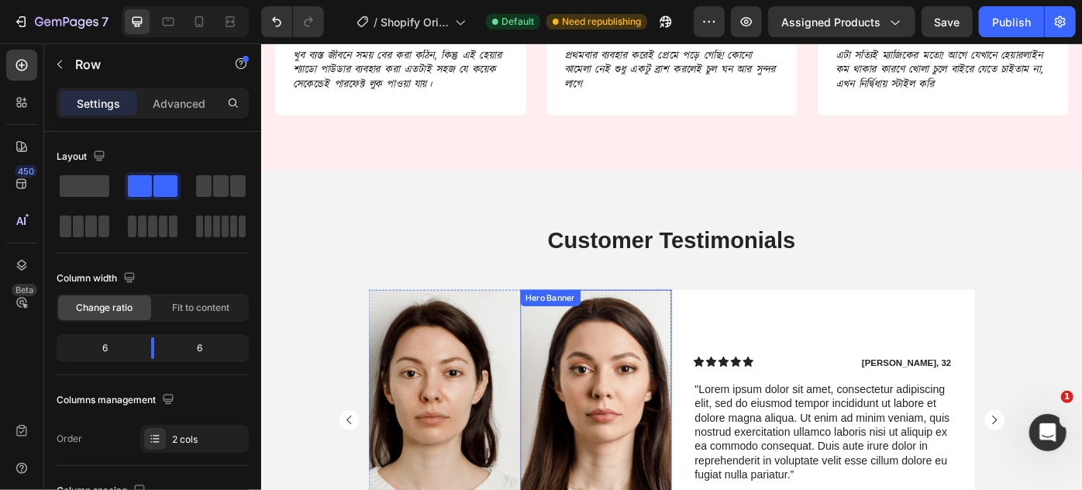
scroll to position [2725, 0]
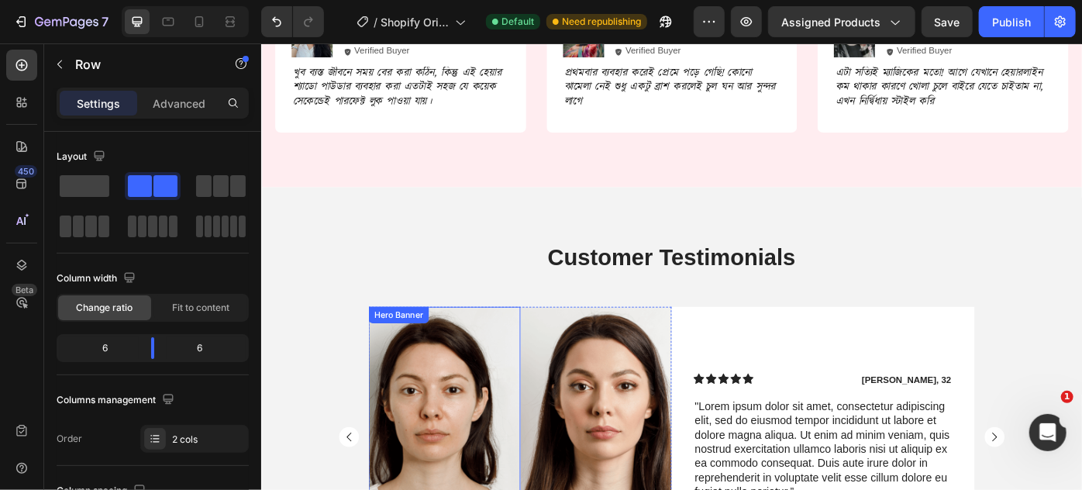
click at [463, 448] on div "Background Image" at bounding box center [468, 488] width 172 height 295
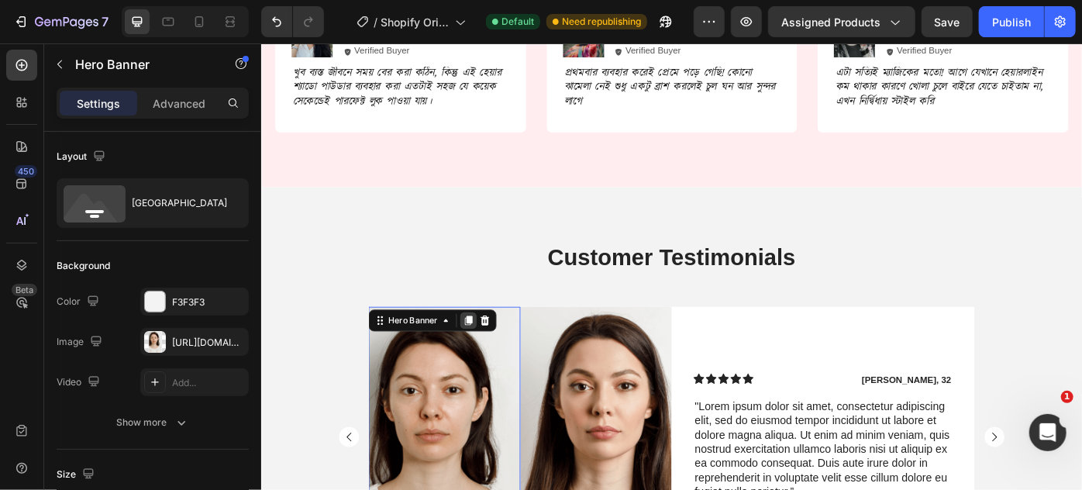
click at [491, 358] on icon at bounding box center [495, 356] width 9 height 11
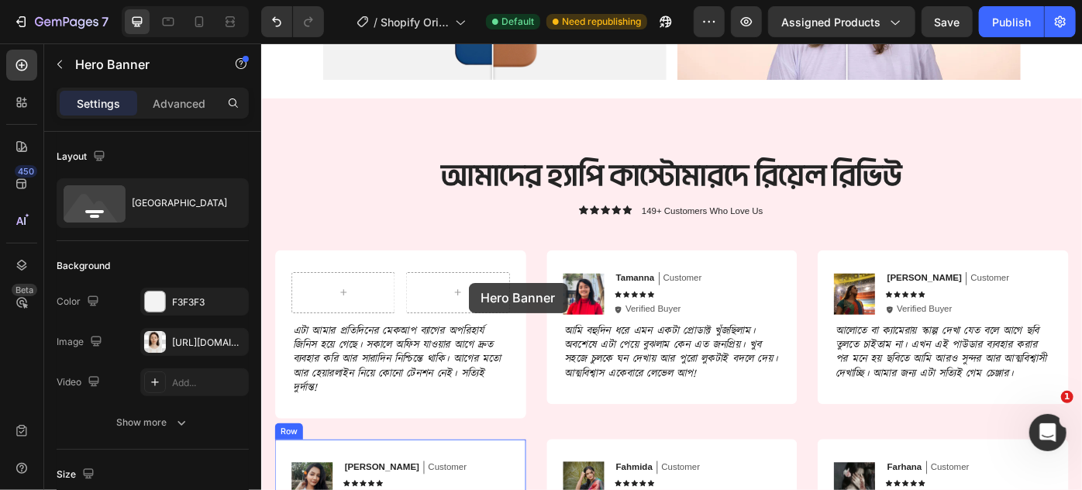
scroll to position [2207, 0]
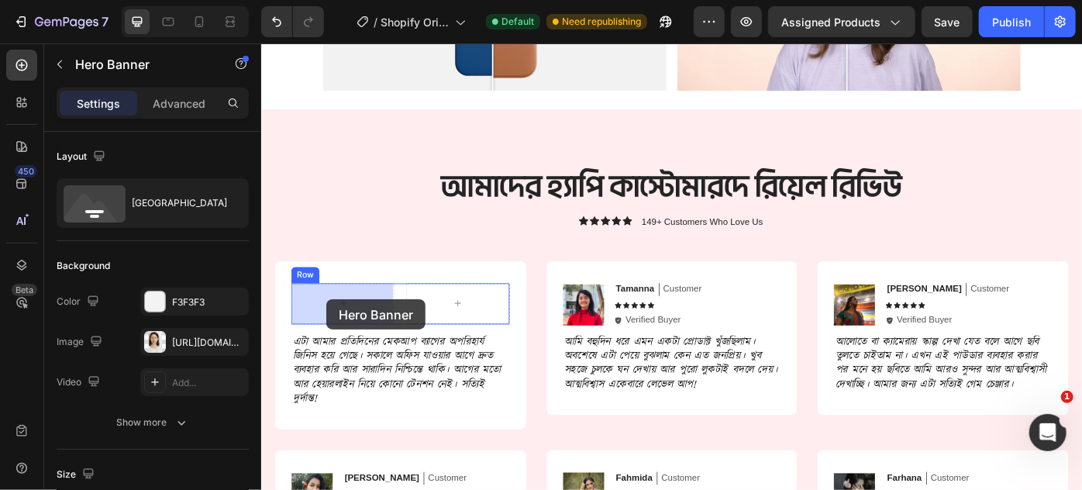
drag, startPoint x: 454, startPoint y: 476, endPoint x: 334, endPoint y: 332, distance: 187.1
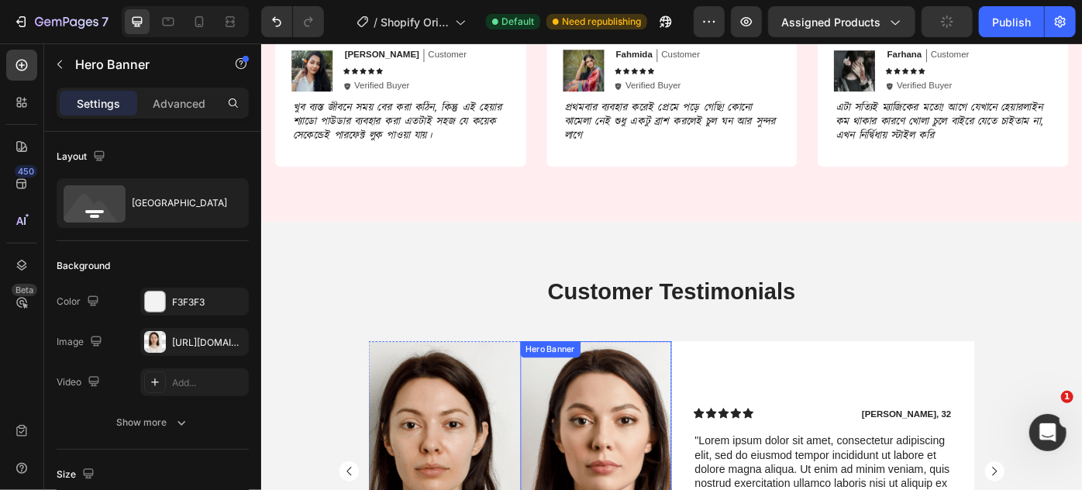
scroll to position [2982, 0]
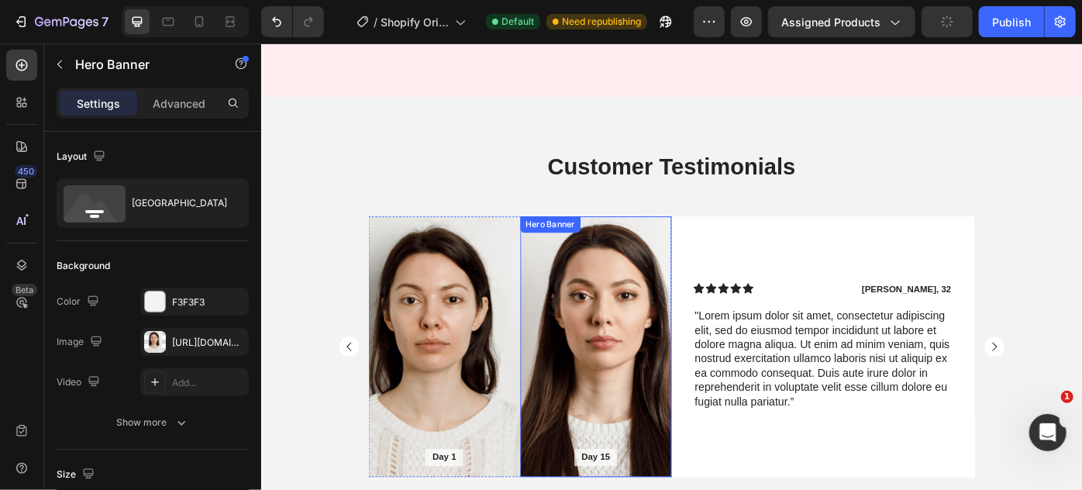
click at [606, 312] on div "Background Image" at bounding box center [640, 386] width 172 height 295
click at [661, 250] on icon at bounding box center [667, 254] width 12 height 12
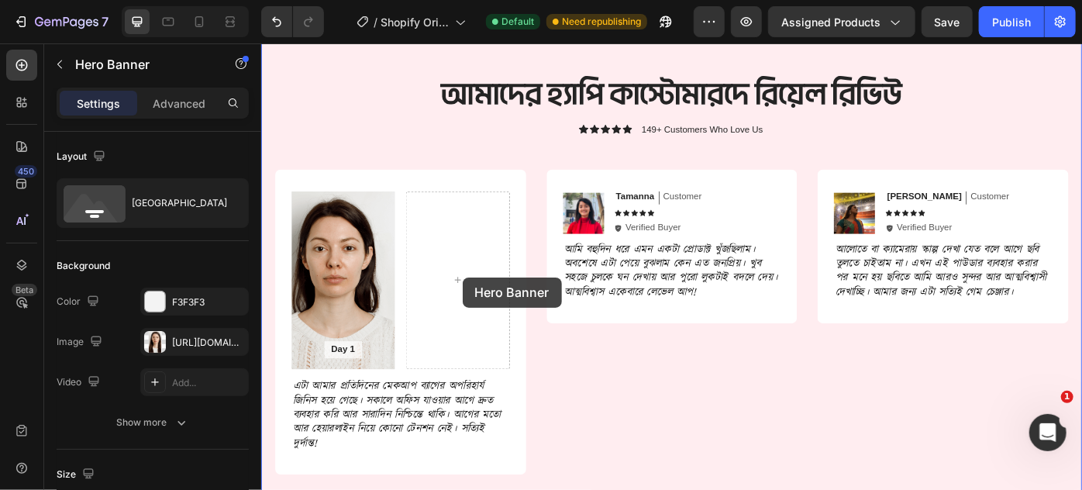
scroll to position [2217, 0]
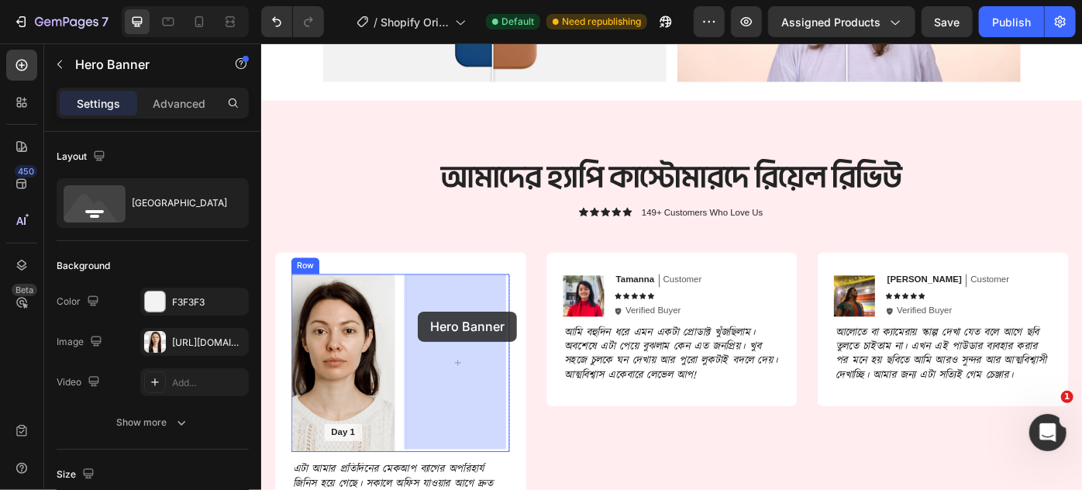
drag, startPoint x: 624, startPoint y: 415, endPoint x: 438, endPoint y: 346, distance: 198.4
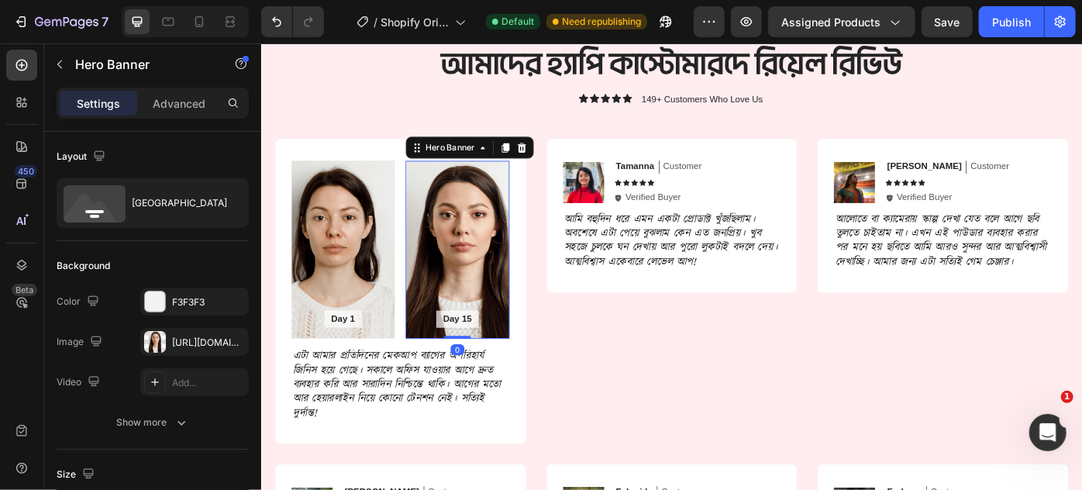
scroll to position [2358, 0]
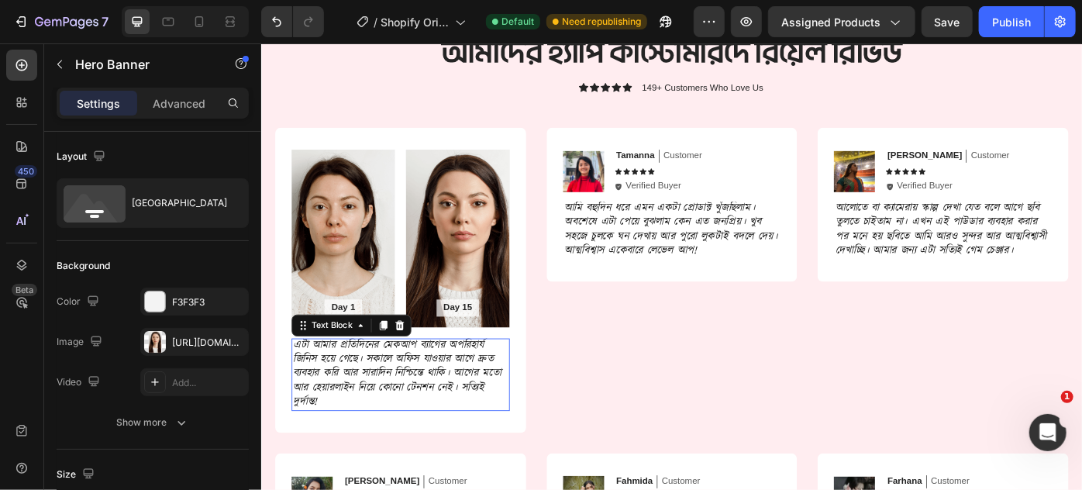
click at [429, 414] on p "এটা আমার প্রতিদিনের মেকআপ ব্যাগের অপরিহার্য জিনিস হয়ে গেছে। সকালে অফিস যাওয়ার…" at bounding box center [418, 417] width 244 height 81
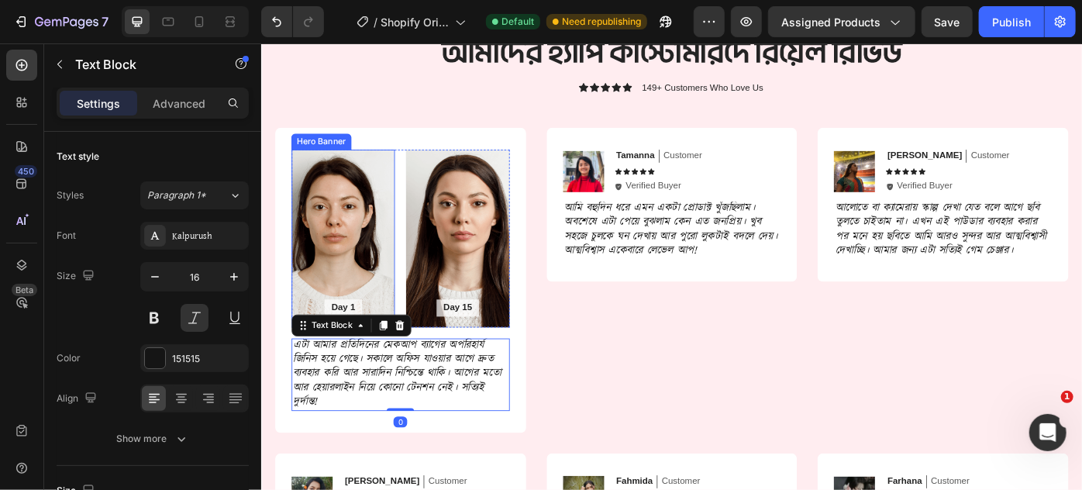
click at [371, 246] on div "Background Image" at bounding box center [353, 264] width 117 height 202
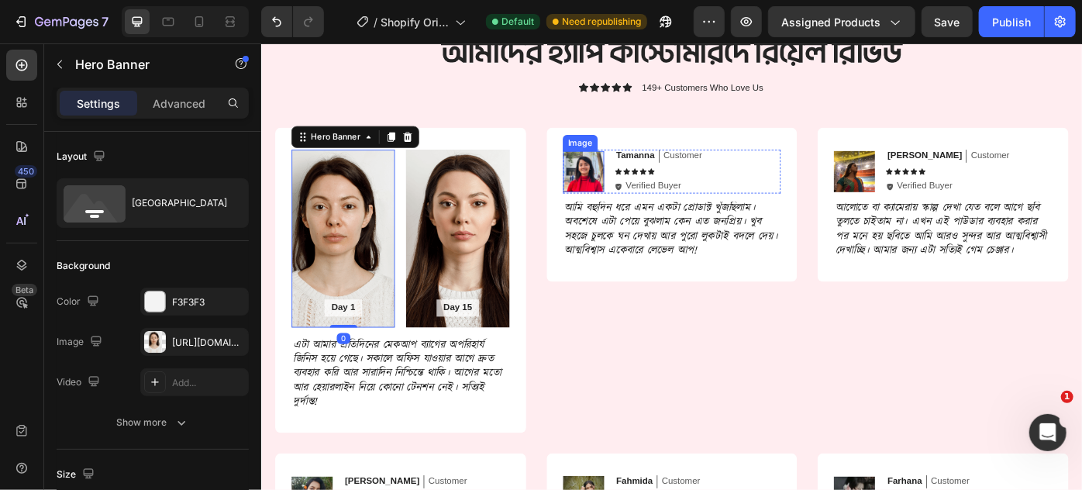
click at [629, 172] on img at bounding box center [625, 187] width 47 height 47
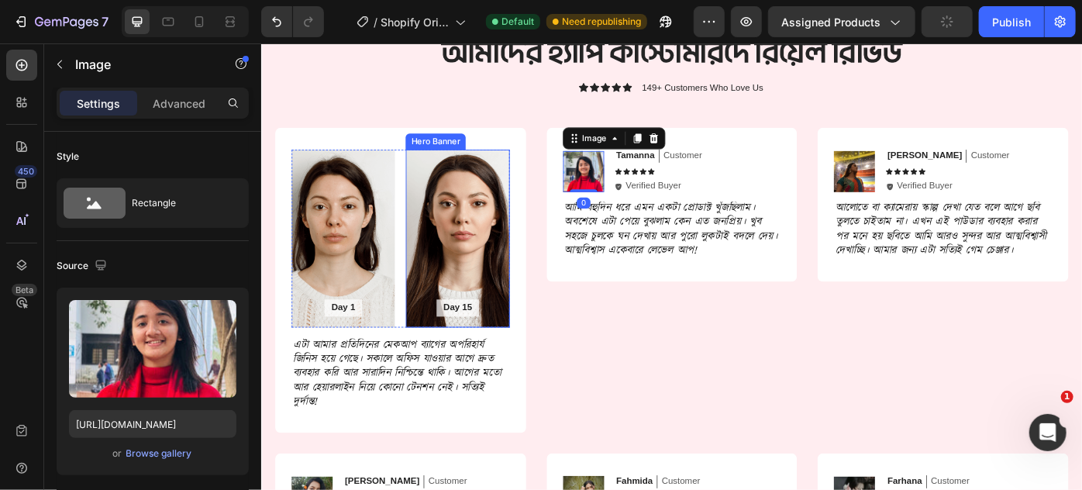
click at [433, 222] on div "Background Image" at bounding box center [482, 264] width 117 height 202
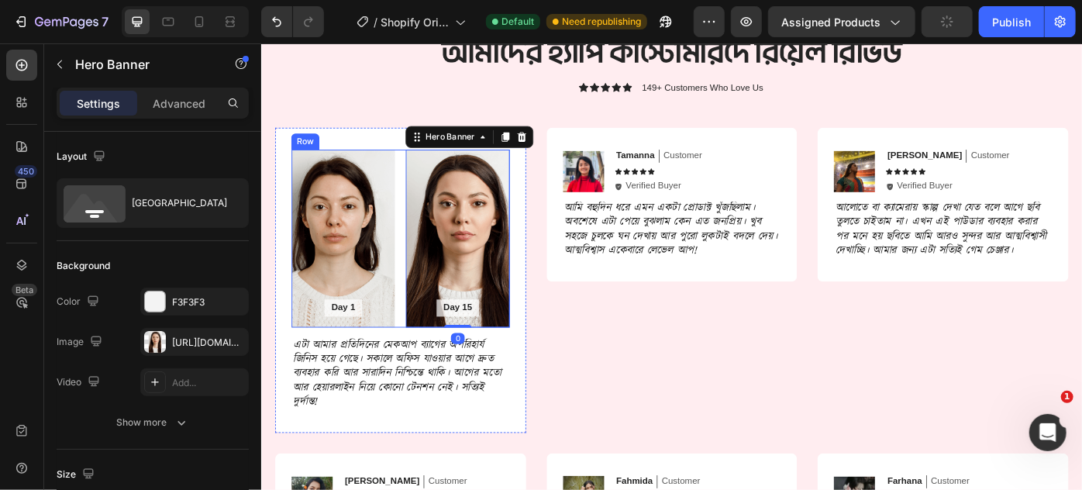
click at [417, 208] on div "Day 1 Text Block Hero Banner Day 15 Text Block Hero Banner 0 Row" at bounding box center [418, 264] width 247 height 202
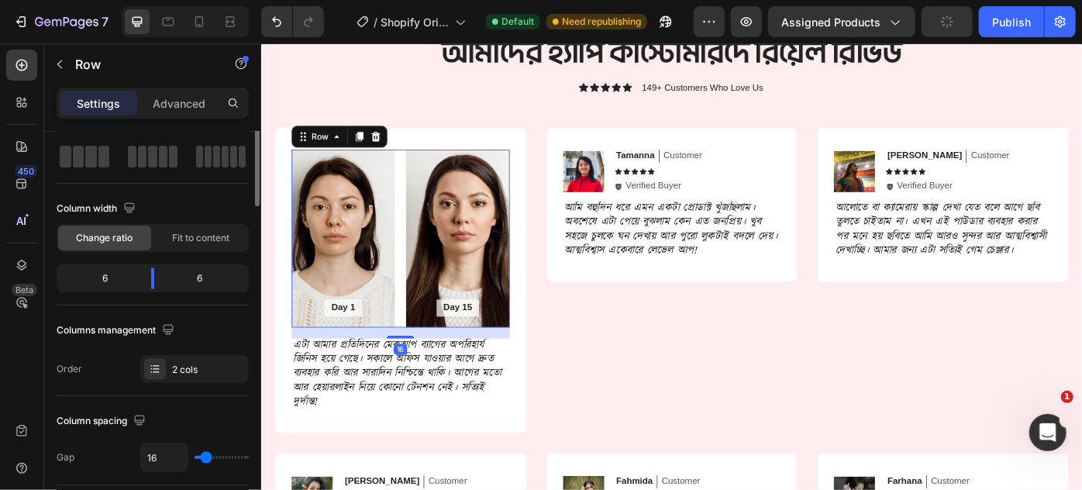
scroll to position [140, 0]
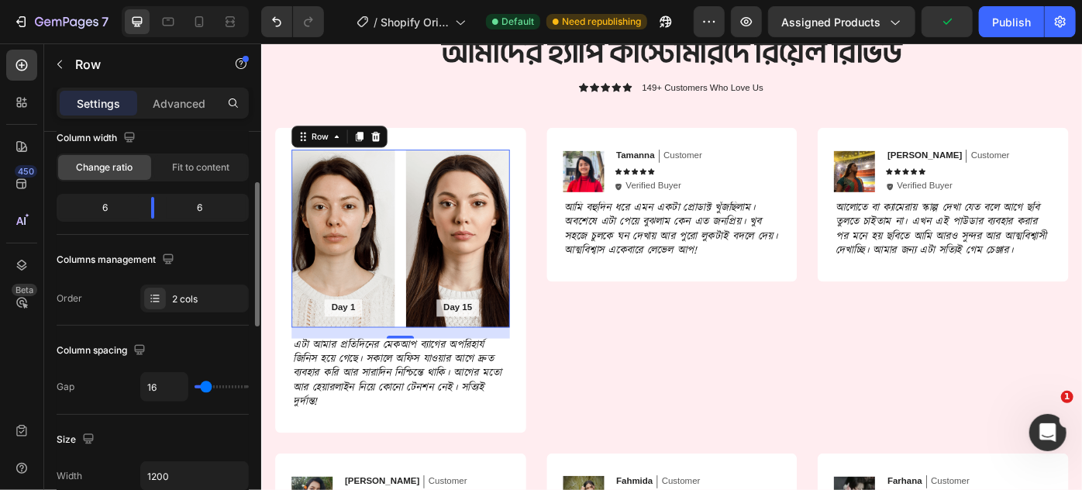
type input "19"
type input "0"
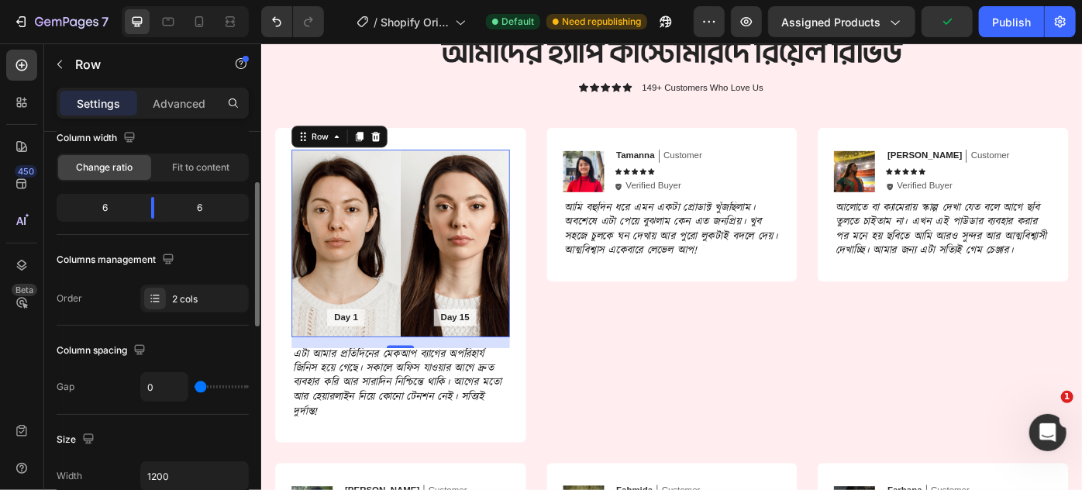
drag, startPoint x: 208, startPoint y: 380, endPoint x: 179, endPoint y: 357, distance: 37.5
type input "0"
click at [195, 385] on input "range" at bounding box center [222, 386] width 54 height 3
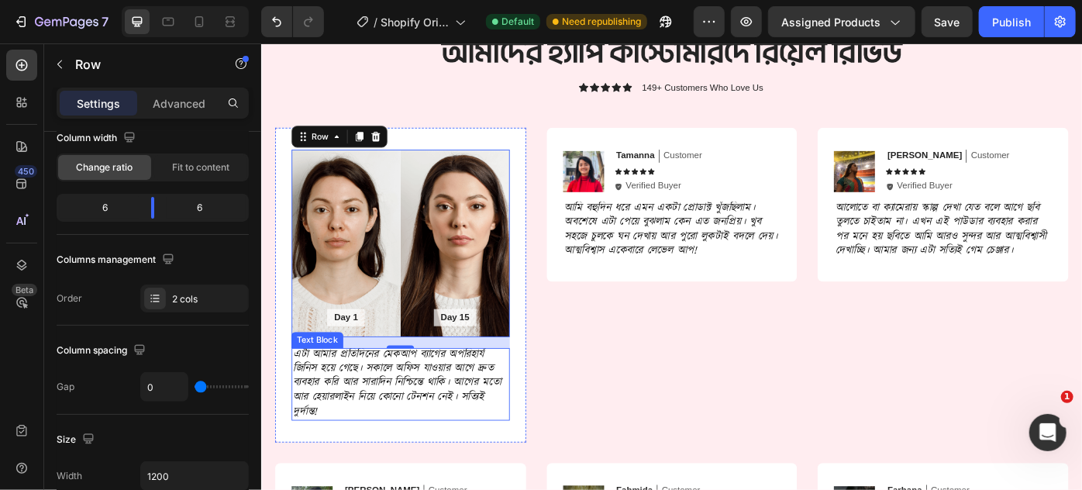
click at [443, 412] on p "এটা আমার প্রতিদিনের মেকআপ ব্যাগের অপরিহার্য জিনিস হয়ে গেছে। সকালে অফিস যাওয়ার…" at bounding box center [418, 428] width 244 height 81
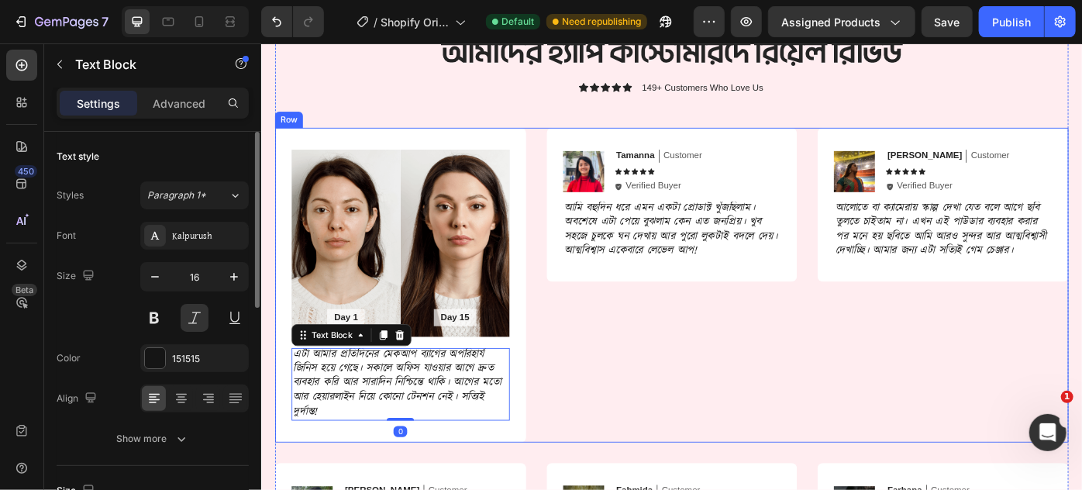
click at [652, 400] on div "Image Tamanna Text Block Customer Text Block Row Icon Icon Icon Icon Icon Icon …" at bounding box center [726, 316] width 284 height 357
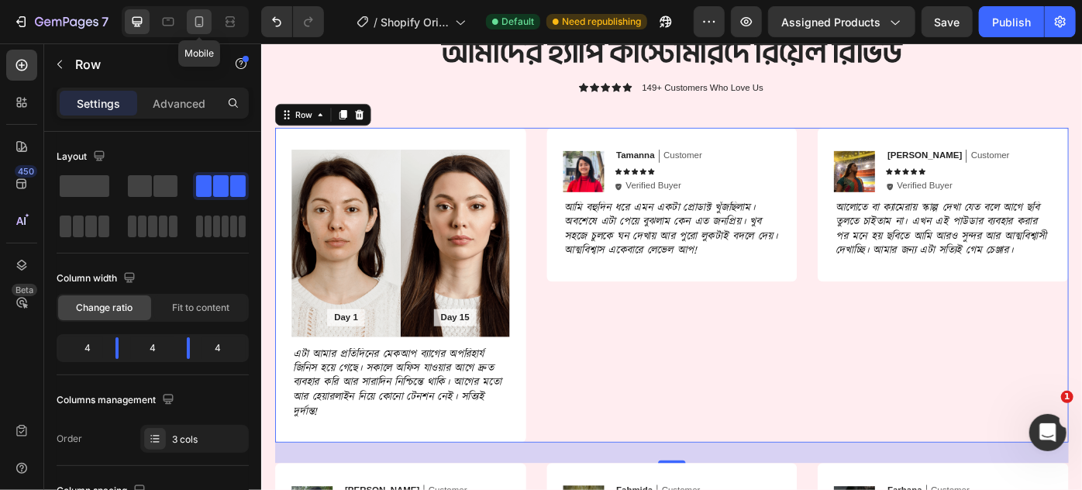
click at [194, 22] on icon at bounding box center [199, 22] width 16 height 16
type input "14"
type input "100%"
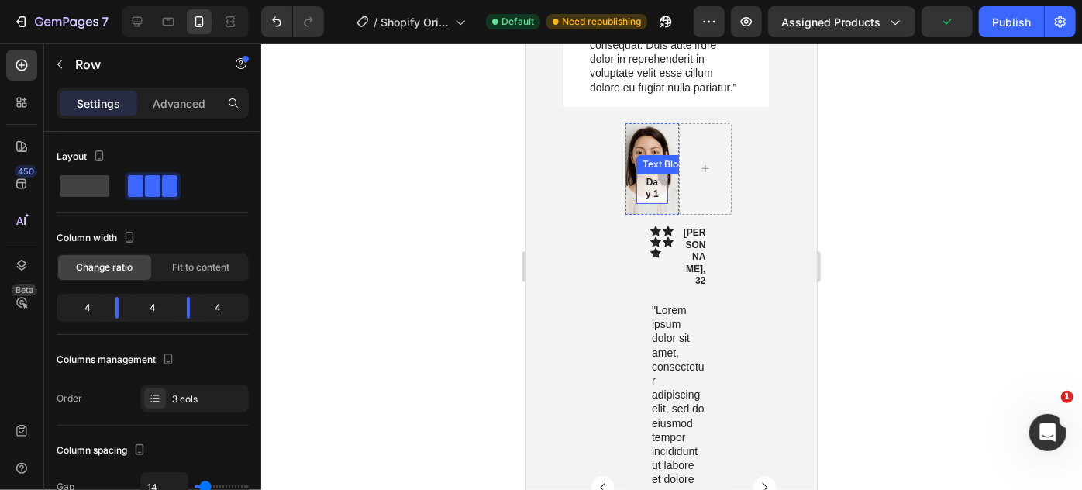
scroll to position [2868, 0]
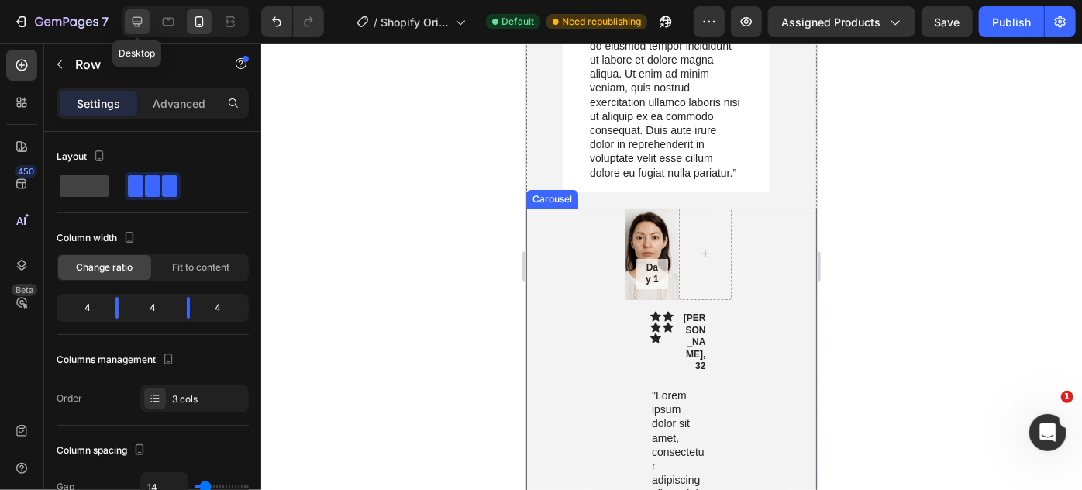
click at [129, 18] on icon at bounding box center [137, 22] width 16 height 16
type input "30"
type input "1200"
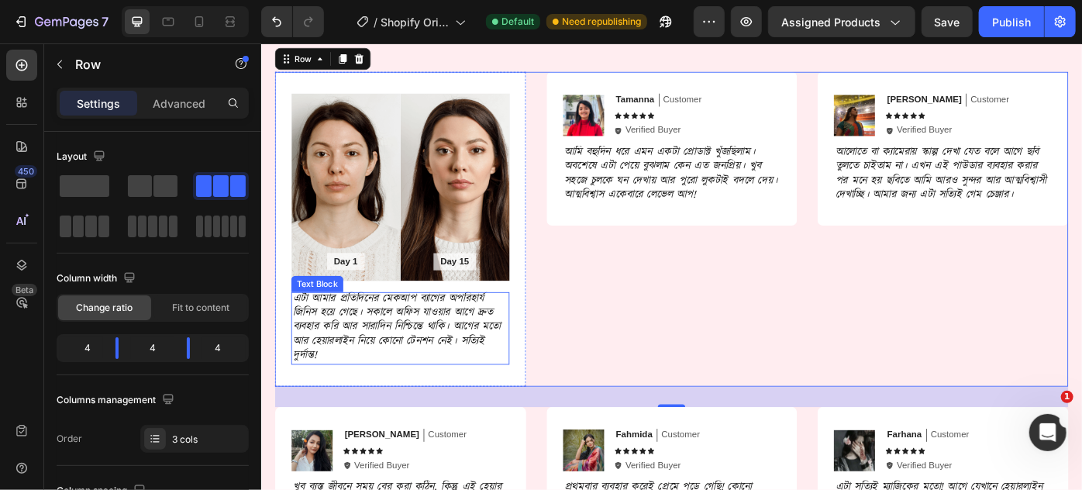
scroll to position [2626, 0]
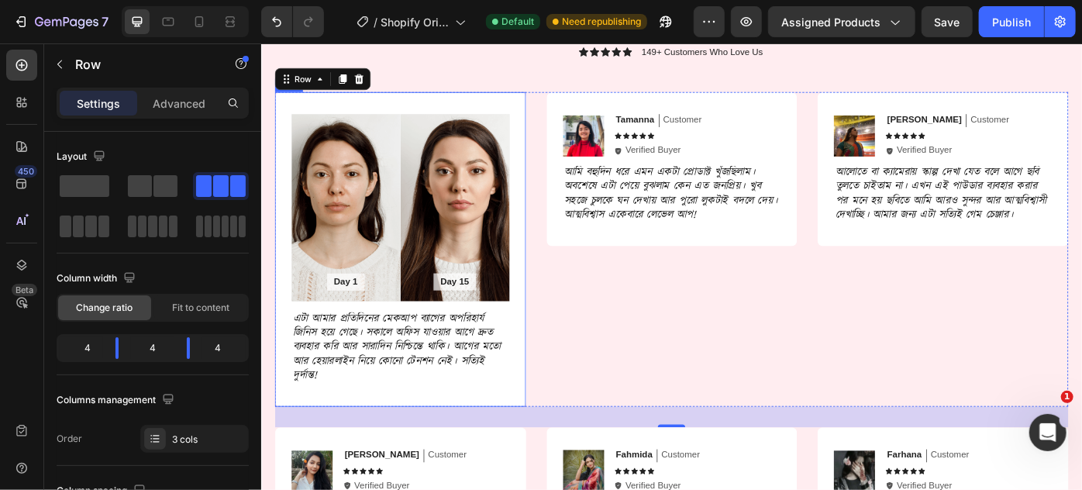
click at [541, 379] on div "Day 1 Text Block Hero Banner Day 15 Text Block Hero Banner Row এটা আমার প্রতিদি…" at bounding box center [418, 276] width 284 height 357
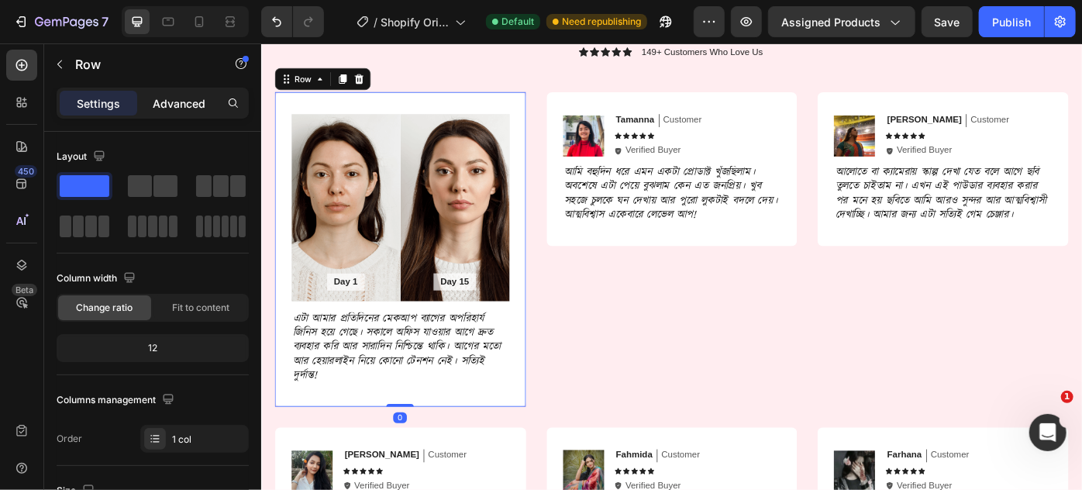
click at [184, 105] on p "Advanced" at bounding box center [179, 103] width 53 height 16
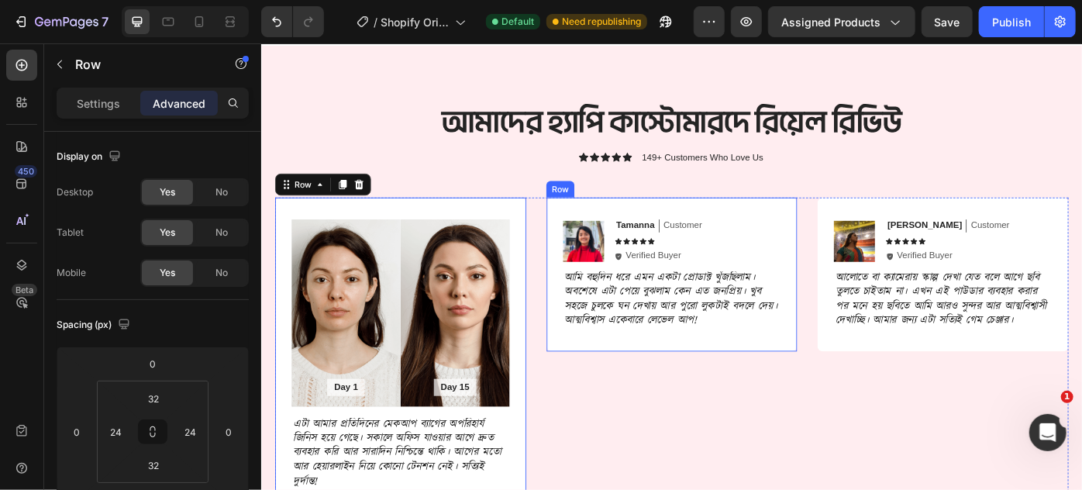
scroll to position [2414, 0]
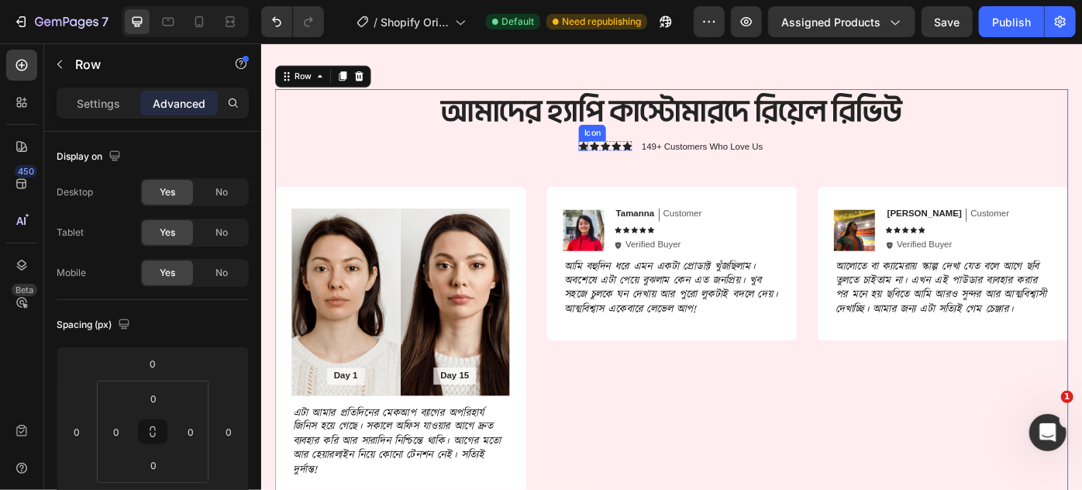
scroll to position [2133, 0]
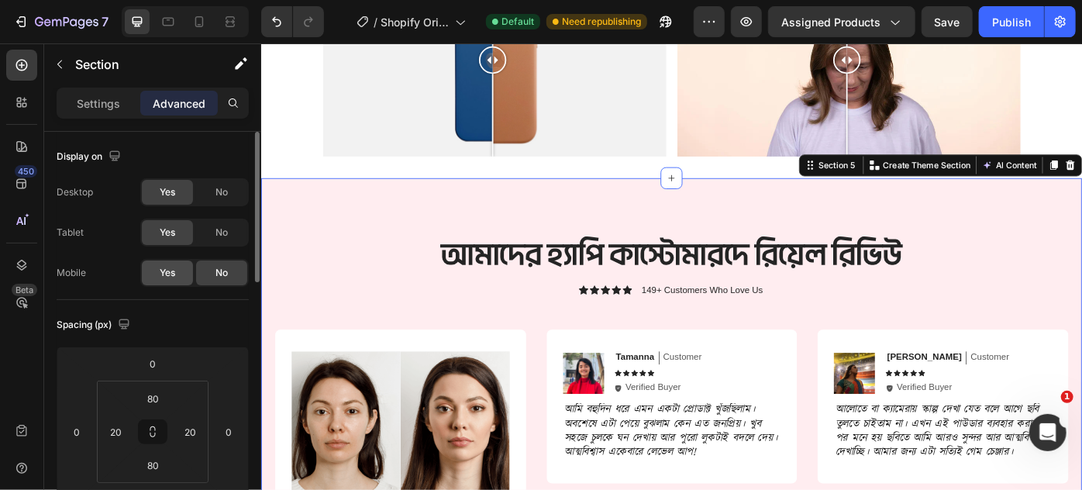
click at [163, 277] on span "Yes" at bounding box center [168, 273] width 16 height 14
click at [203, 13] on div at bounding box center [199, 21] width 25 height 25
type input "70"
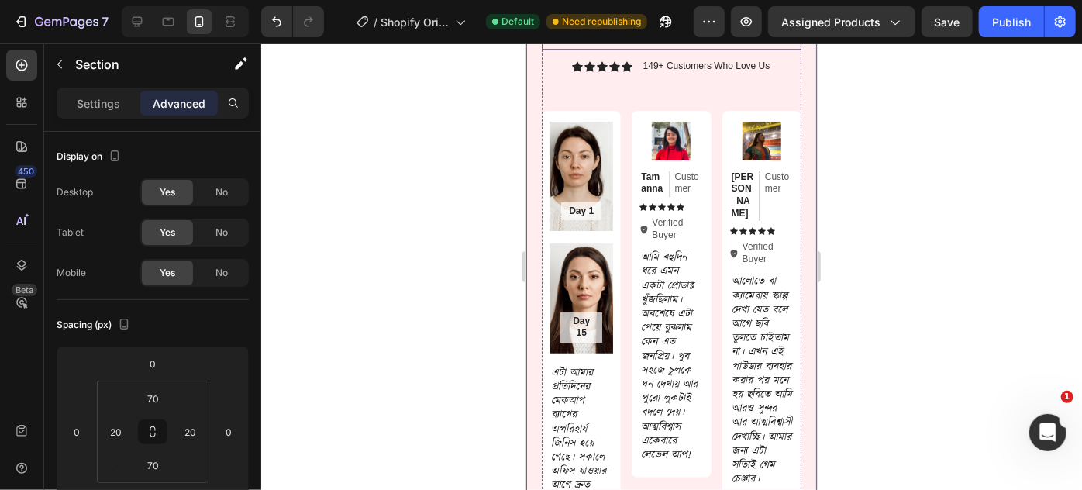
scroll to position [2666, 0]
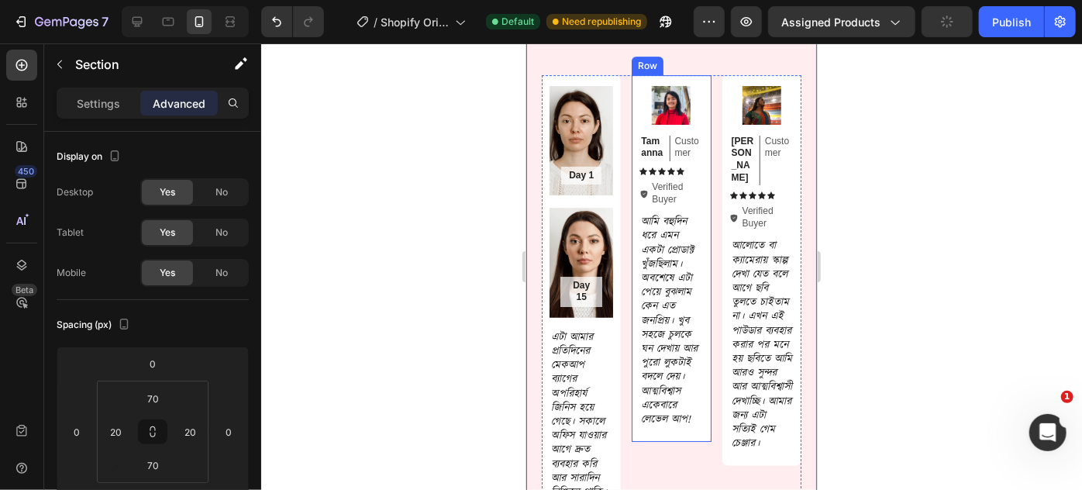
click at [632, 122] on div "Image Tamanna Text Block Customer Text Block Row Icon Icon Icon Icon Icon Icon …" at bounding box center [670, 257] width 79 height 367
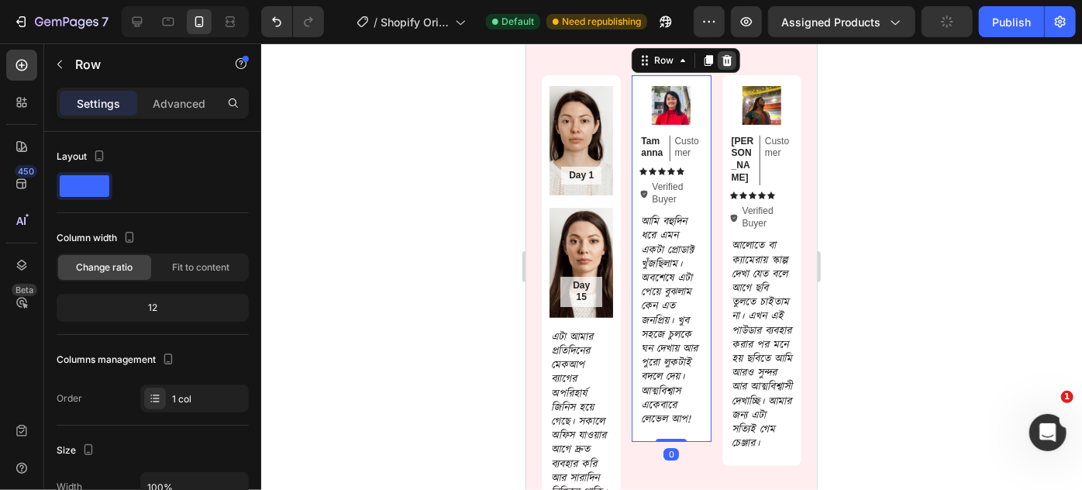
click at [722, 65] on icon at bounding box center [727, 59] width 10 height 11
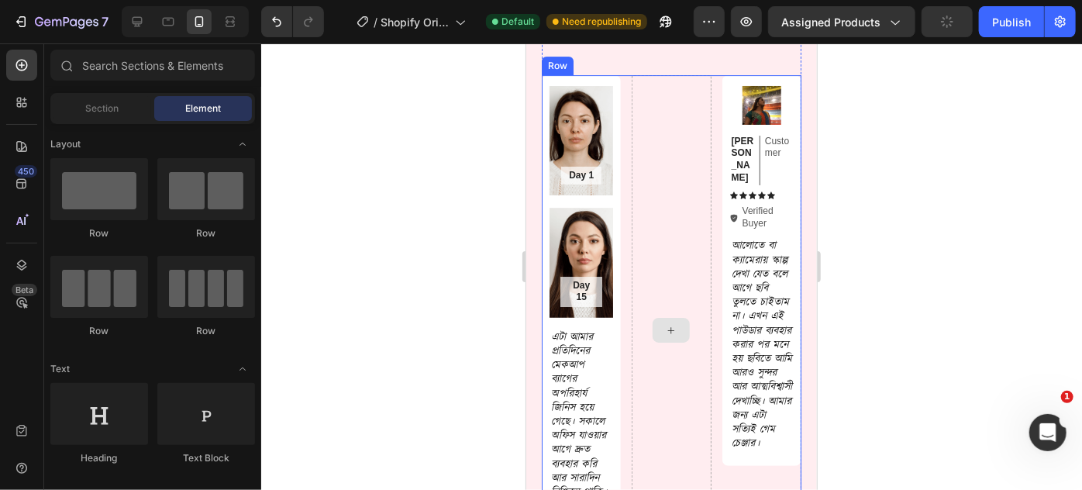
click at [672, 128] on div at bounding box center [670, 329] width 79 height 510
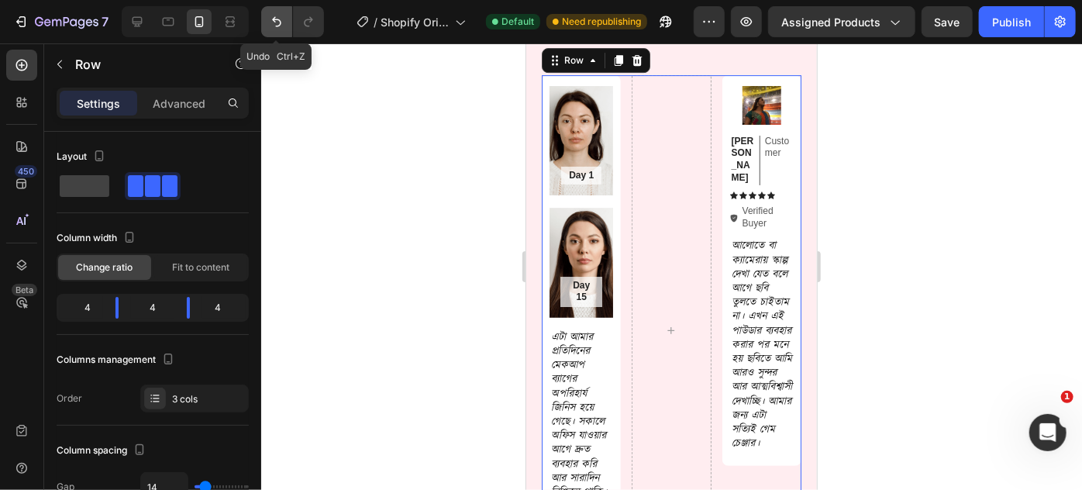
click at [277, 27] on icon "Undo/Redo" at bounding box center [277, 22] width 16 height 16
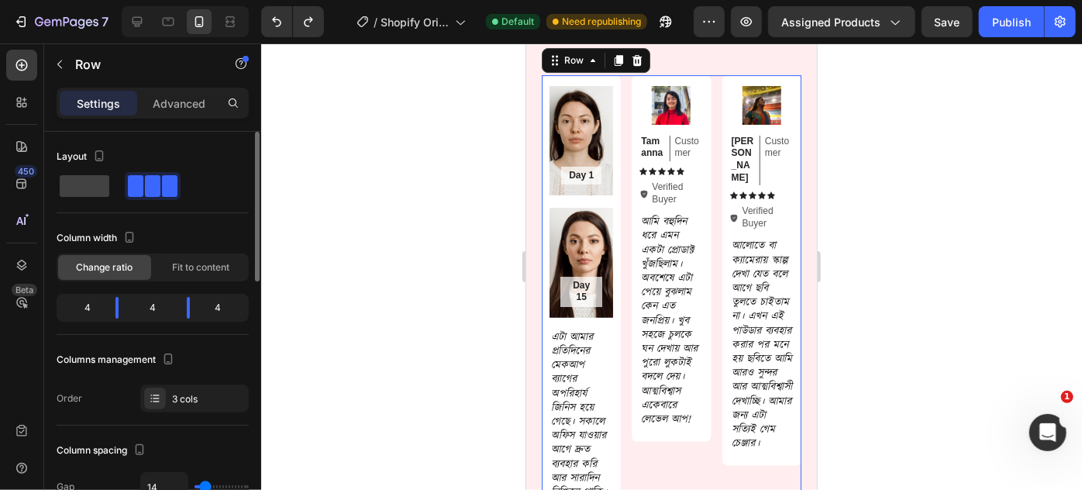
click at [137, 185] on span at bounding box center [136, 186] width 16 height 22
click at [104, 185] on span at bounding box center [85, 186] width 50 height 22
type input "0"
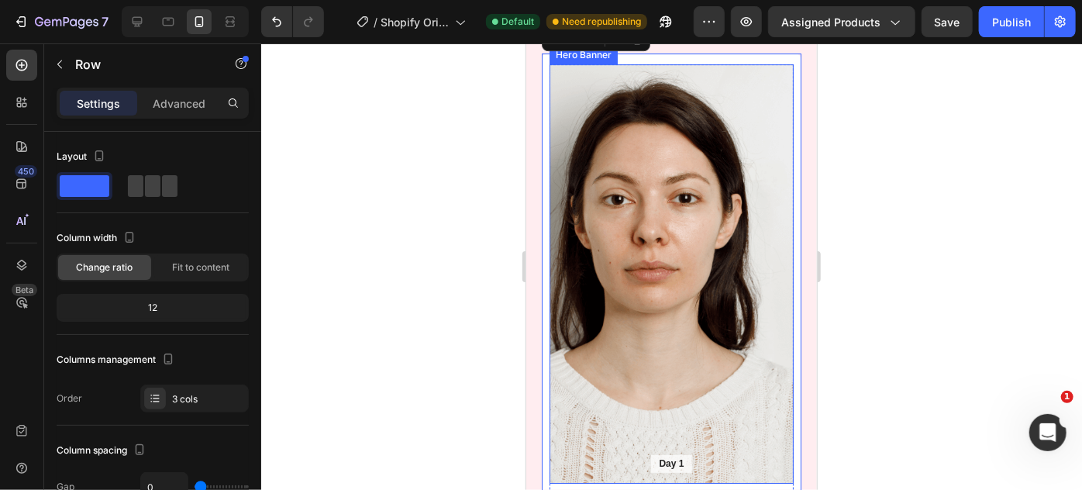
scroll to position [2947, 0]
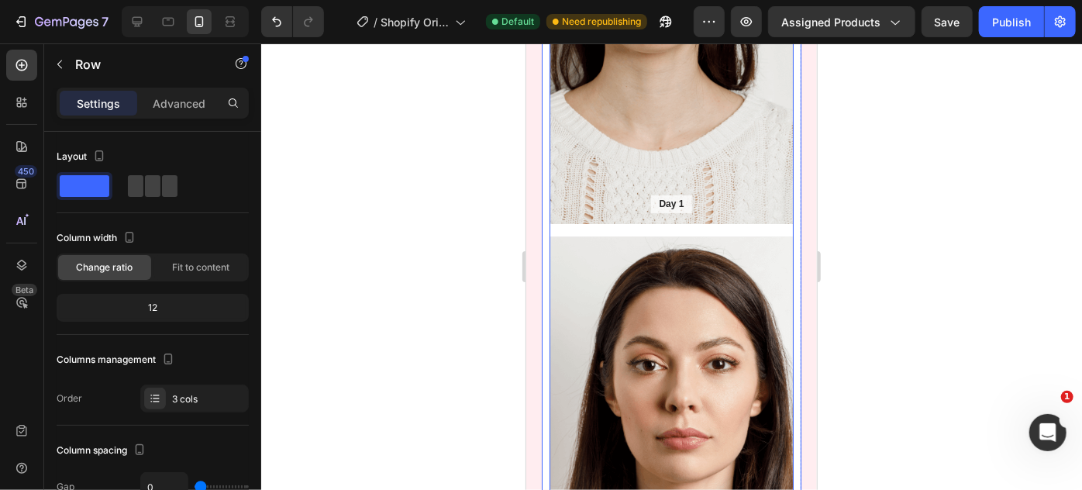
click at [652, 246] on div "Day 1 Text Block Hero Banner Day 15 Text Block Hero Banner Row" at bounding box center [671, 230] width 244 height 852
drag, startPoint x: 163, startPoint y: 197, endPoint x: 175, endPoint y: 198, distance: 12.5
click at [163, 197] on div at bounding box center [153, 186] width 56 height 28
type input "0"
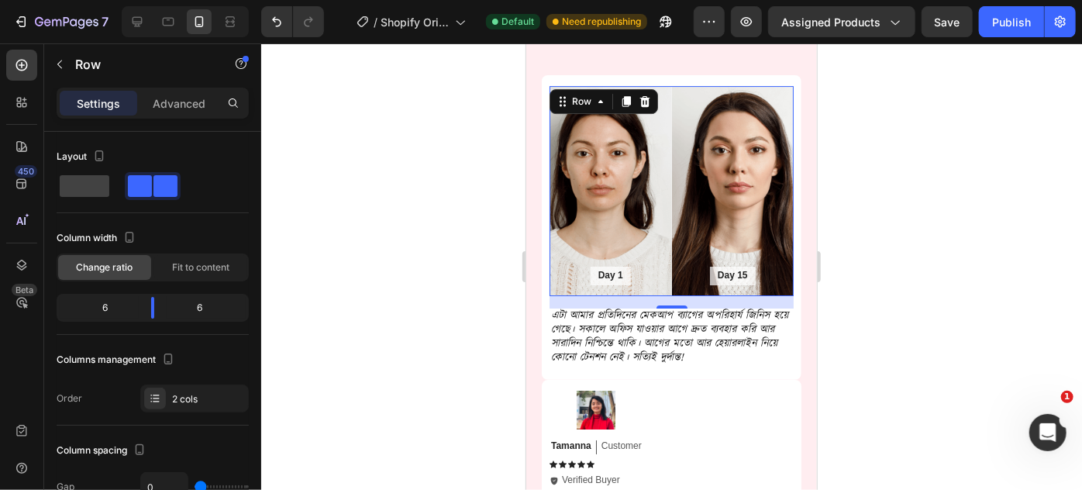
scroll to position [2666, 0]
click at [622, 112] on div "Day 1 Text Block Hero Banner Day 15 Text Block Hero Banner Row 16 এটা আমার প্রত…" at bounding box center [671, 226] width 260 height 305
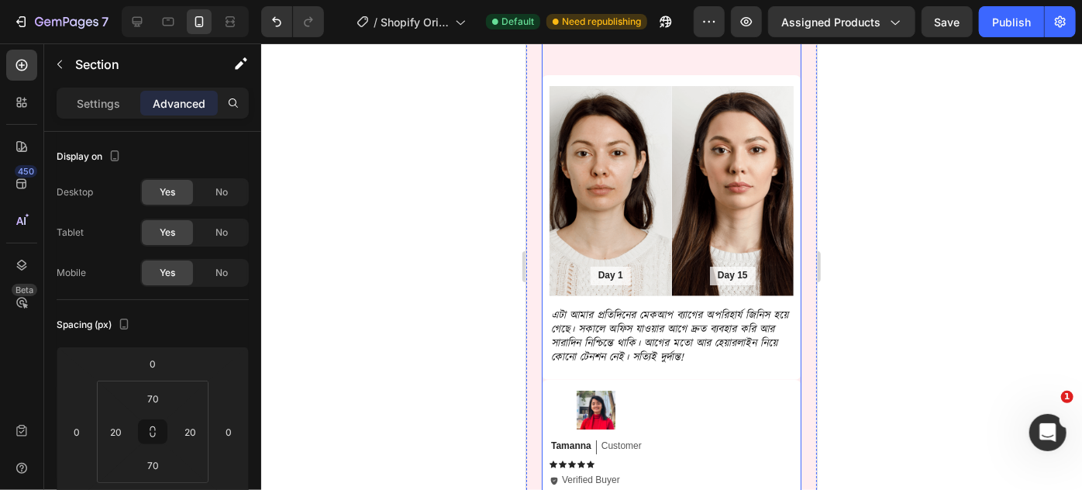
click at [129, 92] on div "Settings" at bounding box center [99, 103] width 78 height 25
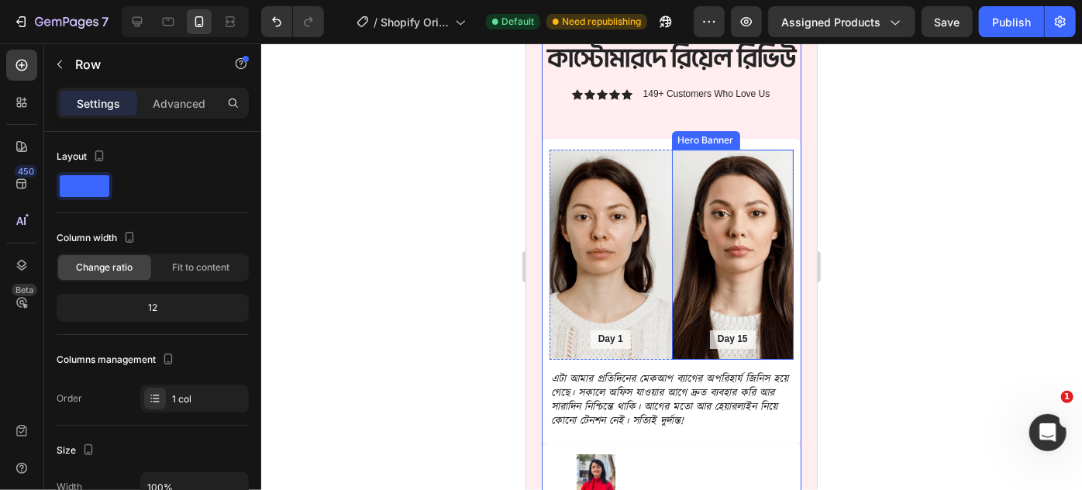
scroll to position [2596, 0]
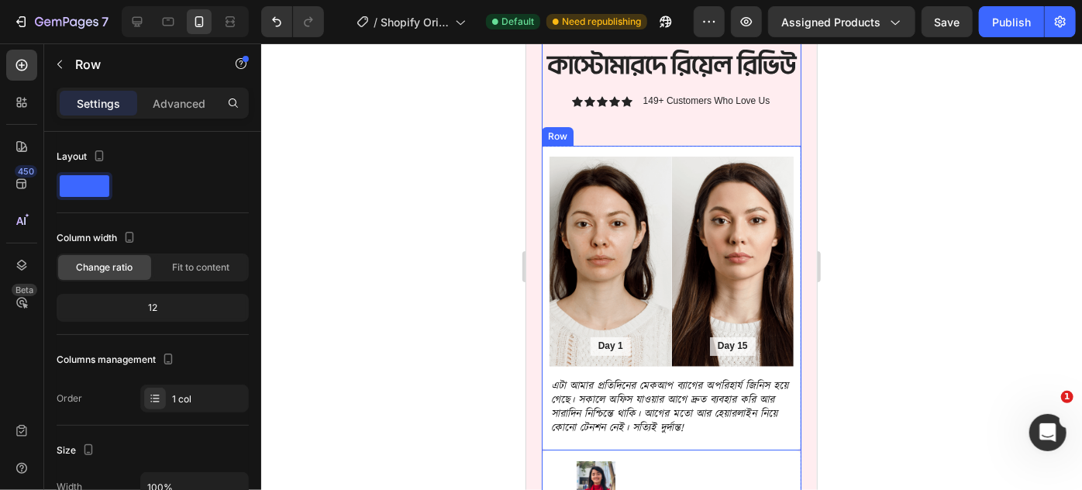
click at [632, 183] on div "Day 1 Text Block Hero Banner Day 15 Text Block Hero Banner Row এটা আমার প্রতিদি…" at bounding box center [671, 297] width 260 height 305
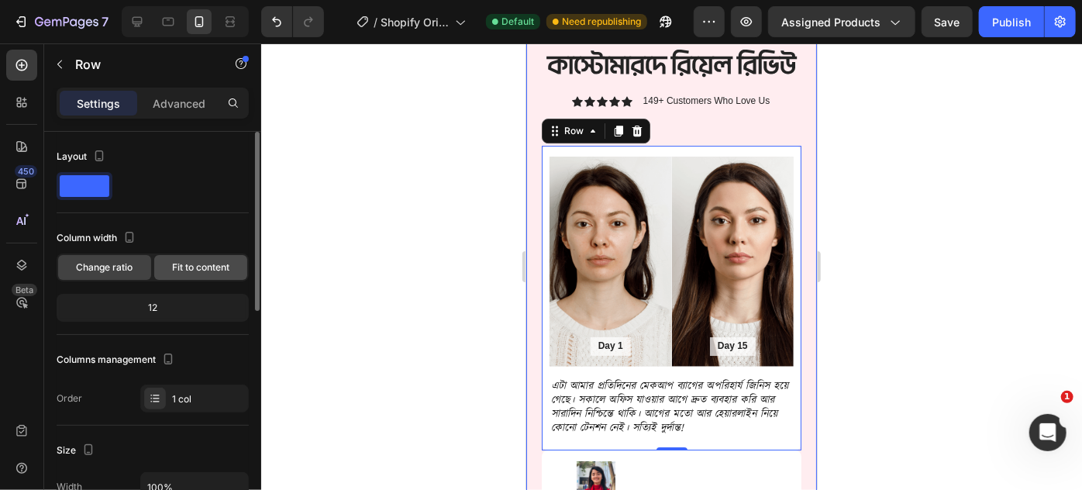
click at [207, 257] on div "Fit to content" at bounding box center [200, 267] width 93 height 25
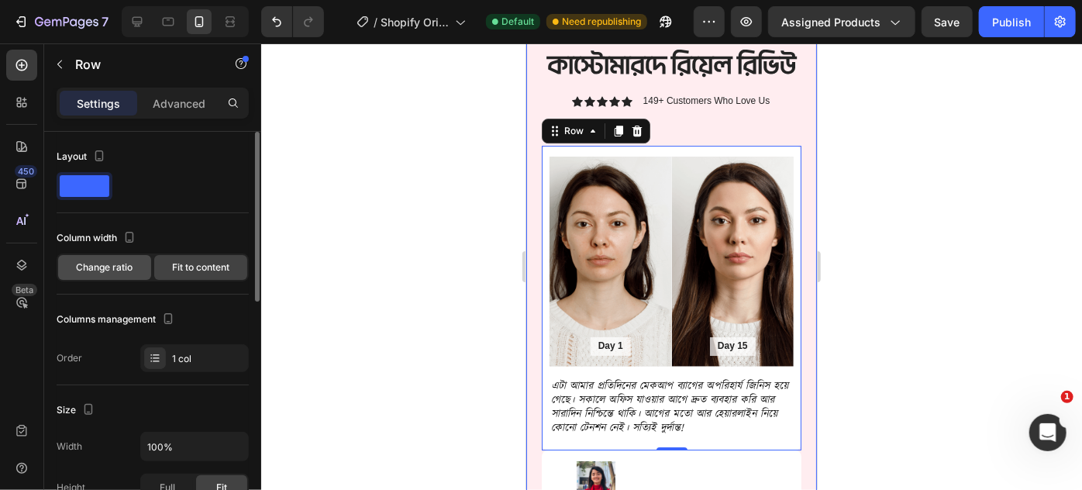
click at [136, 260] on div "Change ratio" at bounding box center [104, 267] width 93 height 25
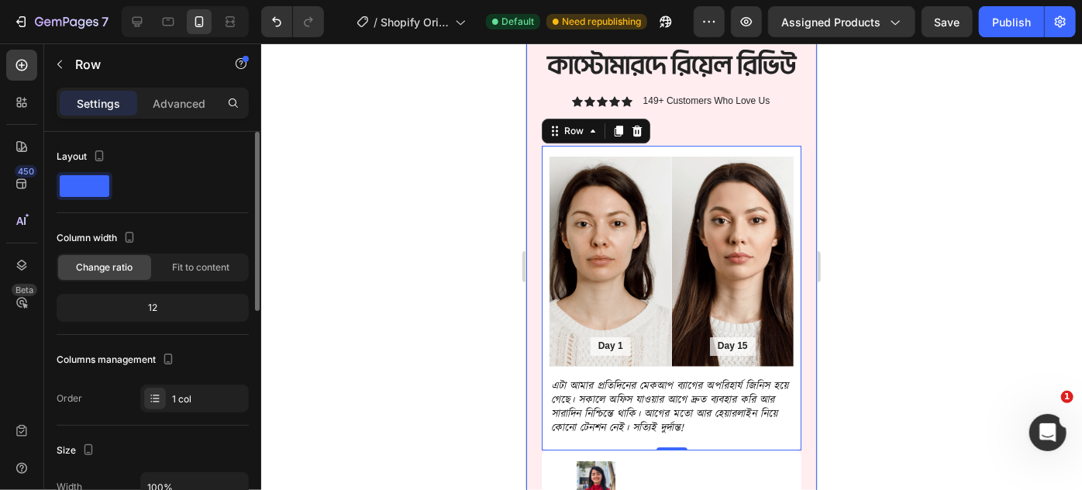
click at [92, 186] on span at bounding box center [85, 186] width 50 height 22
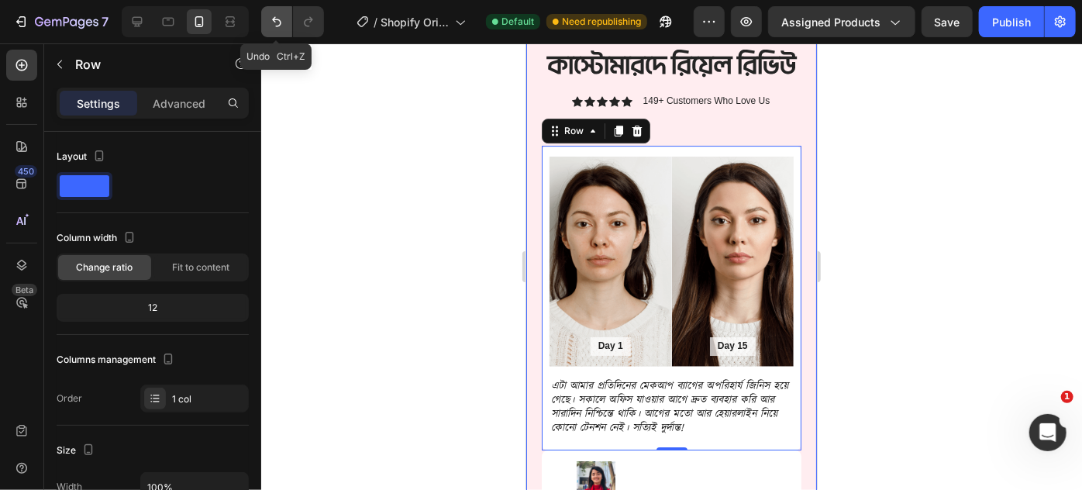
click at [277, 17] on icon "Undo/Redo" at bounding box center [277, 22] width 16 height 16
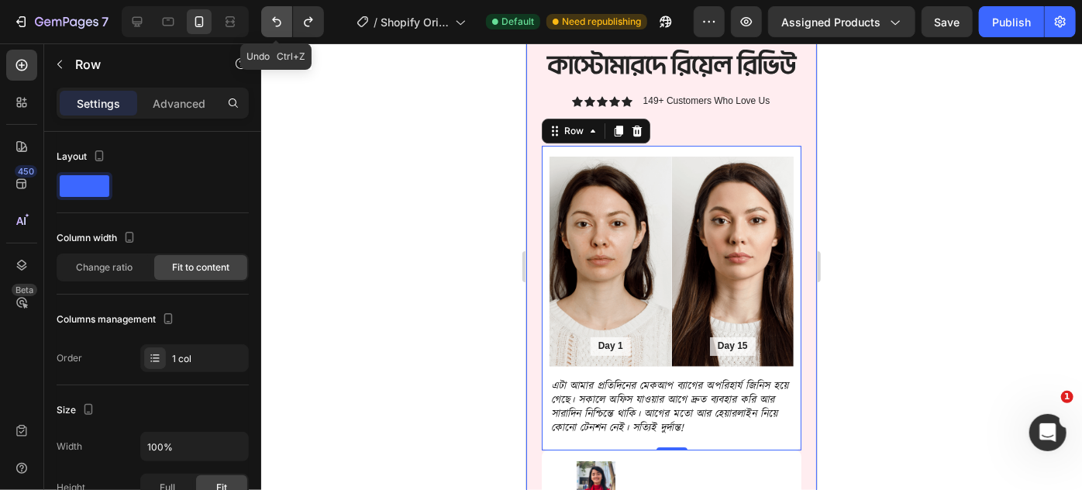
click at [276, 17] on icon "Undo/Redo" at bounding box center [277, 22] width 16 height 16
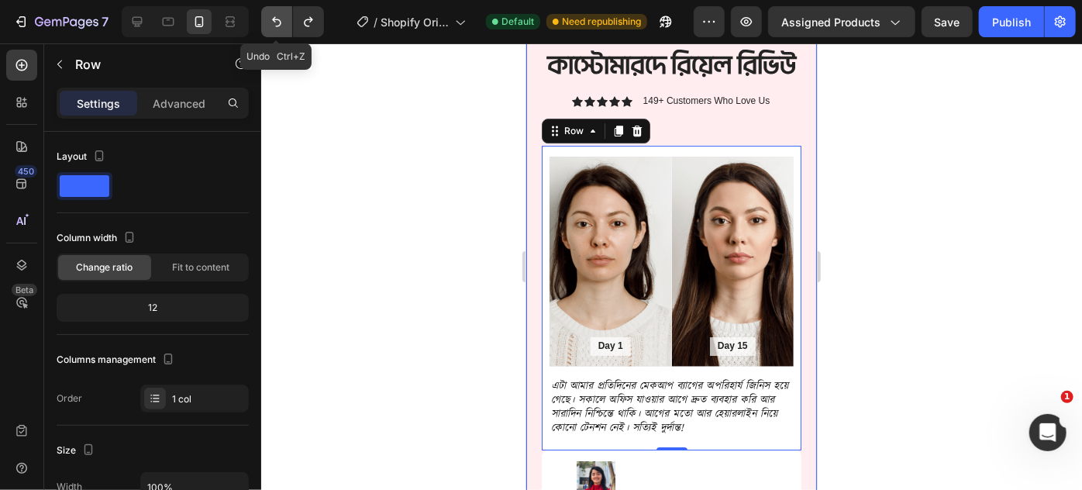
click at [276, 17] on icon "Undo/Redo" at bounding box center [277, 22] width 16 height 16
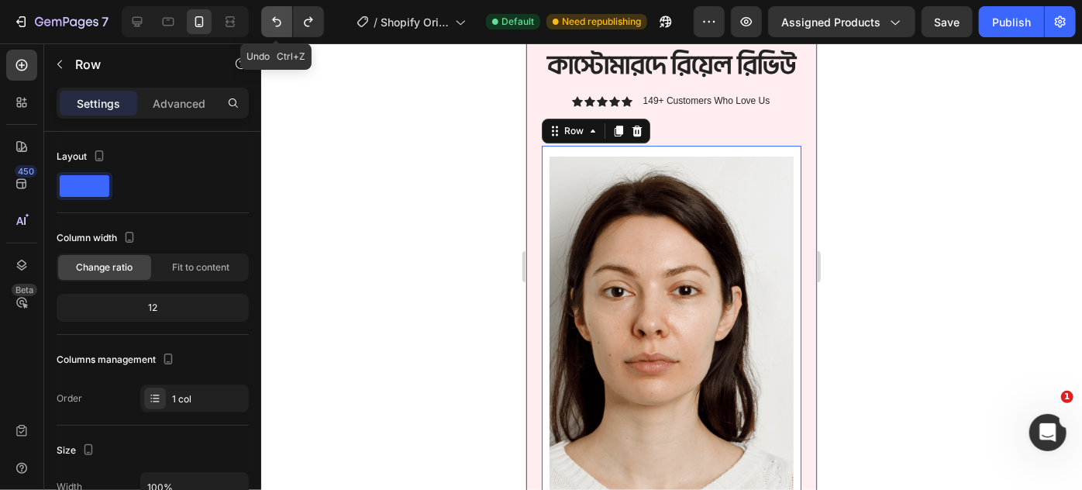
click at [276, 17] on icon "Undo/Redo" at bounding box center [277, 22] width 16 height 16
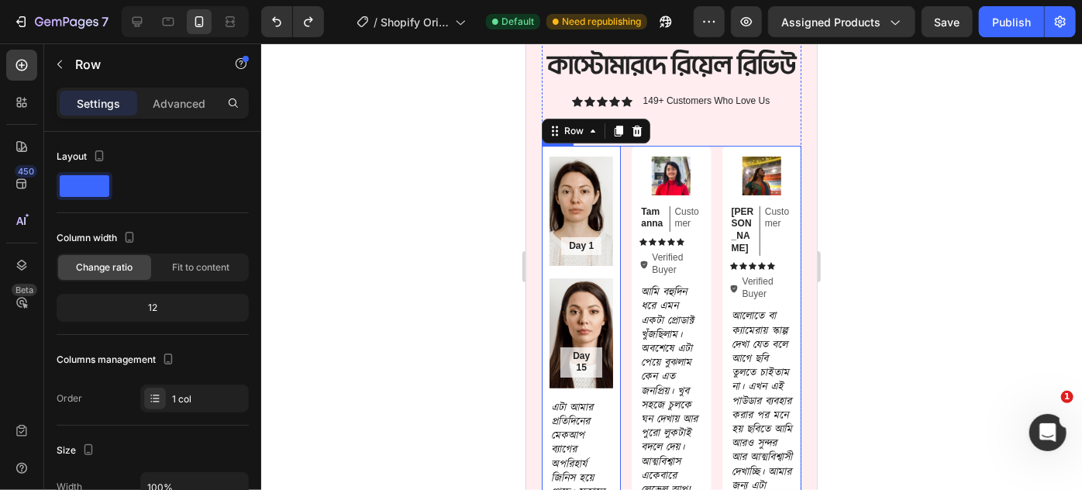
click at [622, 231] on div "Day 1 Text Block Hero Banner Day 15 Text Block Hero Banner Row এটা আমার প্রতিদি…" at bounding box center [671, 400] width 260 height 510
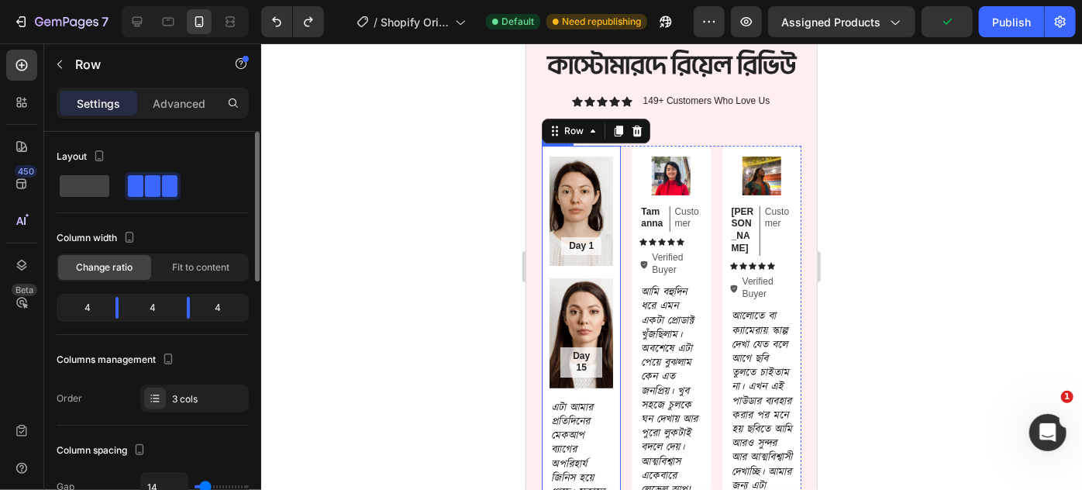
click at [136, 183] on span at bounding box center [136, 186] width 16 height 22
click at [86, 188] on span at bounding box center [85, 186] width 50 height 22
type input "0"
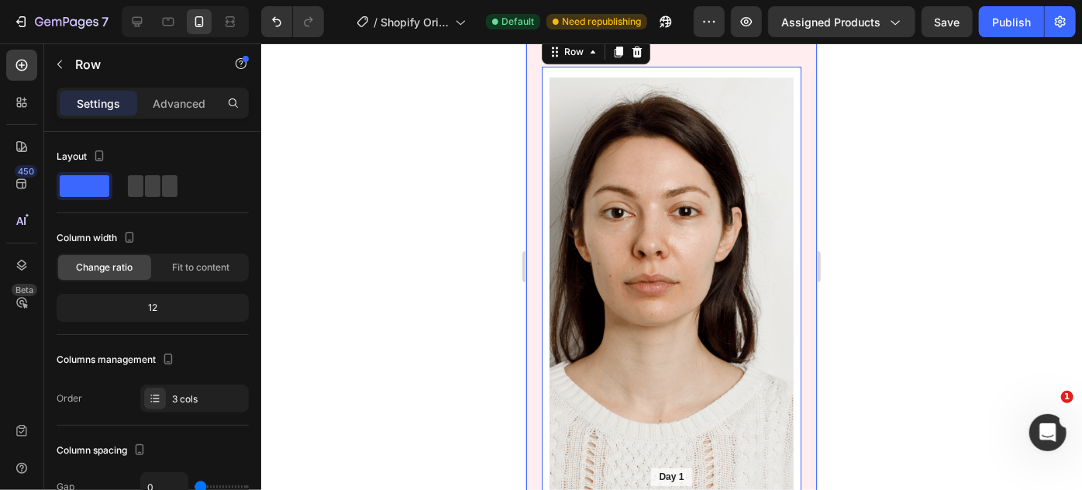
scroll to position [2666, 0]
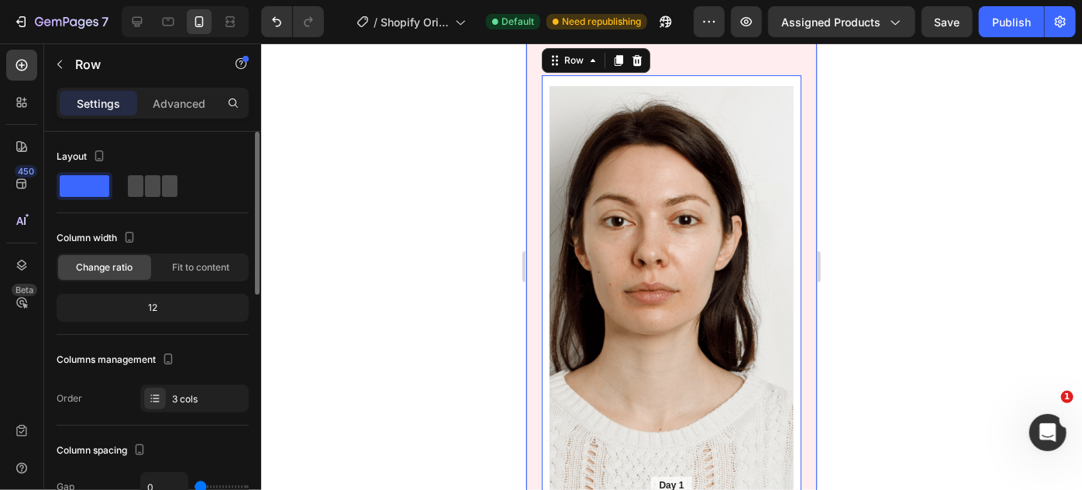
click at [146, 177] on span at bounding box center [153, 186] width 16 height 22
type input "14"
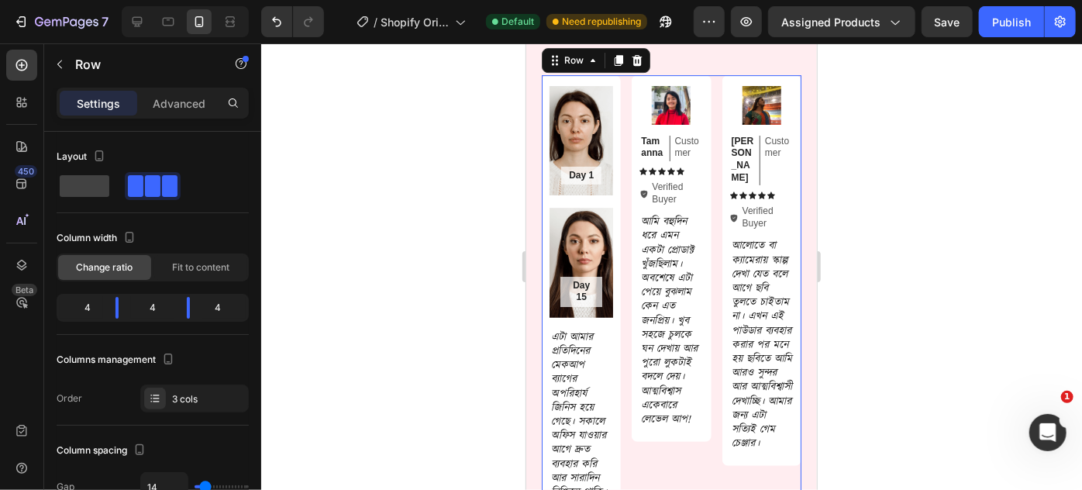
click at [619, 145] on div "Day 1 Text Block Hero Banner Day 15 Text Block Hero Banner Row এটা আমার প্রতিদি…" at bounding box center [671, 329] width 260 height 510
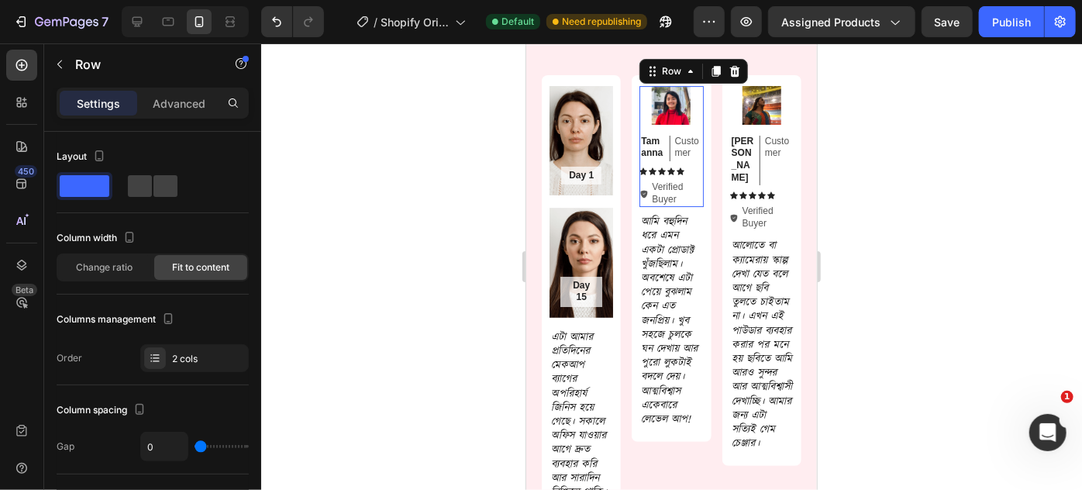
click at [639, 122] on div "Image" at bounding box center [671, 104] width 64 height 39
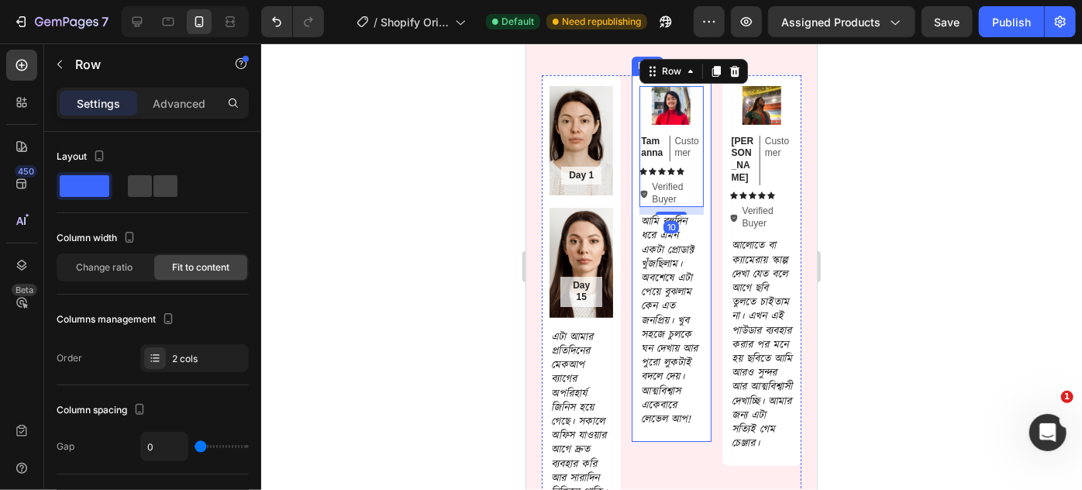
click at [631, 122] on div "Image Tamanna Text Block Customer Text Block Row Icon Icon Icon Icon Icon Icon …" at bounding box center [670, 257] width 79 height 367
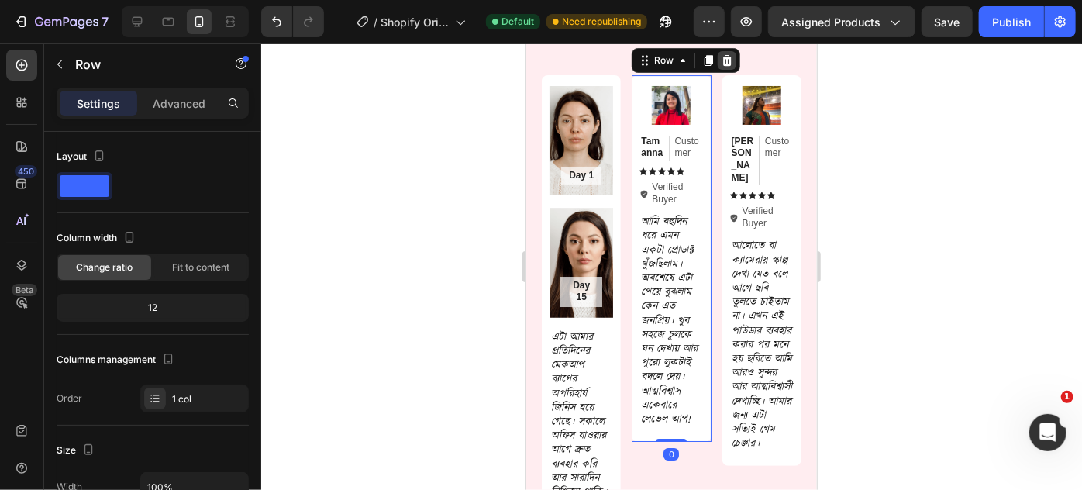
click at [722, 65] on icon at bounding box center [727, 59] width 10 height 11
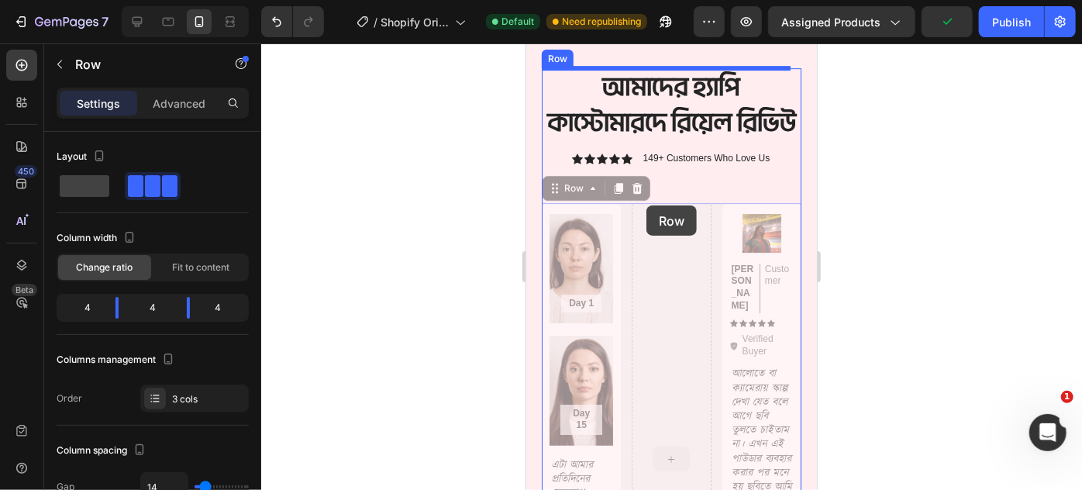
scroll to position [2479, 0]
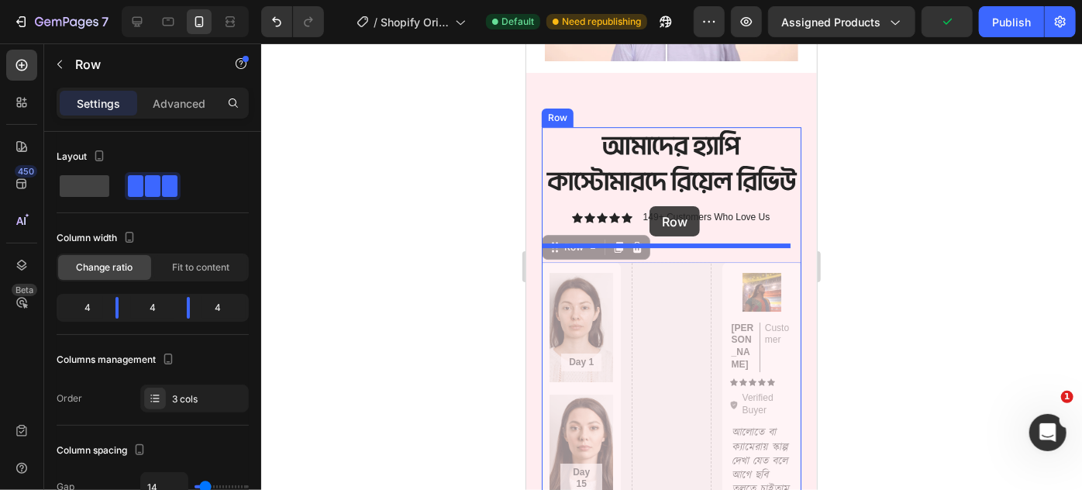
drag, startPoint x: 650, startPoint y: 134, endPoint x: 649, endPoint y: 205, distance: 71.3
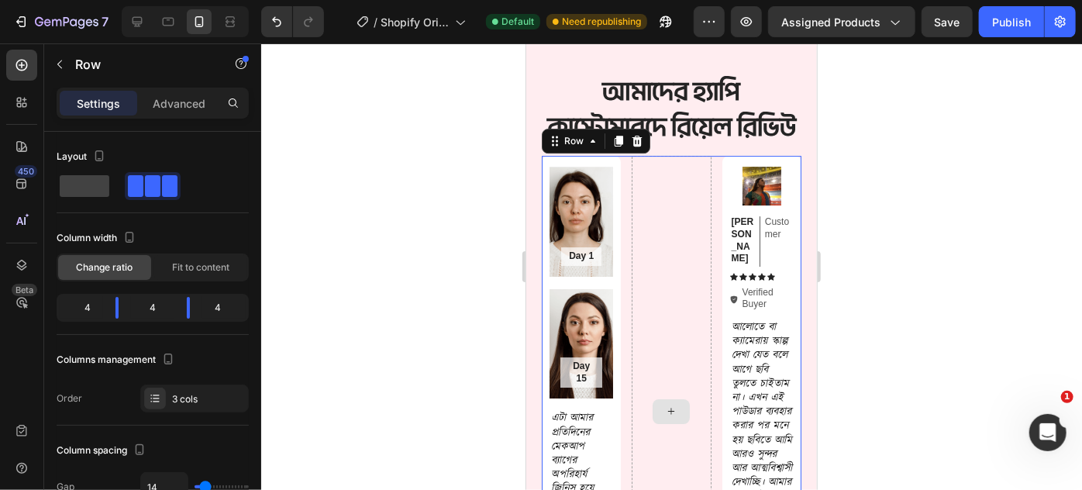
scroll to position [2550, 0]
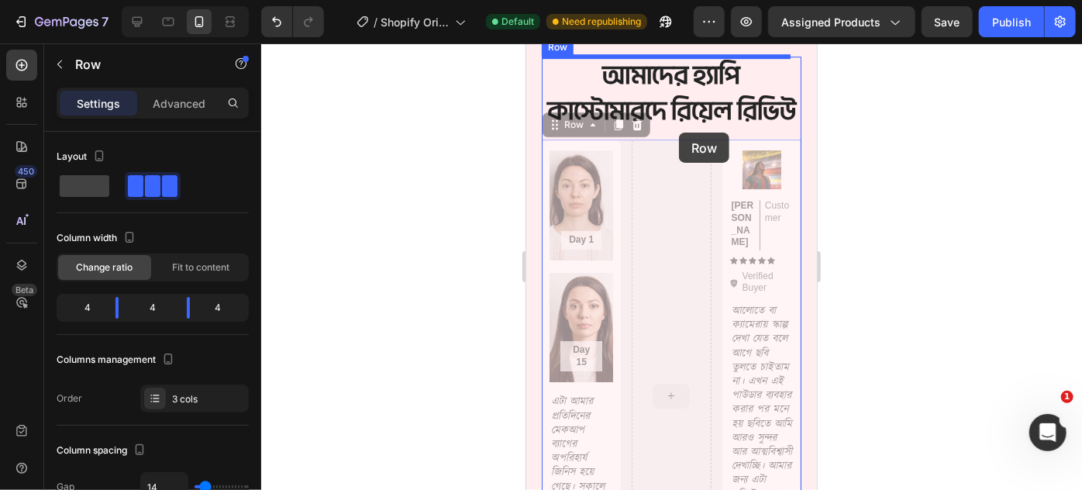
drag, startPoint x: 677, startPoint y: 295, endPoint x: 678, endPoint y: 132, distance: 163.5
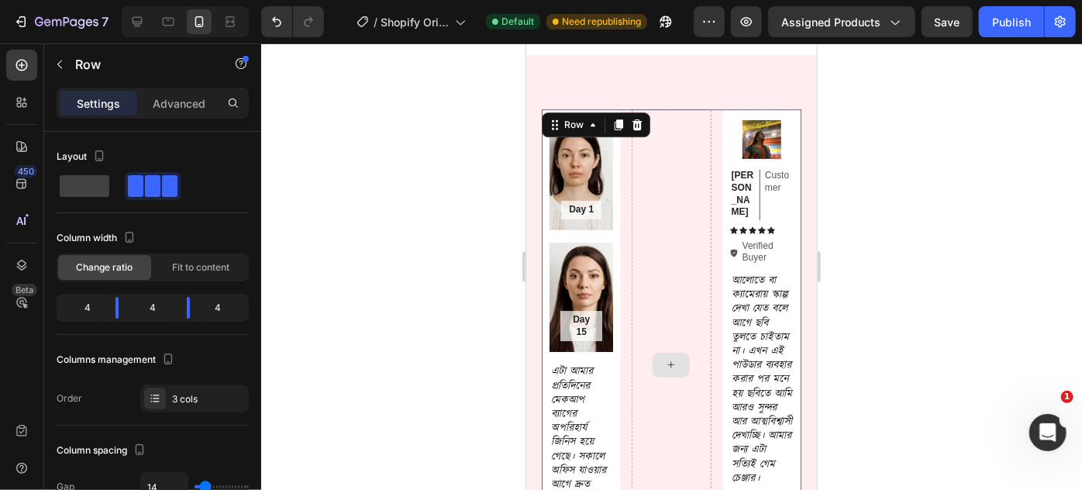
scroll to position [2409, 0]
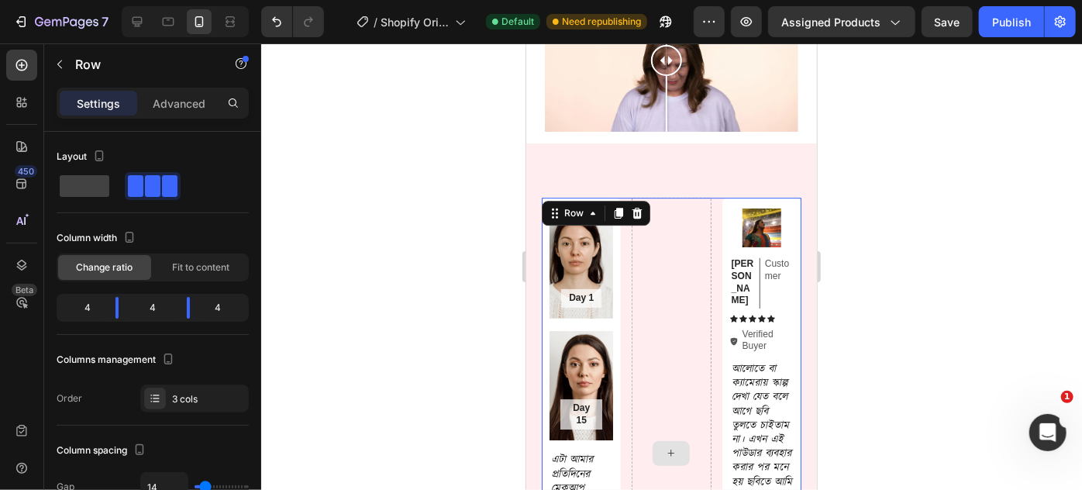
click at [672, 251] on div at bounding box center [670, 452] width 79 height 510
click at [659, 253] on div at bounding box center [670, 452] width 79 height 510
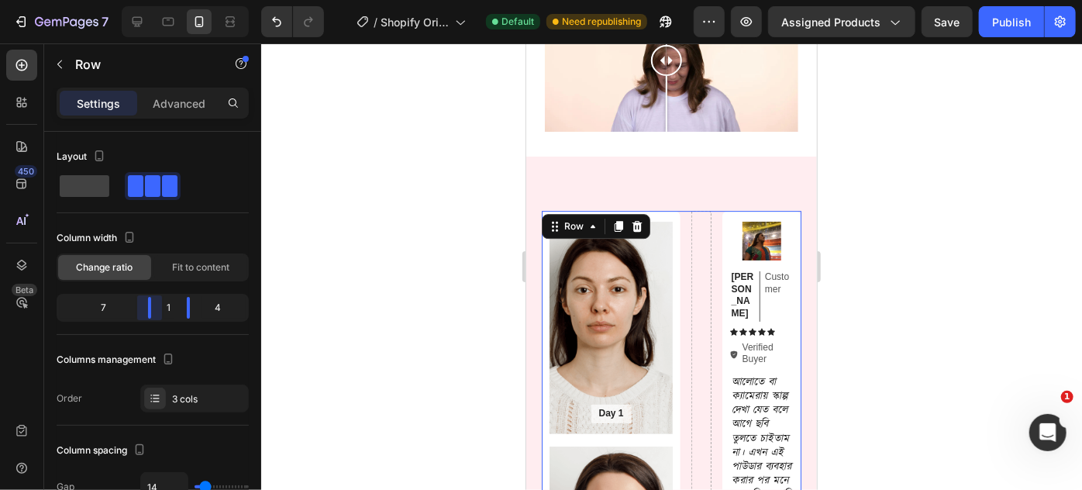
drag, startPoint x: 115, startPoint y: 309, endPoint x: 170, endPoint y: 314, distance: 54.4
click at [170, 0] on body "7 / Shopify Original Product Template Default Need republishing Preview Assigne…" at bounding box center [541, 0] width 1082 height 0
drag, startPoint x: 181, startPoint y: 306, endPoint x: 163, endPoint y: 309, distance: 18.1
click at [157, 0] on body "7 / Shopify Original Product Template Default Need republishing Preview Assigne…" at bounding box center [541, 0] width 1082 height 0
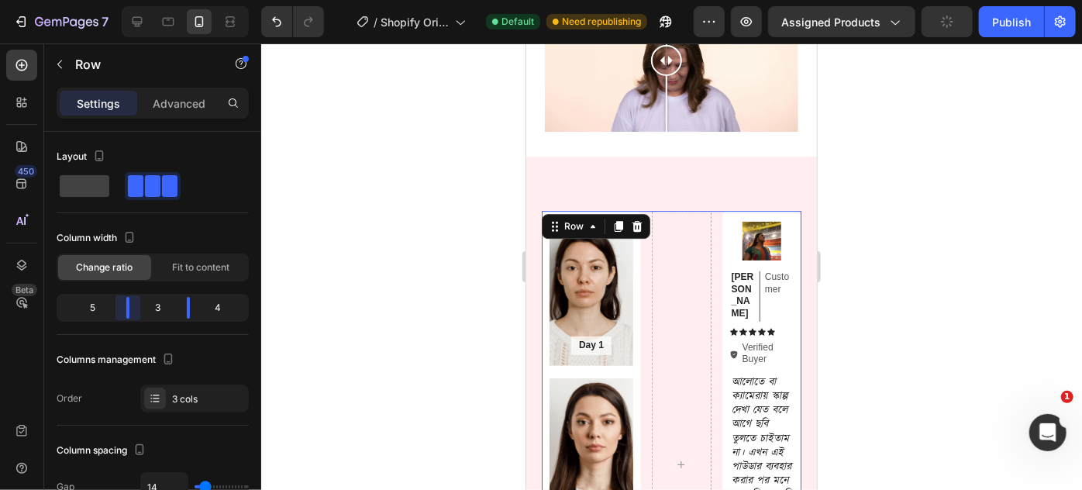
drag, startPoint x: 146, startPoint y: 308, endPoint x: 130, endPoint y: 308, distance: 16.3
click at [130, 0] on body "7 / Shopify Original Product Template Default Need republishing Preview Assigne…" at bounding box center [541, 0] width 1082 height 0
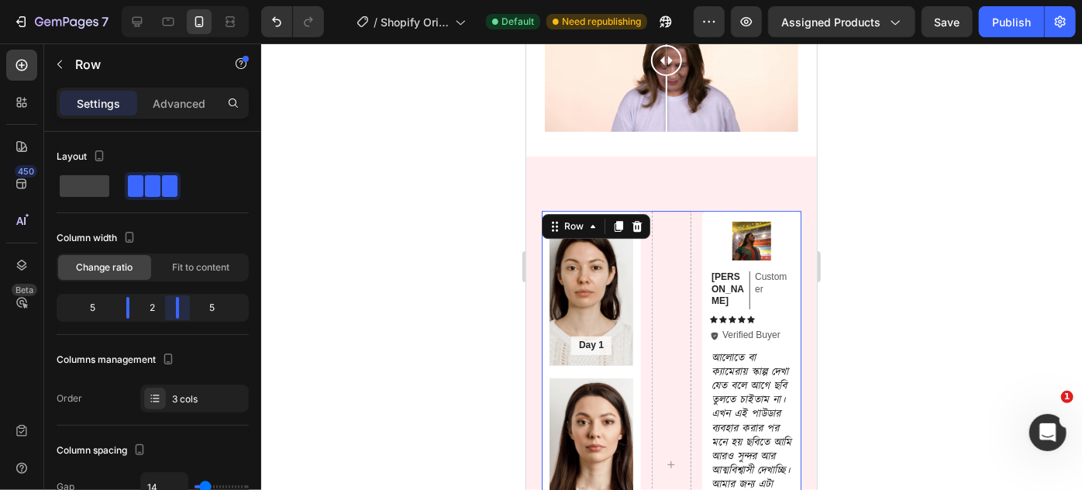
drag, startPoint x: 184, startPoint y: 305, endPoint x: 167, endPoint y: 305, distance: 16.3
click at [167, 0] on body "7 / Shopify Original Product Template Default Need republishing Preview Assigne…" at bounding box center [541, 0] width 1082 height 0
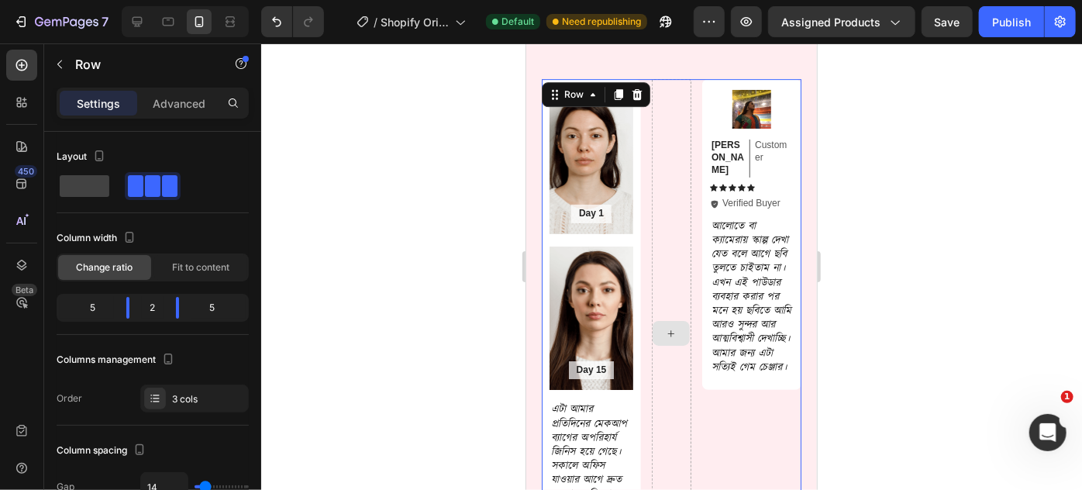
scroll to position [2550, 0]
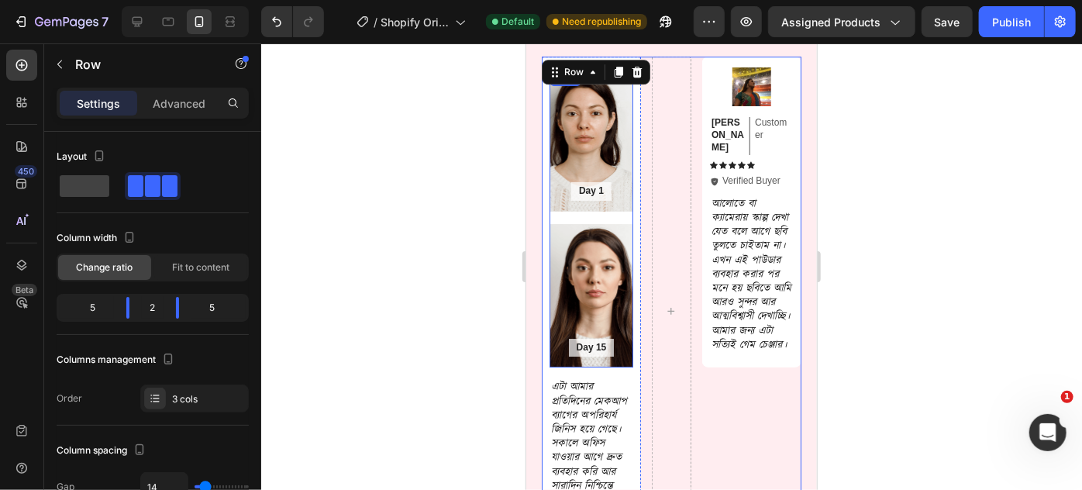
click at [577, 208] on div "Day 1 Text Block Hero Banner Day 15 Text Block Hero Banner Row" at bounding box center [591, 217] width 84 height 300
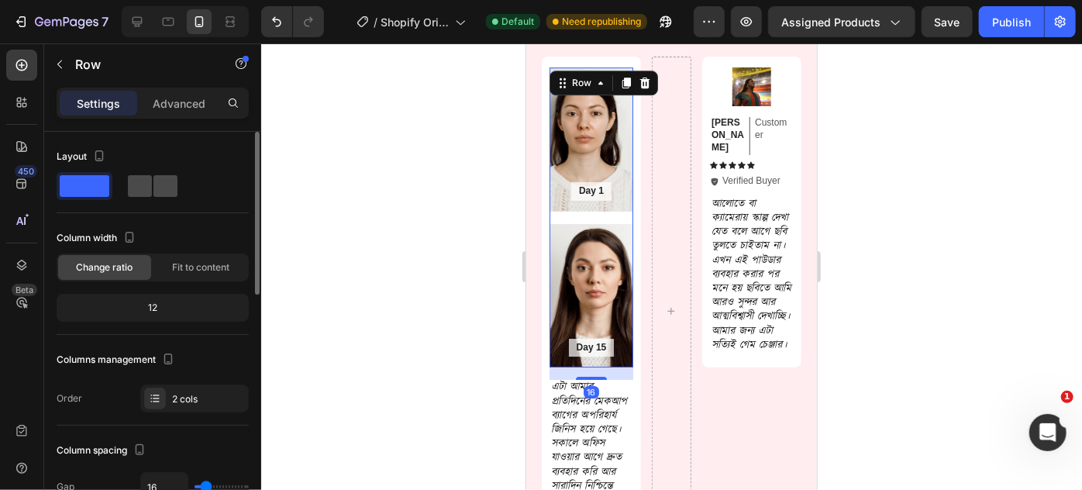
click at [139, 188] on span at bounding box center [140, 186] width 24 height 22
type input "0"
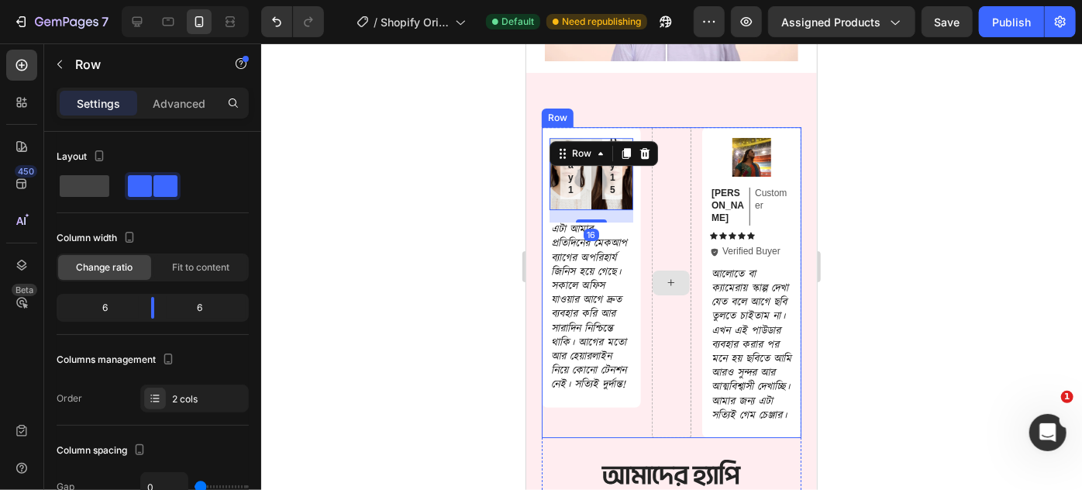
scroll to position [2409, 0]
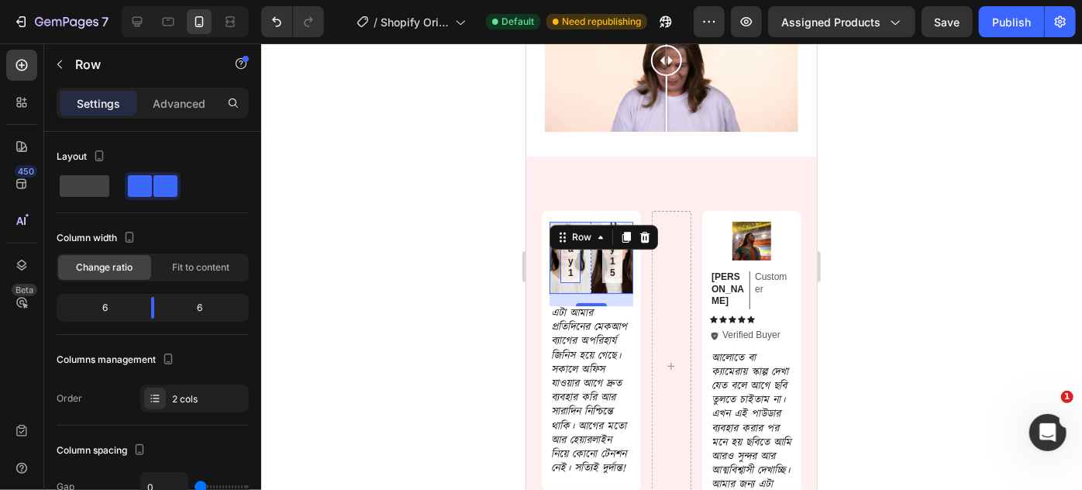
click at [566, 253] on div "Day 1" at bounding box center [570, 255] width 20 height 54
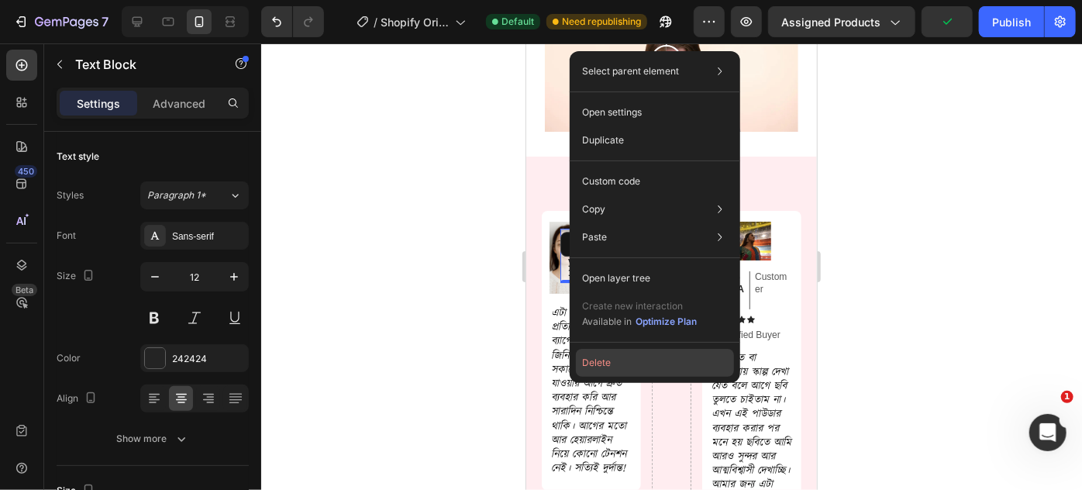
drag, startPoint x: 603, startPoint y: 351, endPoint x: 69, endPoint y: 256, distance: 542.4
click at [603, 352] on button "Delete" at bounding box center [655, 363] width 158 height 28
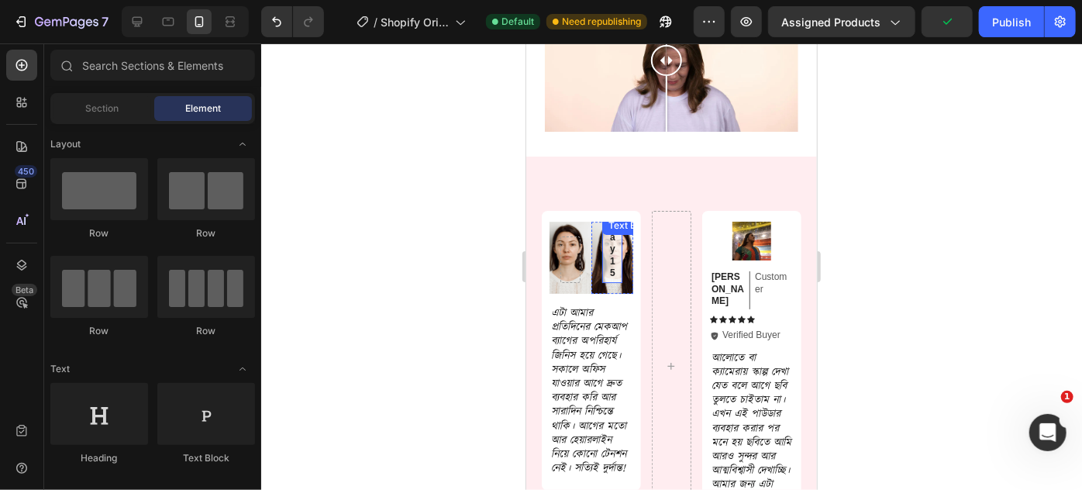
click at [609, 248] on p "Day 15" at bounding box center [611, 249] width 5 height 60
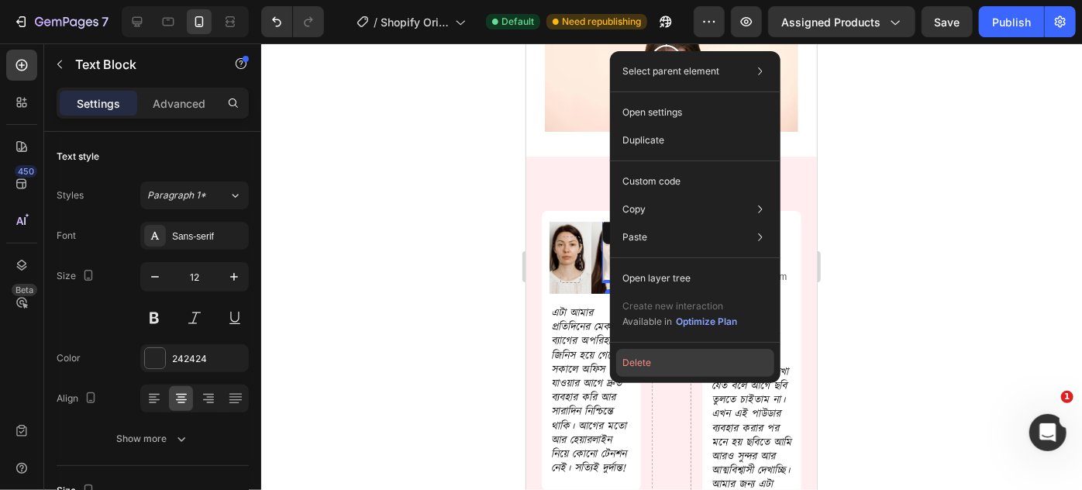
click at [626, 357] on button "Delete" at bounding box center [695, 363] width 158 height 28
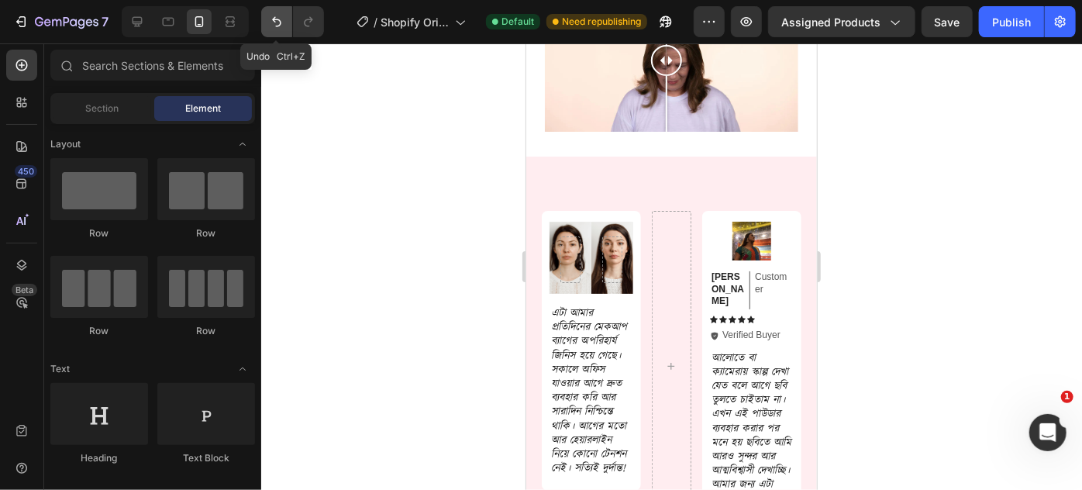
click at [277, 23] on icon "Undo/Redo" at bounding box center [277, 22] width 16 height 16
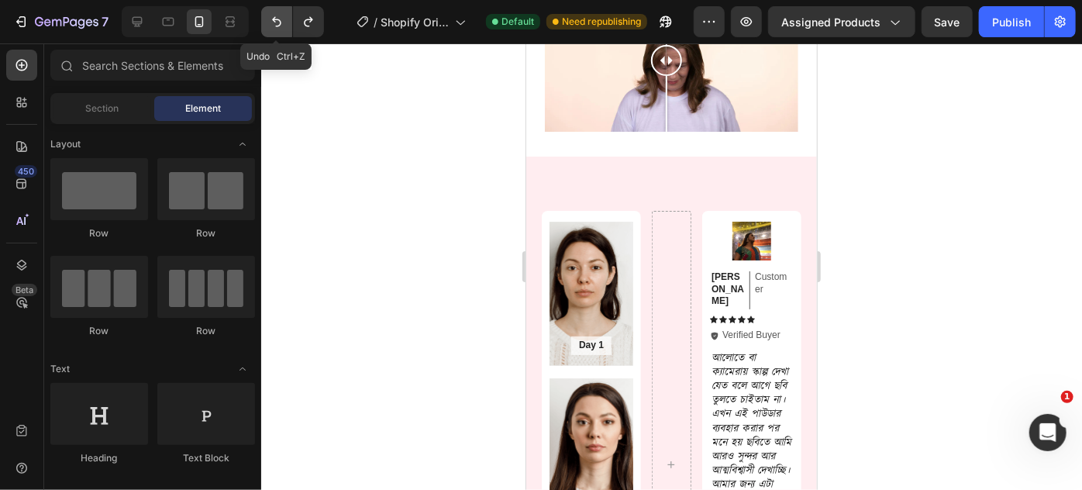
click at [277, 23] on icon "Undo/Redo" at bounding box center [277, 22] width 16 height 16
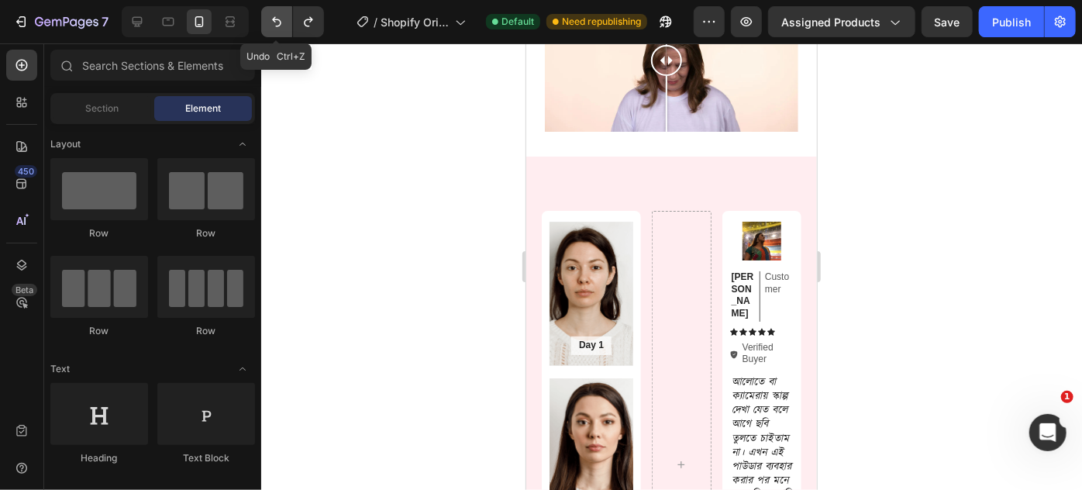
click at [277, 23] on icon "Undo/Redo" at bounding box center [277, 22] width 16 height 16
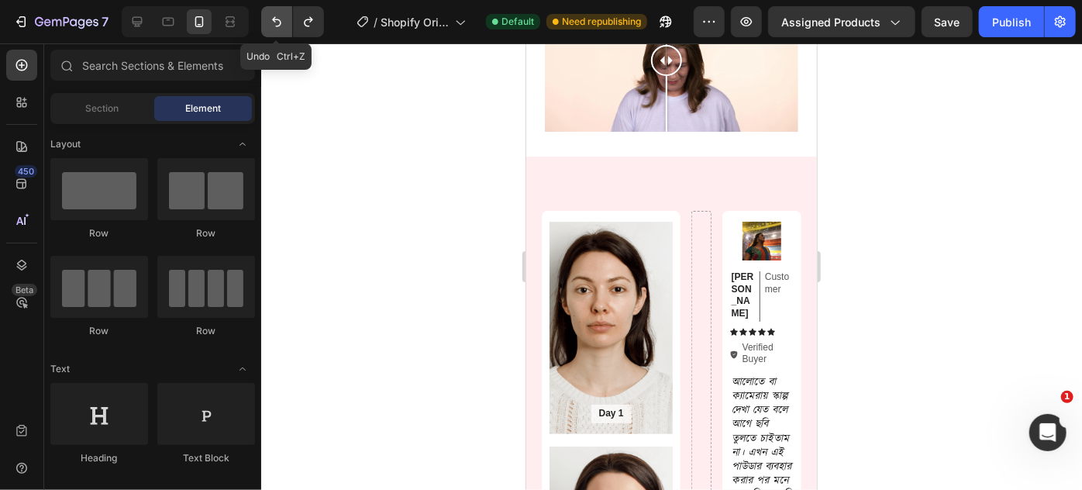
click at [277, 23] on icon "Undo/Redo" at bounding box center [277, 22] width 16 height 16
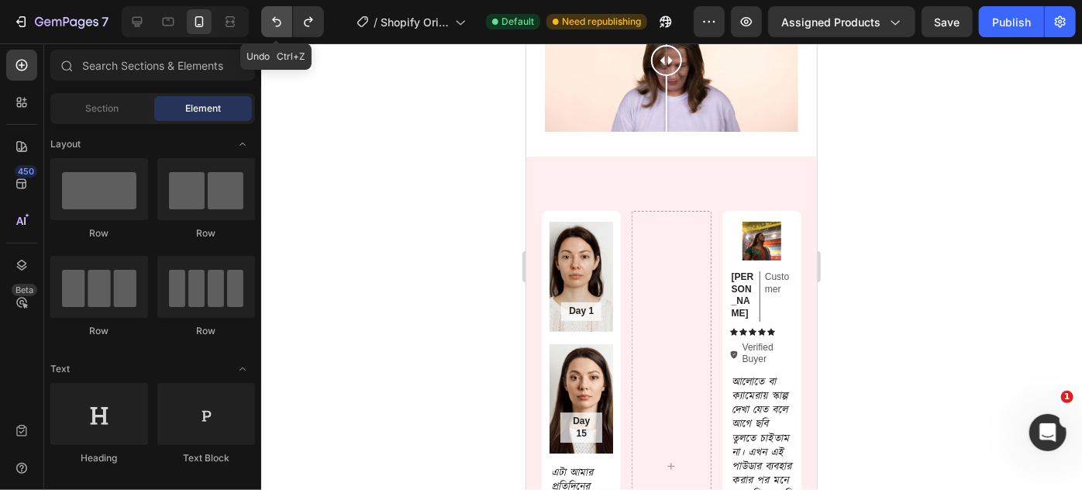
click at [277, 23] on icon "Undo/Redo" at bounding box center [277, 22] width 16 height 16
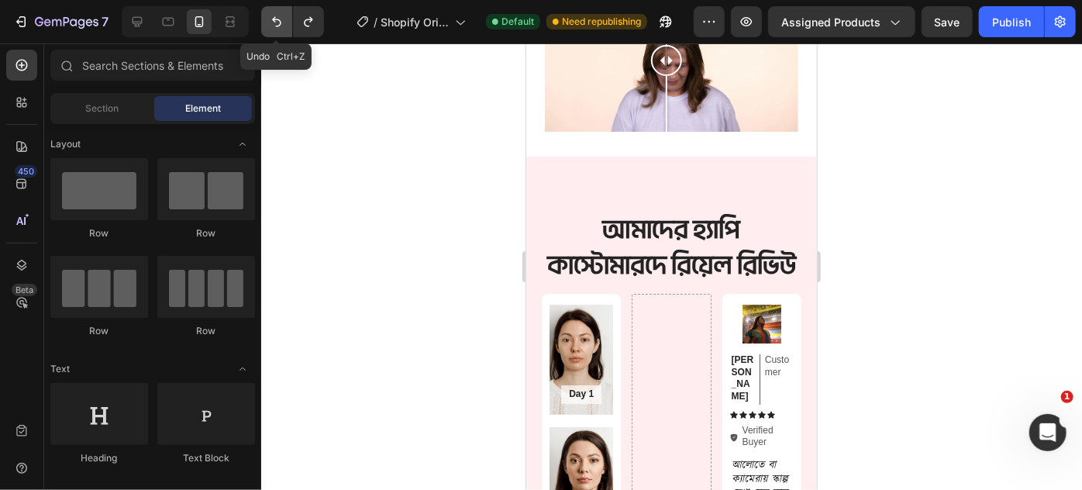
click at [277, 23] on icon "Undo/Redo" at bounding box center [277, 22] width 16 height 16
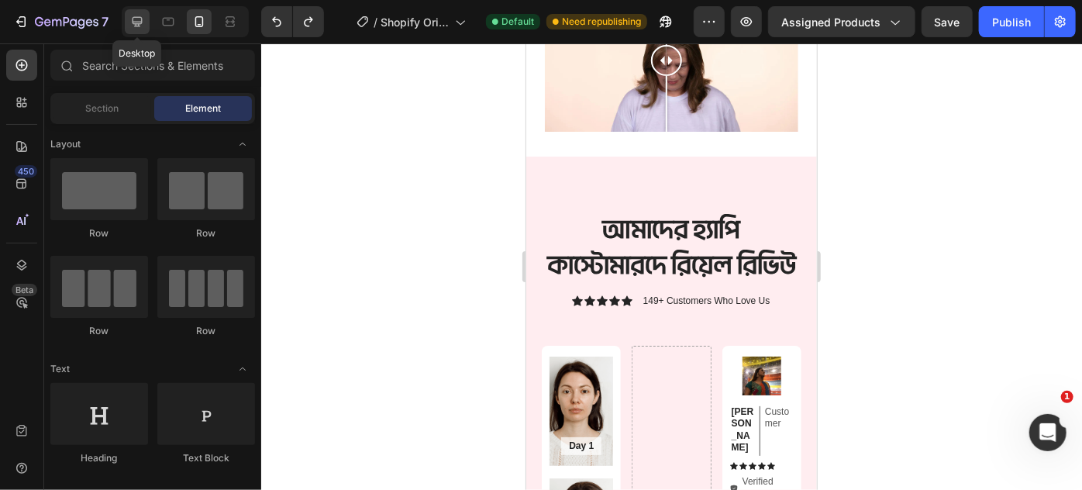
click at [143, 16] on icon at bounding box center [137, 22] width 16 height 16
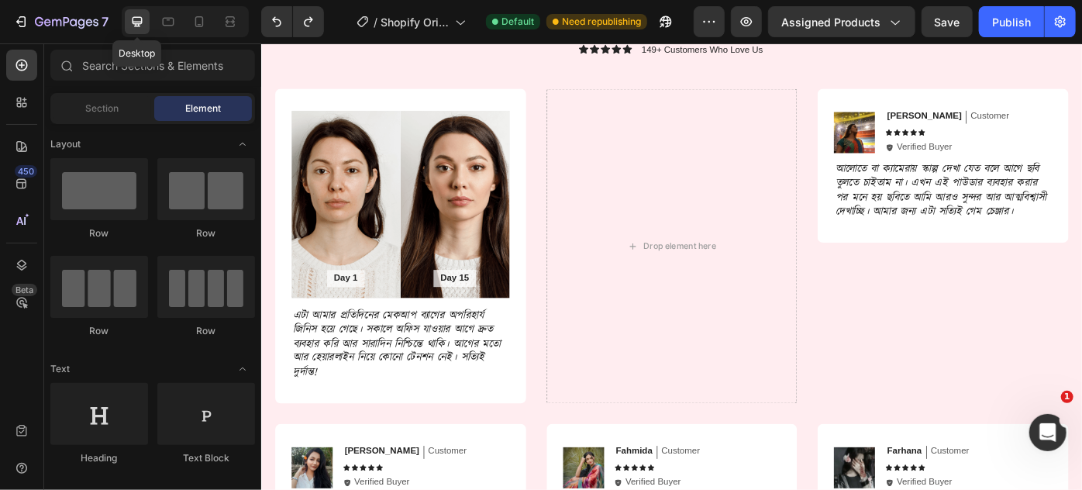
scroll to position [2416, 0]
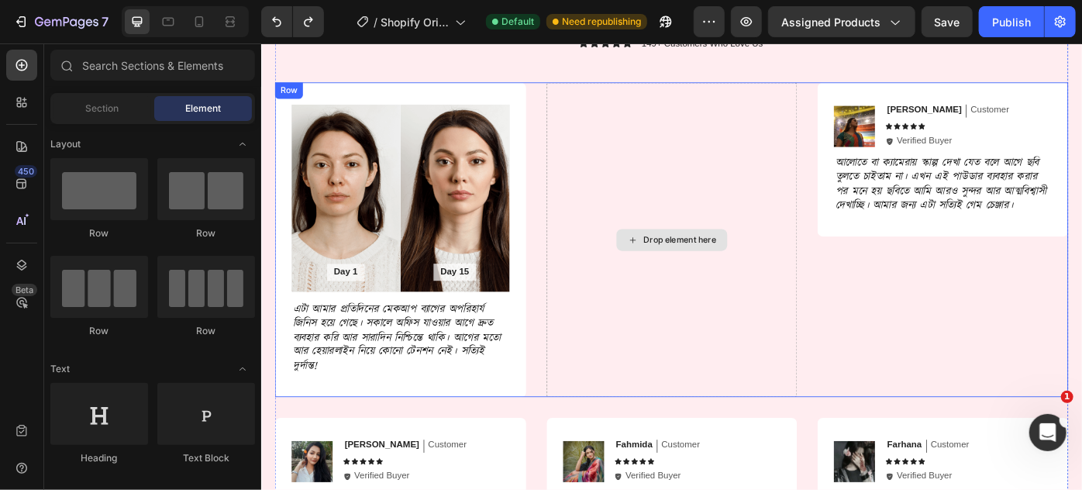
click at [633, 226] on div "Drop element here" at bounding box center [726, 265] width 284 height 357
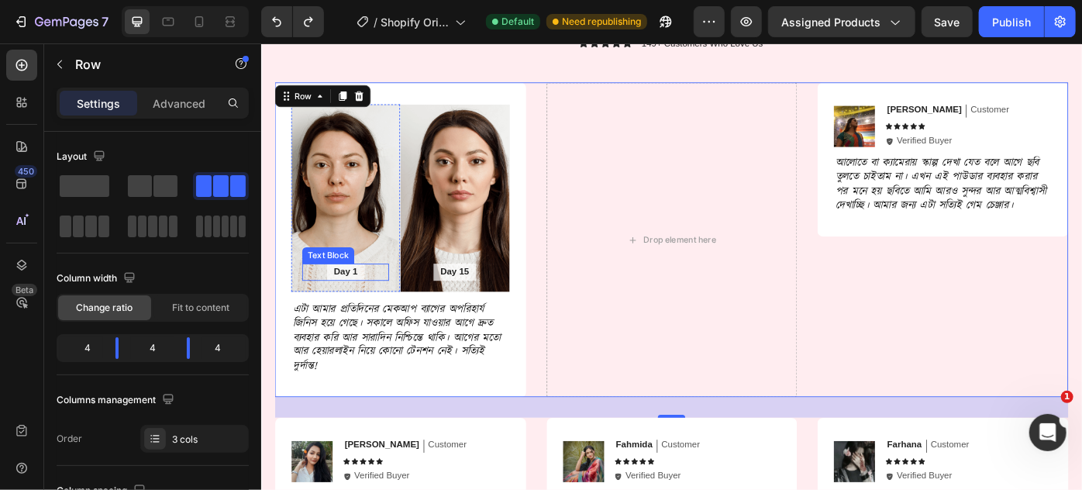
click at [353, 295] on p "Day 1" at bounding box center [356, 301] width 27 height 13
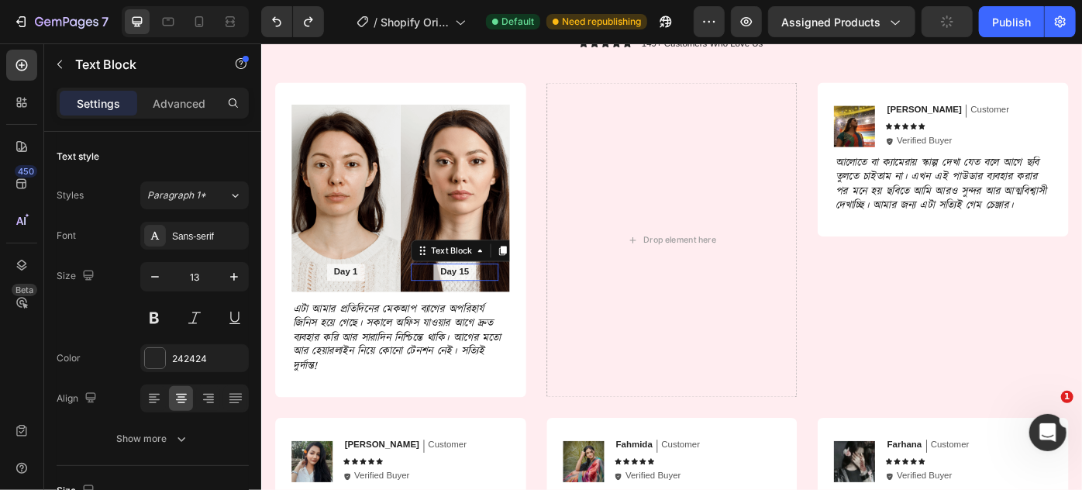
click at [481, 302] on p "Day 15" at bounding box center [479, 301] width 33 height 13
click at [195, 101] on p "Advanced" at bounding box center [179, 103] width 53 height 16
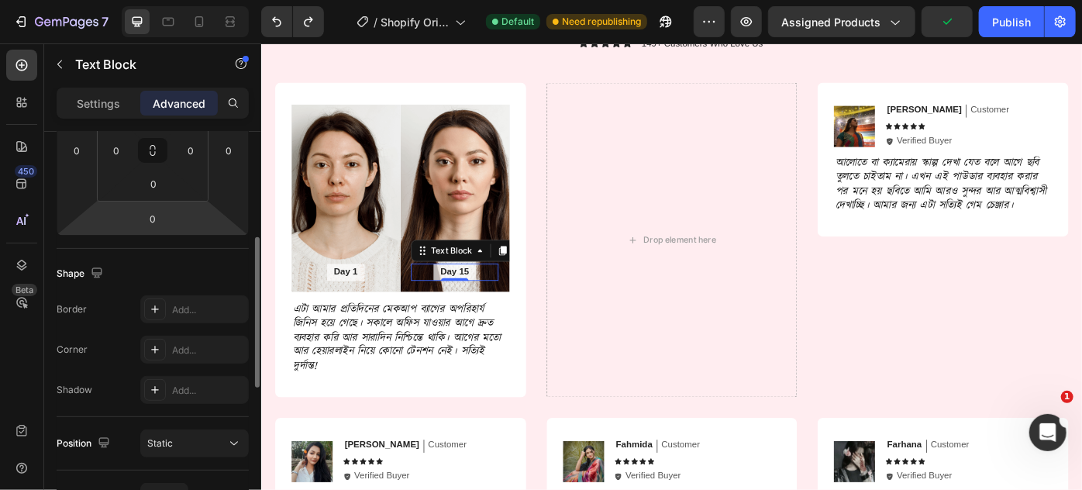
scroll to position [422, 0]
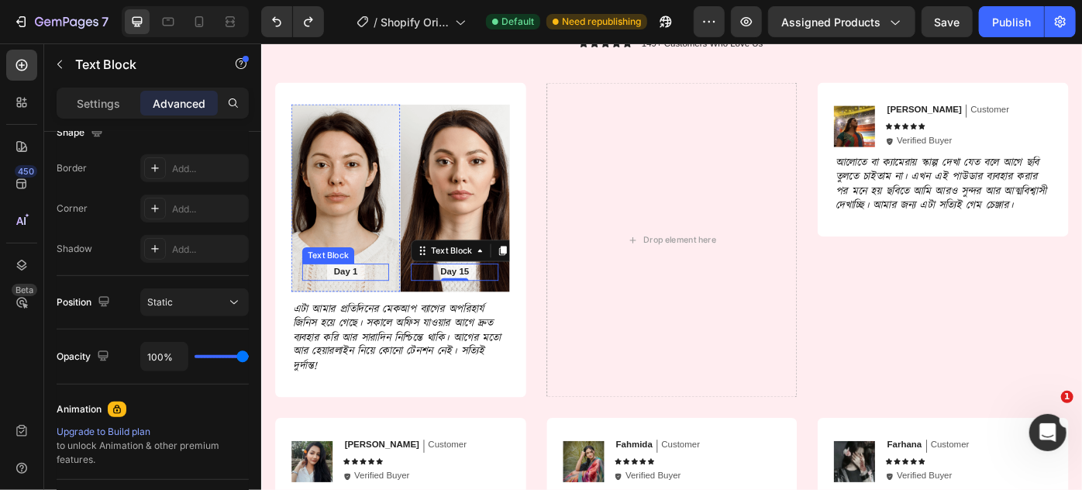
click at [339, 300] on div "Day 1" at bounding box center [356, 301] width 43 height 19
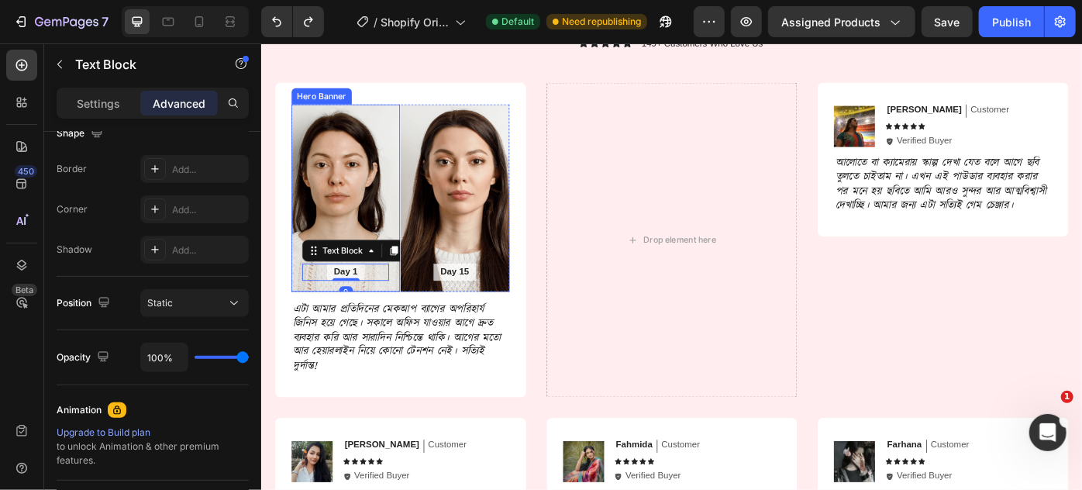
click at [304, 295] on div "Day 1 Text Block 0" at bounding box center [356, 302] width 123 height 44
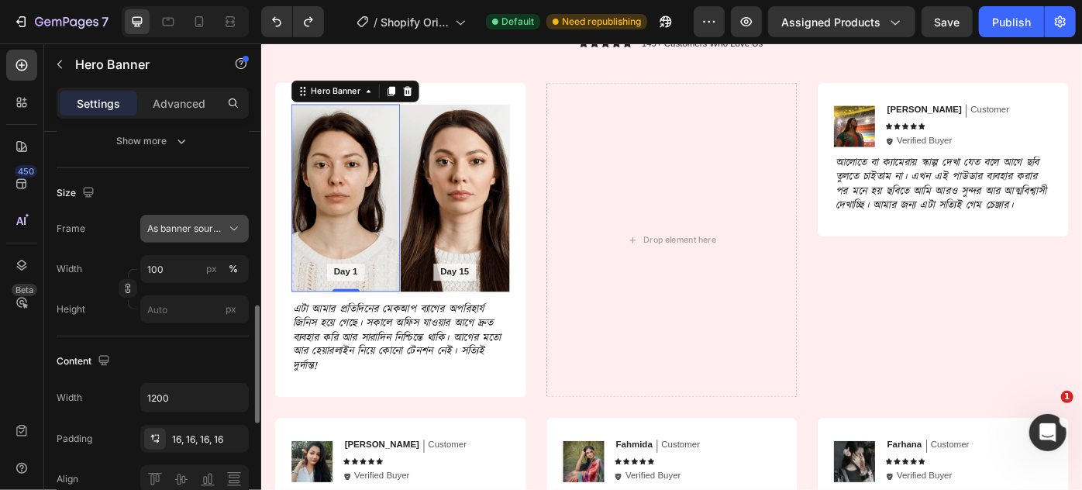
scroll to position [422, 0]
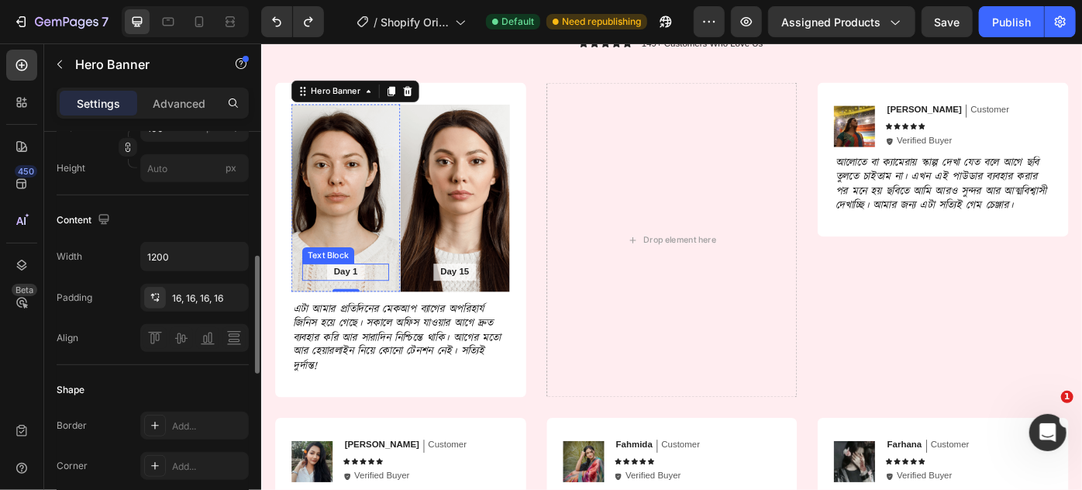
click at [356, 295] on p "Day 1" at bounding box center [356, 301] width 27 height 13
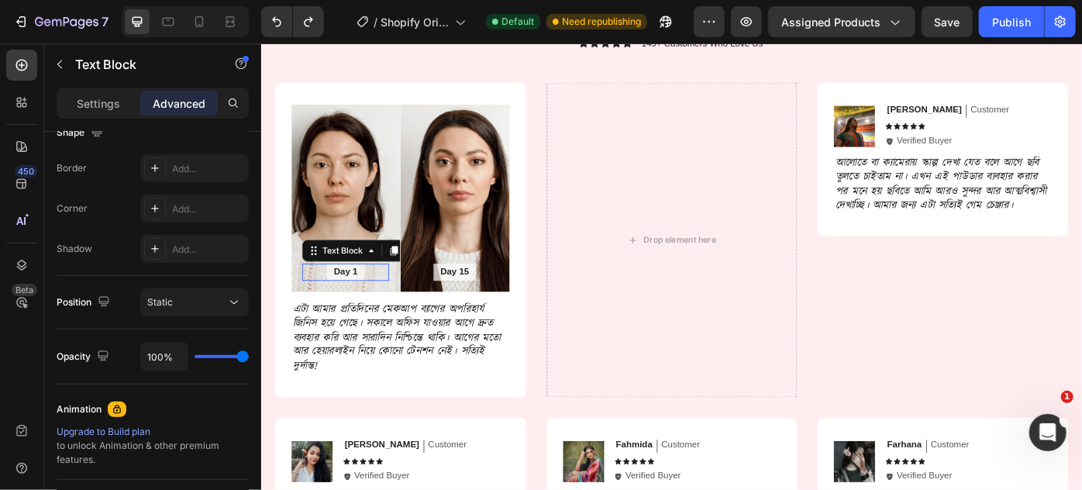
scroll to position [0, 0]
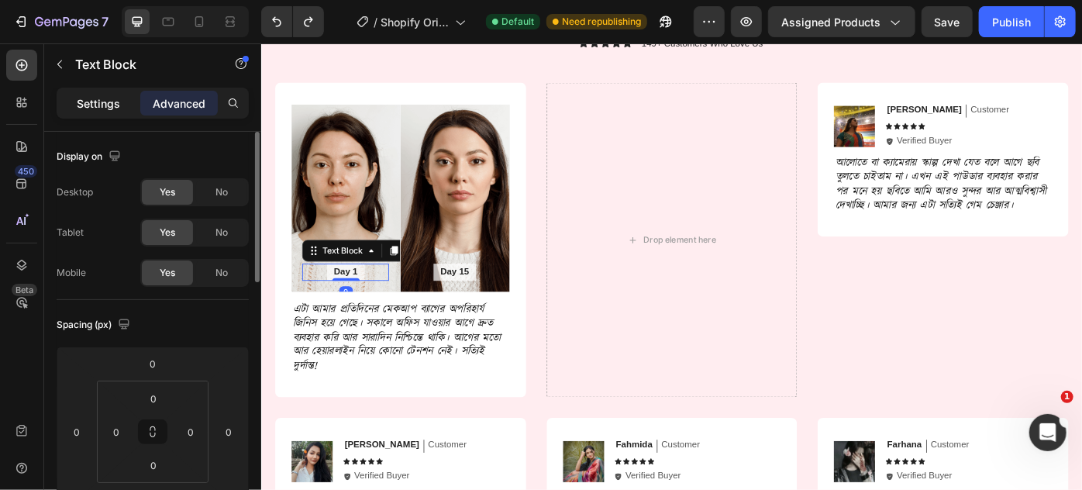
click at [103, 105] on p "Settings" at bounding box center [98, 103] width 43 height 16
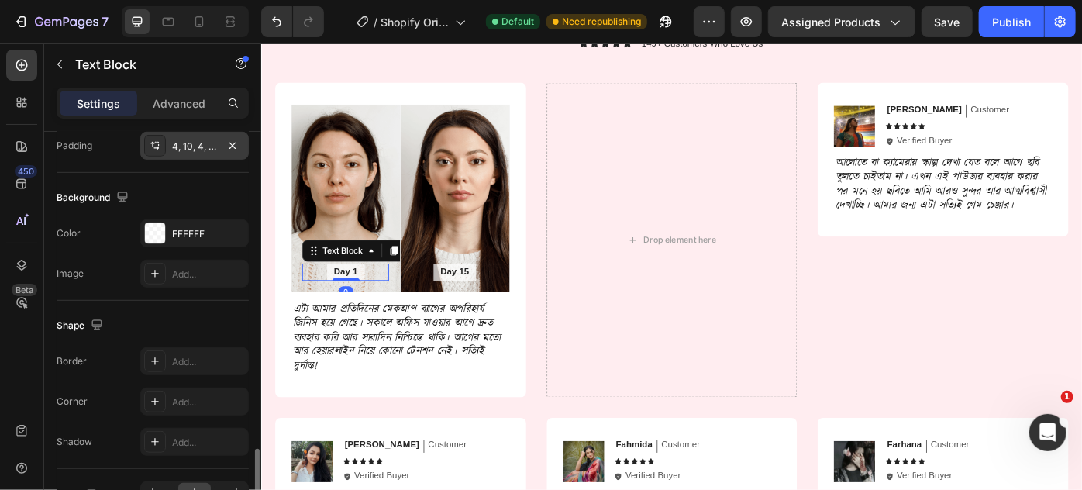
scroll to position [514, 0]
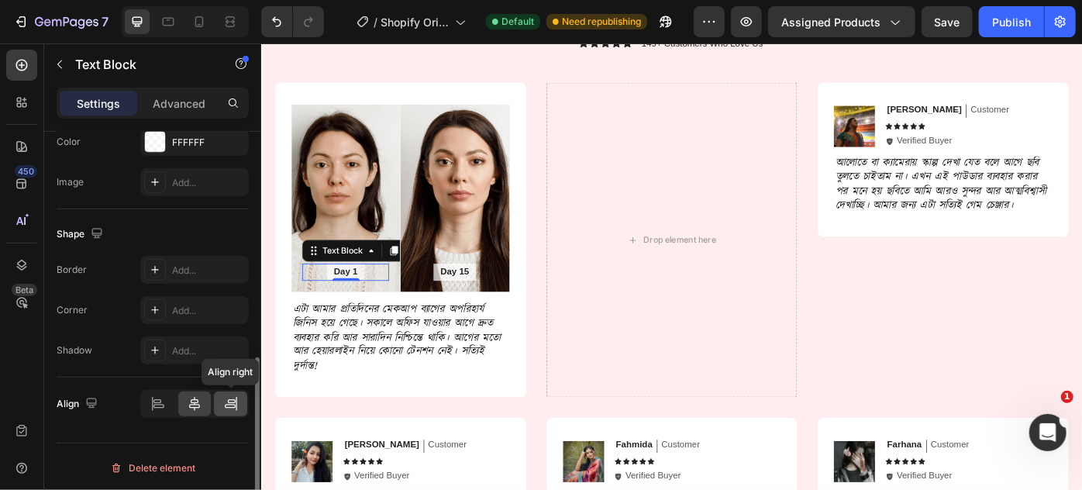
click at [225, 400] on icon at bounding box center [231, 404] width 16 height 16
click at [198, 398] on icon at bounding box center [195, 404] width 16 height 16
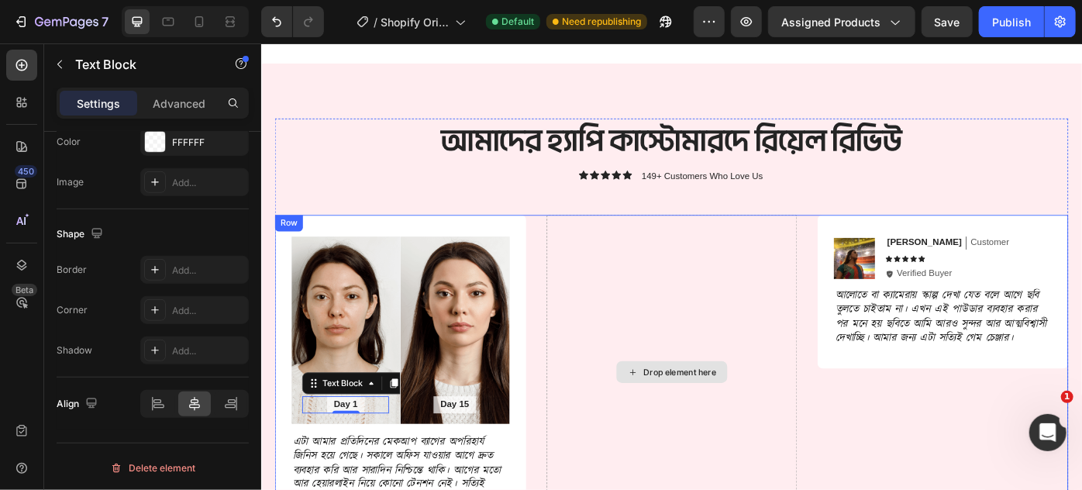
scroll to position [2204, 0]
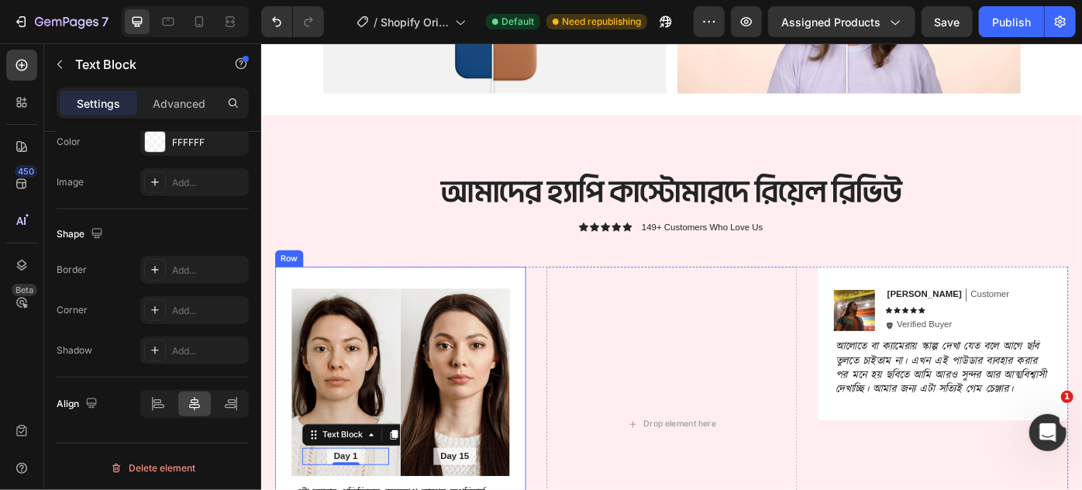
click at [541, 332] on div "Day 1 Text Block 0 Hero Banner Day 15 Text Block Hero Banner Row এটা আমার প্রতি…" at bounding box center [418, 473] width 284 height 357
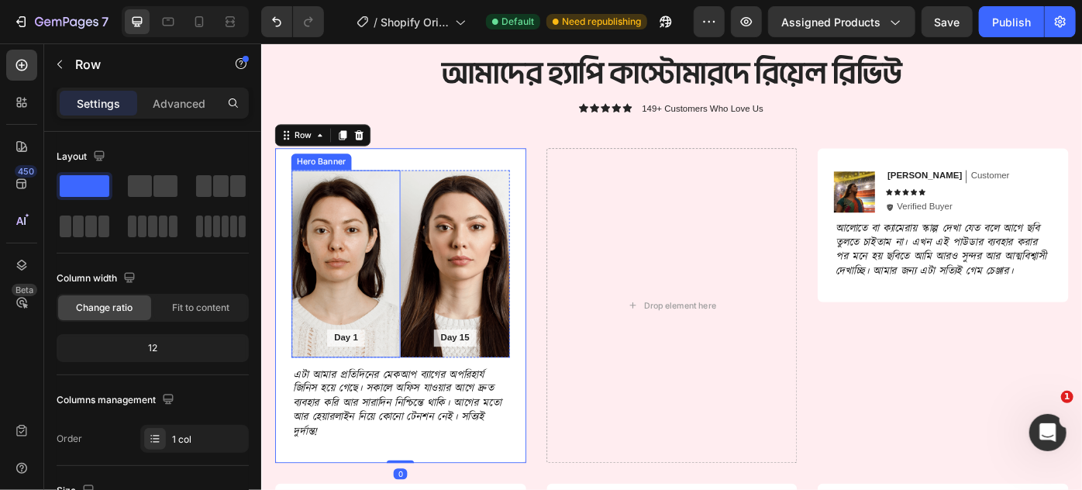
scroll to position [2345, 0]
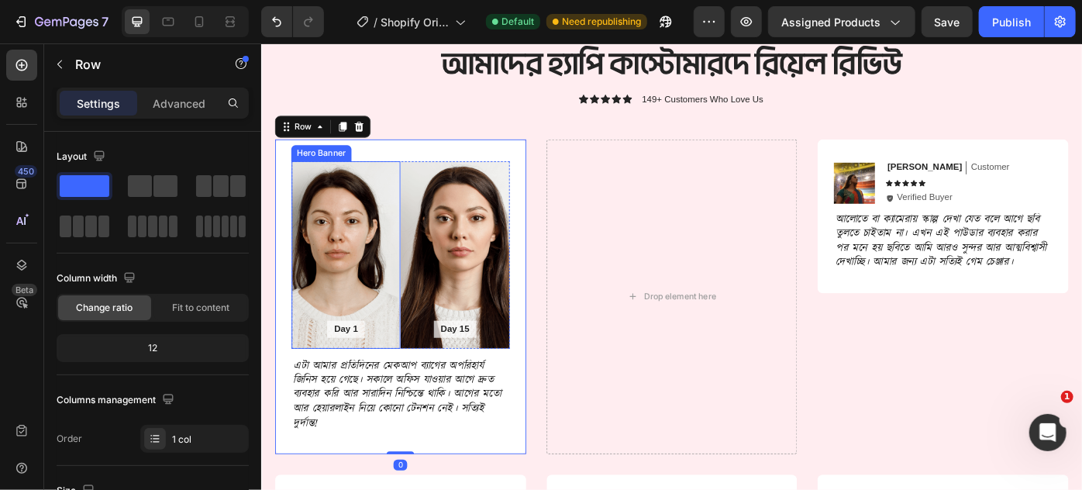
click at [316, 293] on div "Background Image" at bounding box center [356, 282] width 123 height 212
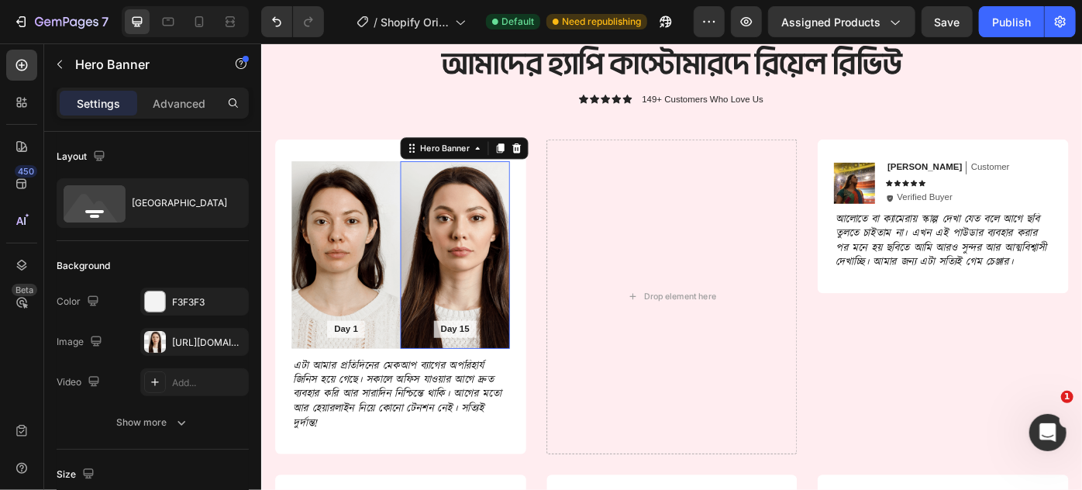
click at [468, 245] on div "Background Image" at bounding box center [479, 282] width 123 height 212
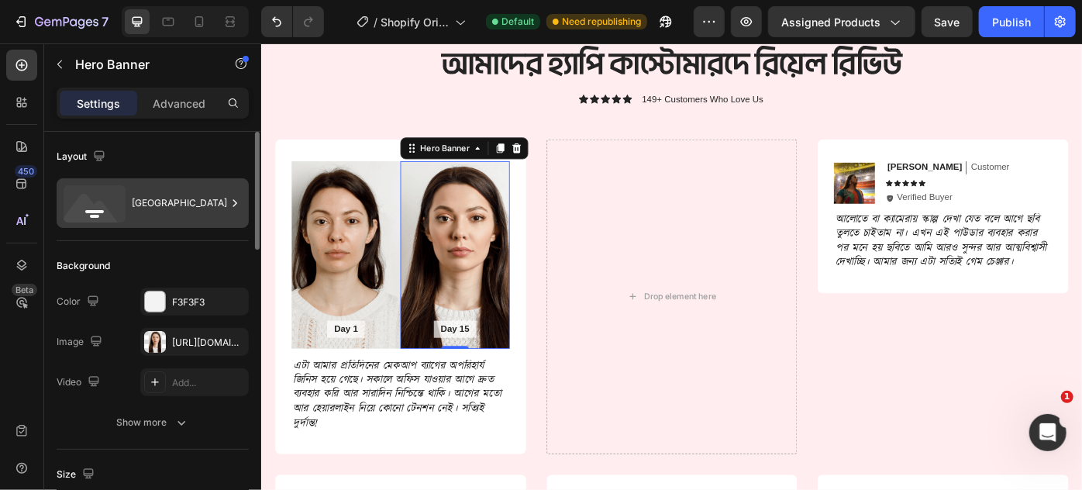
click at [163, 206] on div "[GEOGRAPHIC_DATA]" at bounding box center [179, 203] width 95 height 36
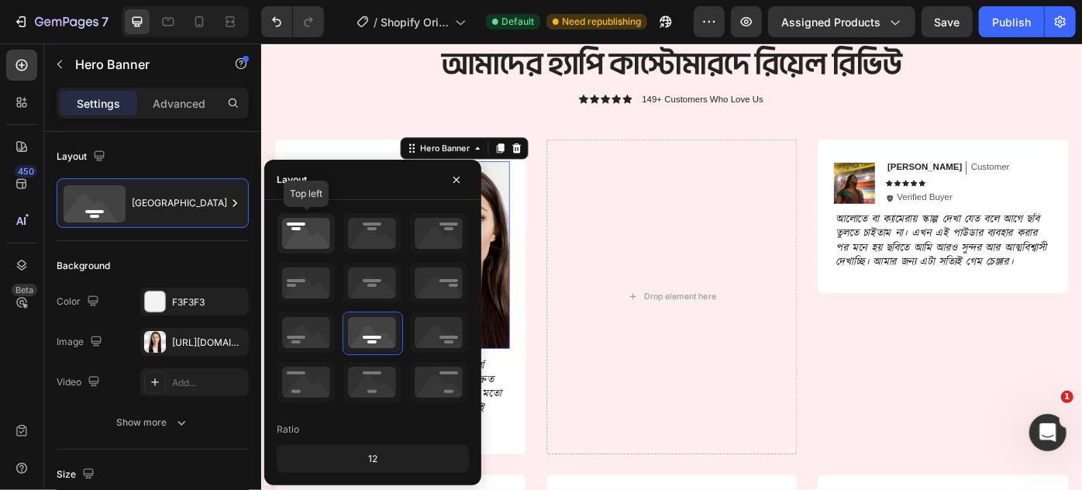
click at [308, 246] on icon at bounding box center [305, 233] width 57 height 40
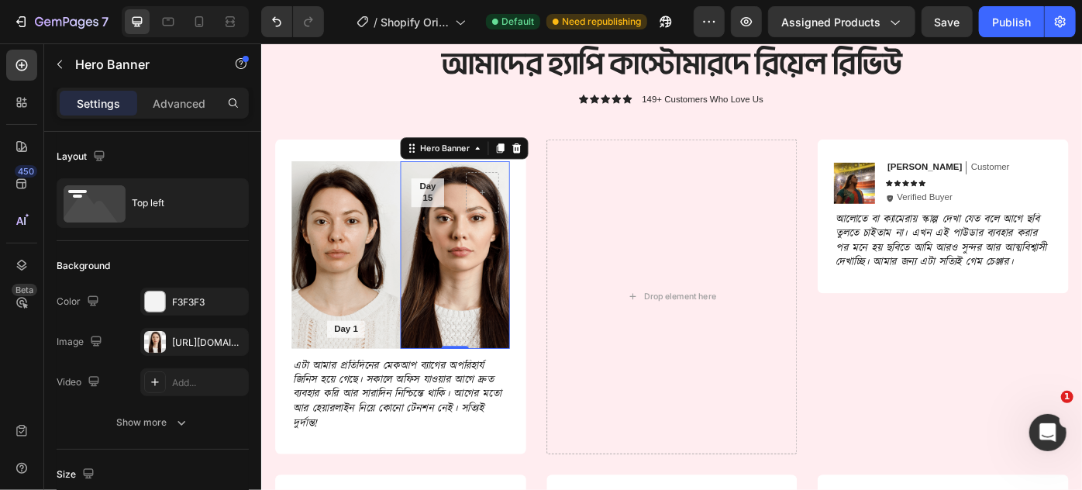
click at [521, 277] on div "Background Image" at bounding box center [479, 282] width 123 height 212
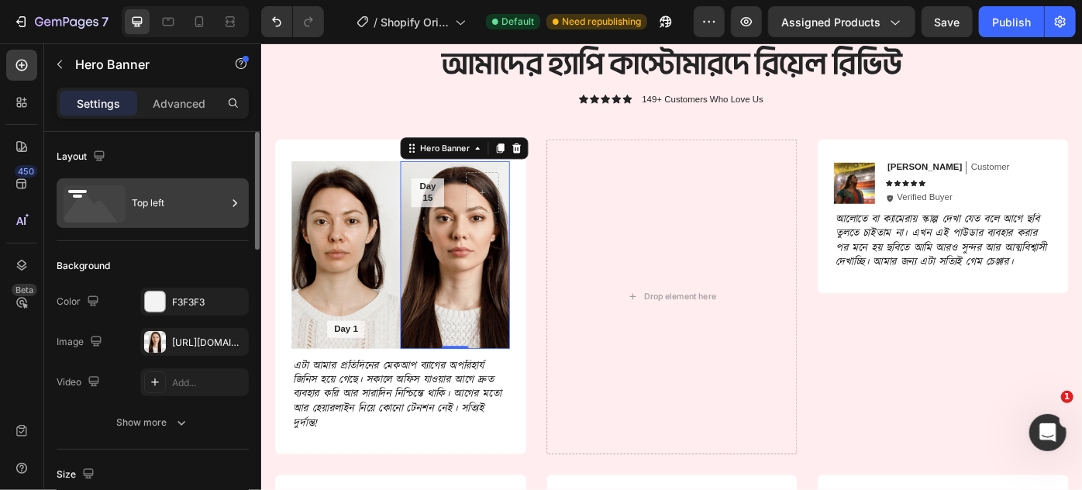
click at [185, 215] on div "Top left" at bounding box center [179, 203] width 95 height 36
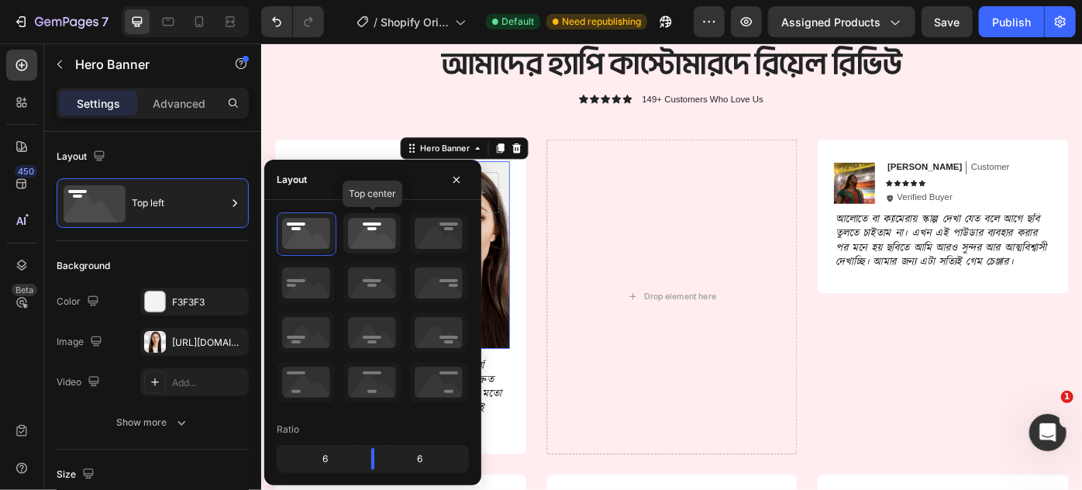
click at [379, 240] on icon at bounding box center [371, 233] width 57 height 40
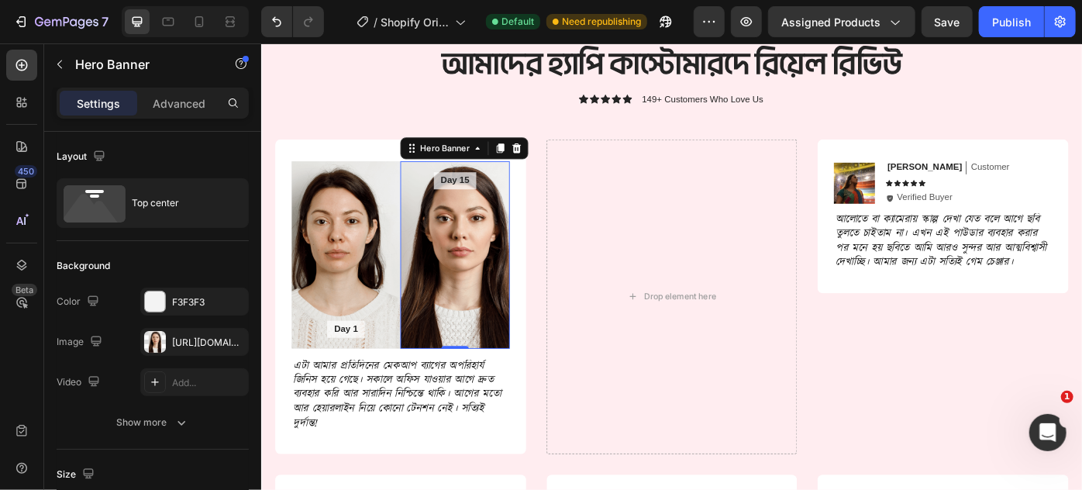
click at [512, 301] on div "Background Image" at bounding box center [479, 282] width 123 height 212
click at [543, 160] on icon at bounding box center [549, 161] width 12 height 12
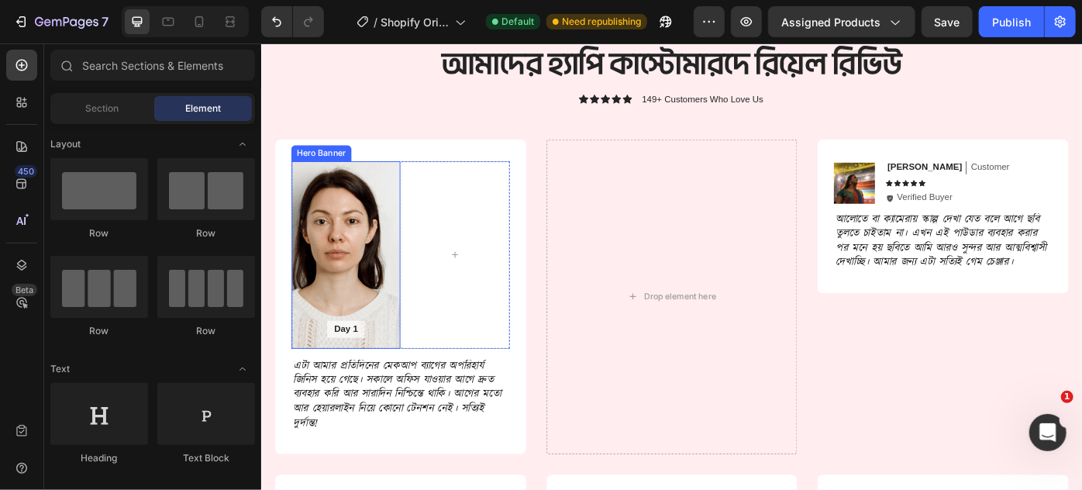
click at [340, 260] on div "Background Image" at bounding box center [356, 282] width 123 height 212
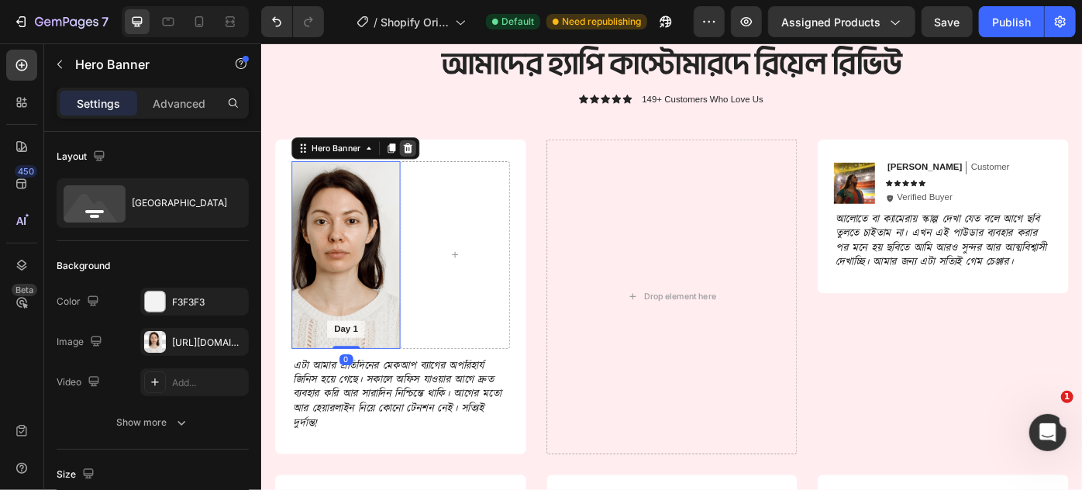
click at [425, 155] on icon at bounding box center [426, 161] width 12 height 12
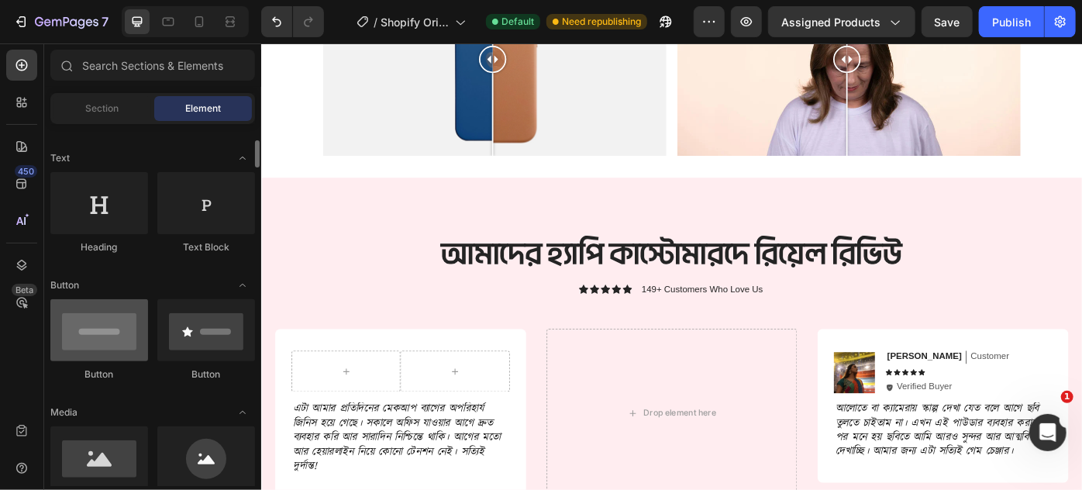
scroll to position [281, 0]
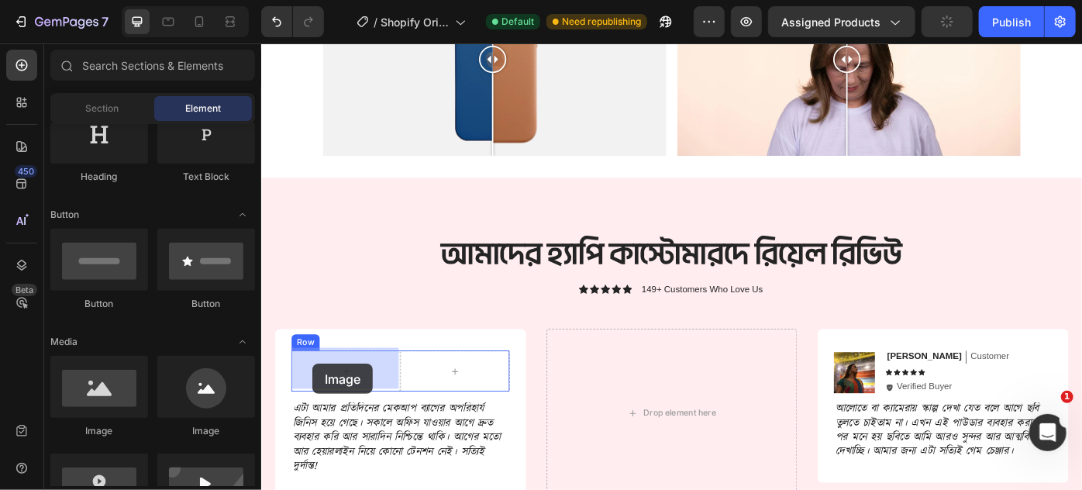
drag, startPoint x: 339, startPoint y: 437, endPoint x: 317, endPoint y: 411, distance: 34.6
